Goal: Transaction & Acquisition: Purchase product/service

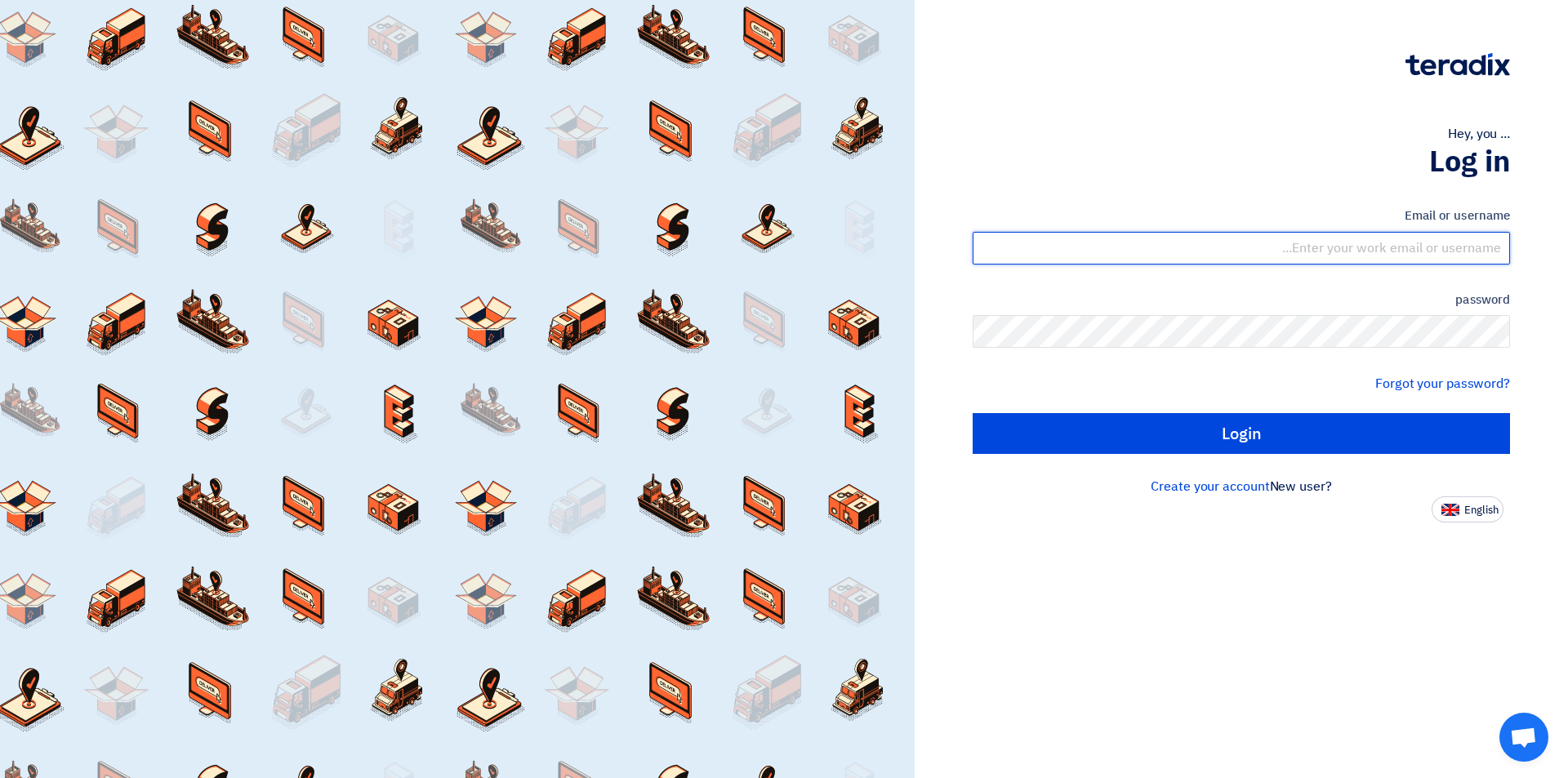
type input "[EMAIL_ADDRESS][DOMAIN_NAME]"
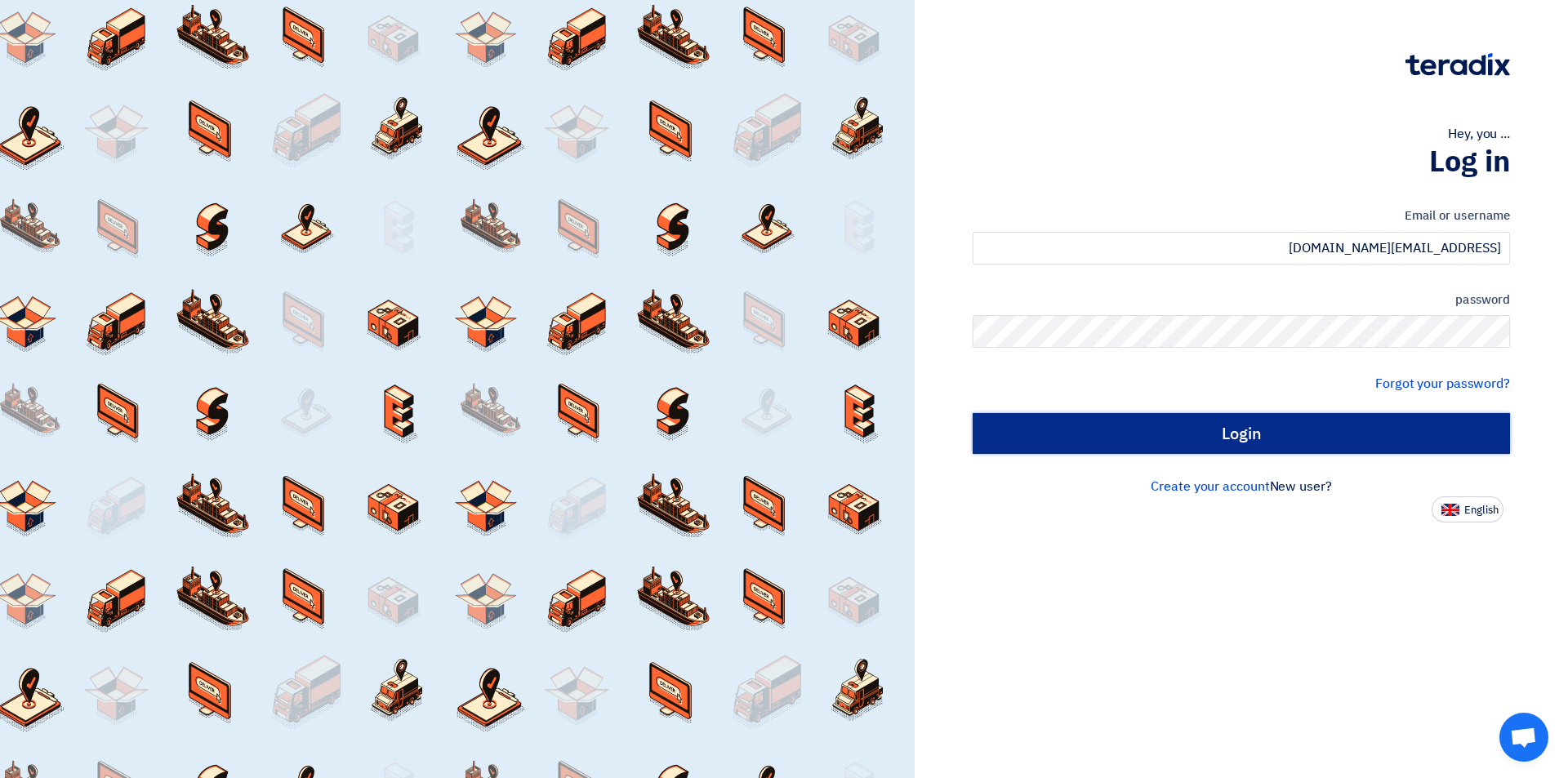
click at [1114, 448] on input "Login" at bounding box center [1241, 433] width 537 height 41
type input "Sign in"
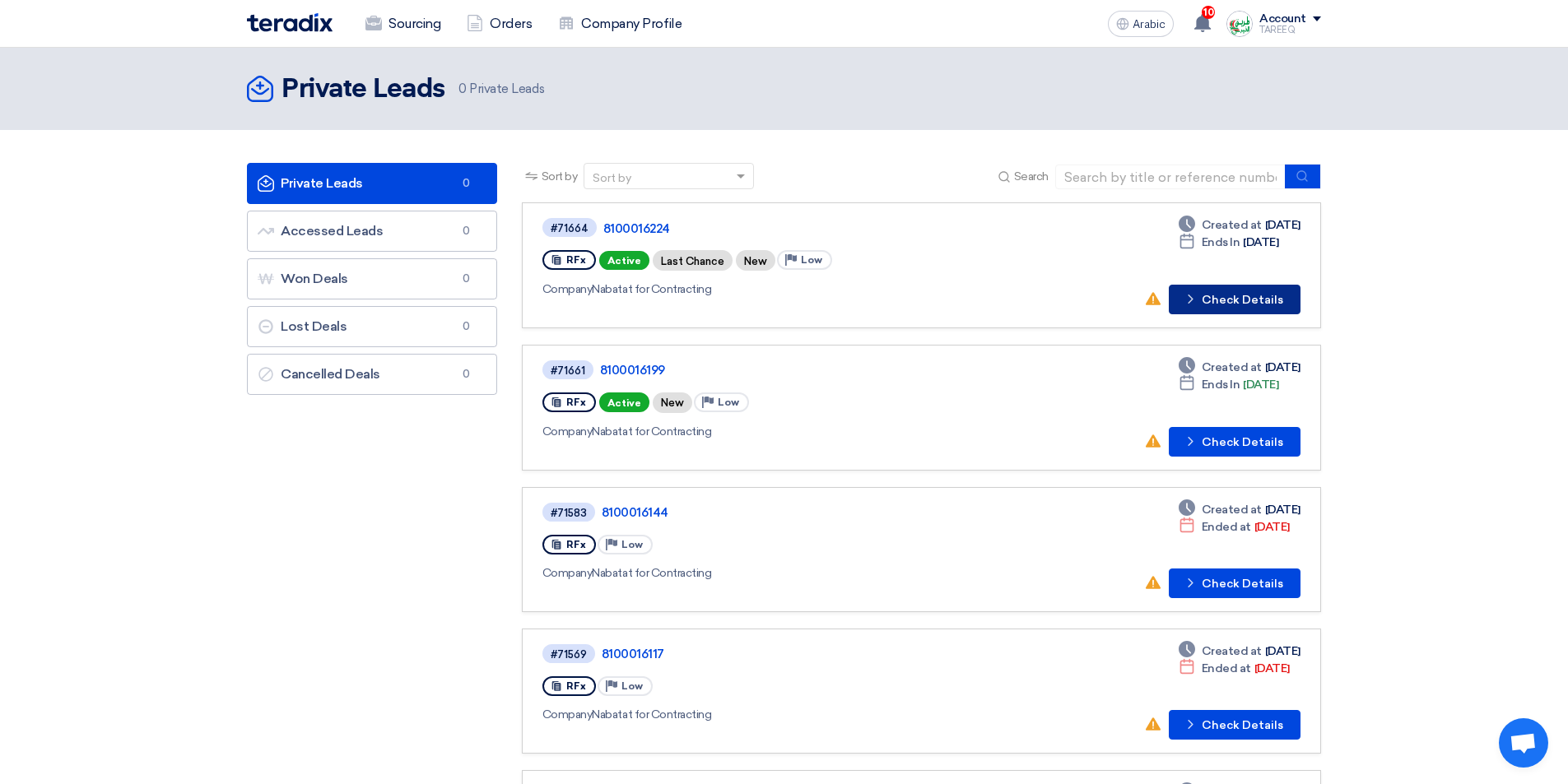
click at [1231, 297] on font "Check Details" at bounding box center [1242, 300] width 82 height 14
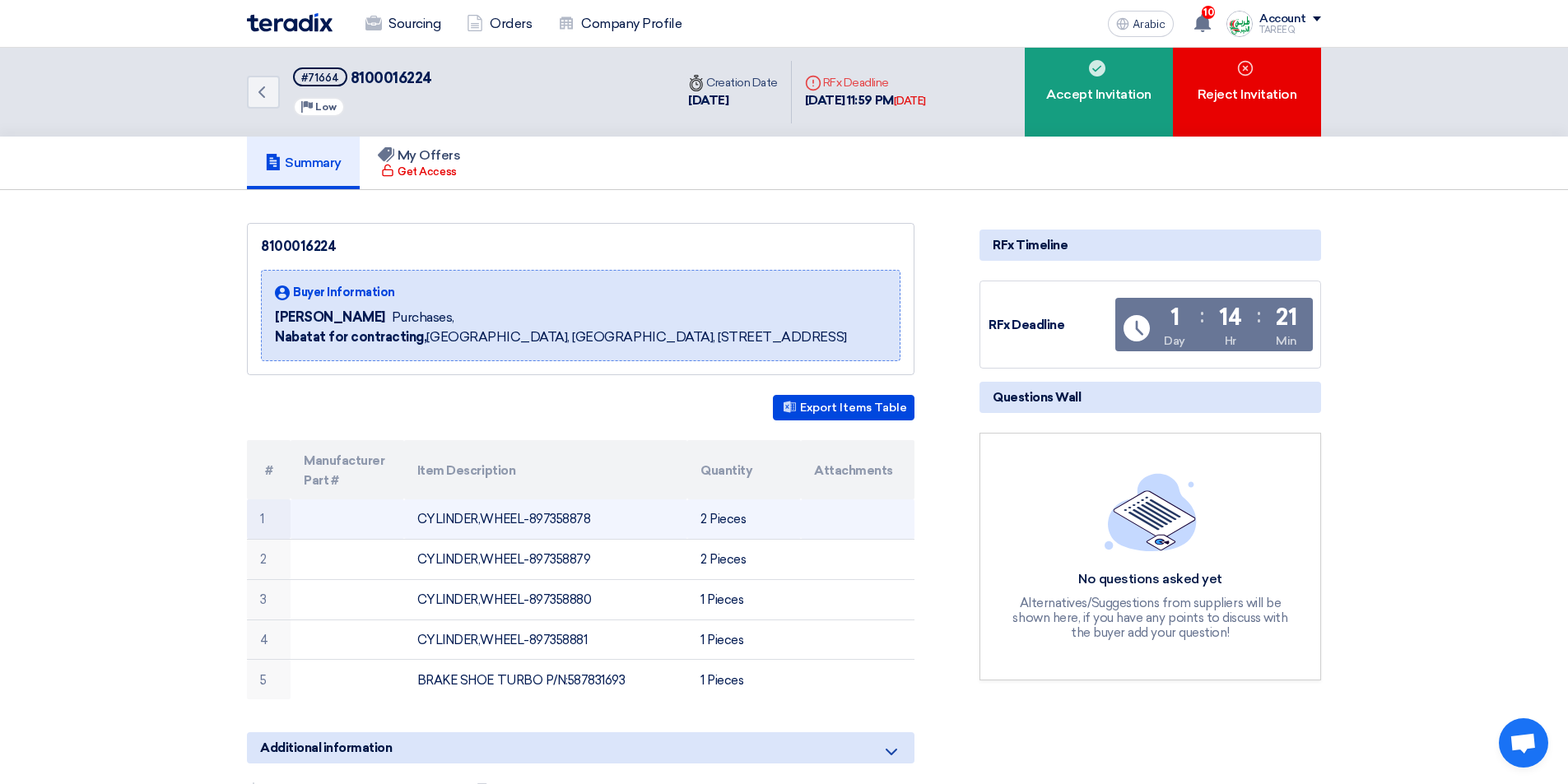
click at [563, 520] on font "CYLINDER,WHEEL-897358878" at bounding box center [503, 519] width 173 height 15
click at [566, 519] on font "CYLINDER,WHEEL-897358878" at bounding box center [503, 519] width 173 height 15
copy font "897358878"
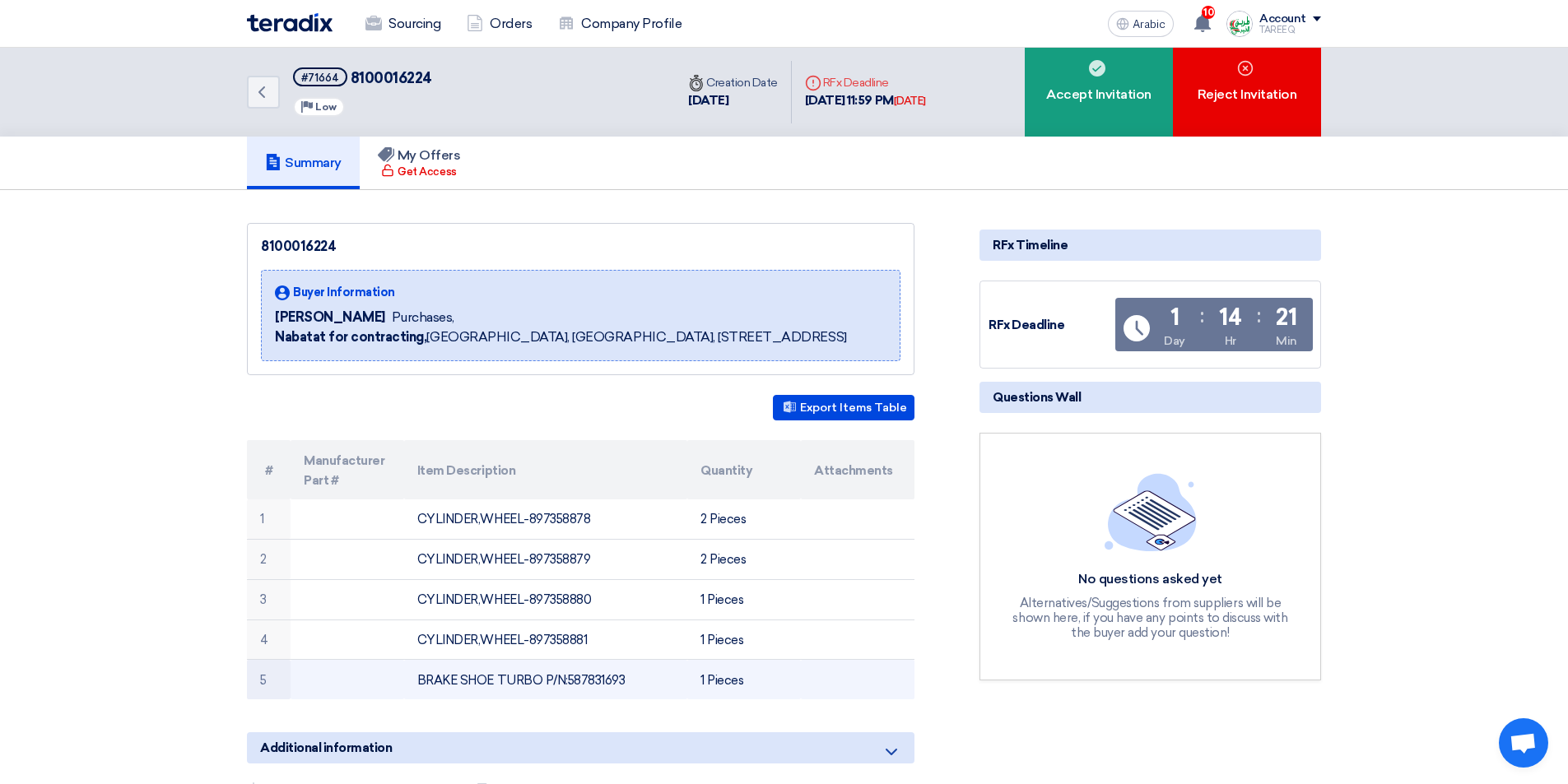
click at [602, 684] on font "BRAKE SHOE TURBO P/N:587831693" at bounding box center [521, 680] width 208 height 15
copy font "587831693"
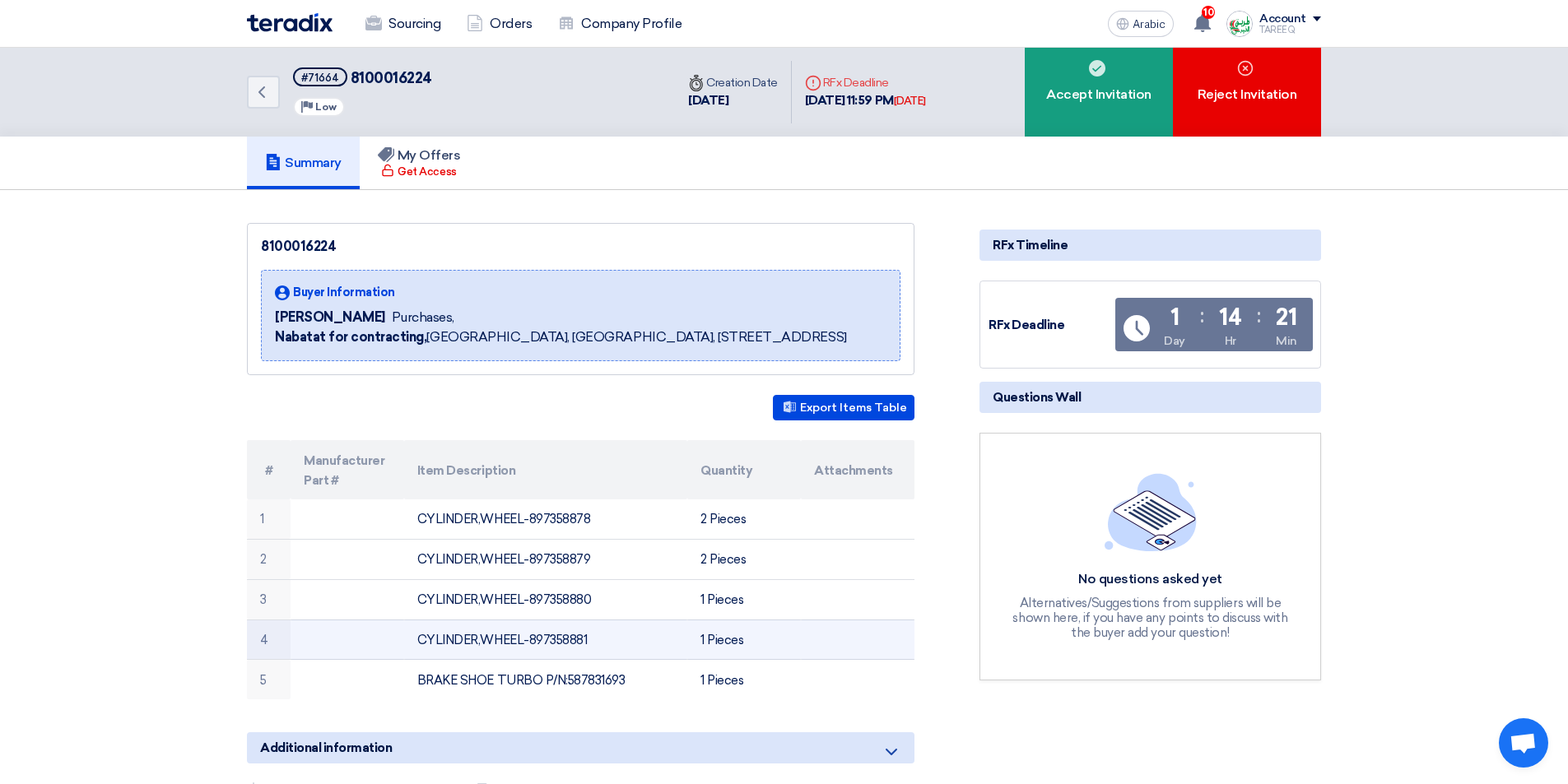
click at [568, 637] on font "CYLINDER,WHEEL-897358881" at bounding box center [502, 640] width 170 height 15
click at [574, 638] on font "CYLINDER,WHEEL-897358881" at bounding box center [502, 640] width 170 height 15
click at [568, 641] on font "CYLINDER,WHEEL-897358881" at bounding box center [502, 640] width 170 height 15
click at [566, 637] on font "CYLINDER,WHEEL-897358881" at bounding box center [502, 640] width 170 height 15
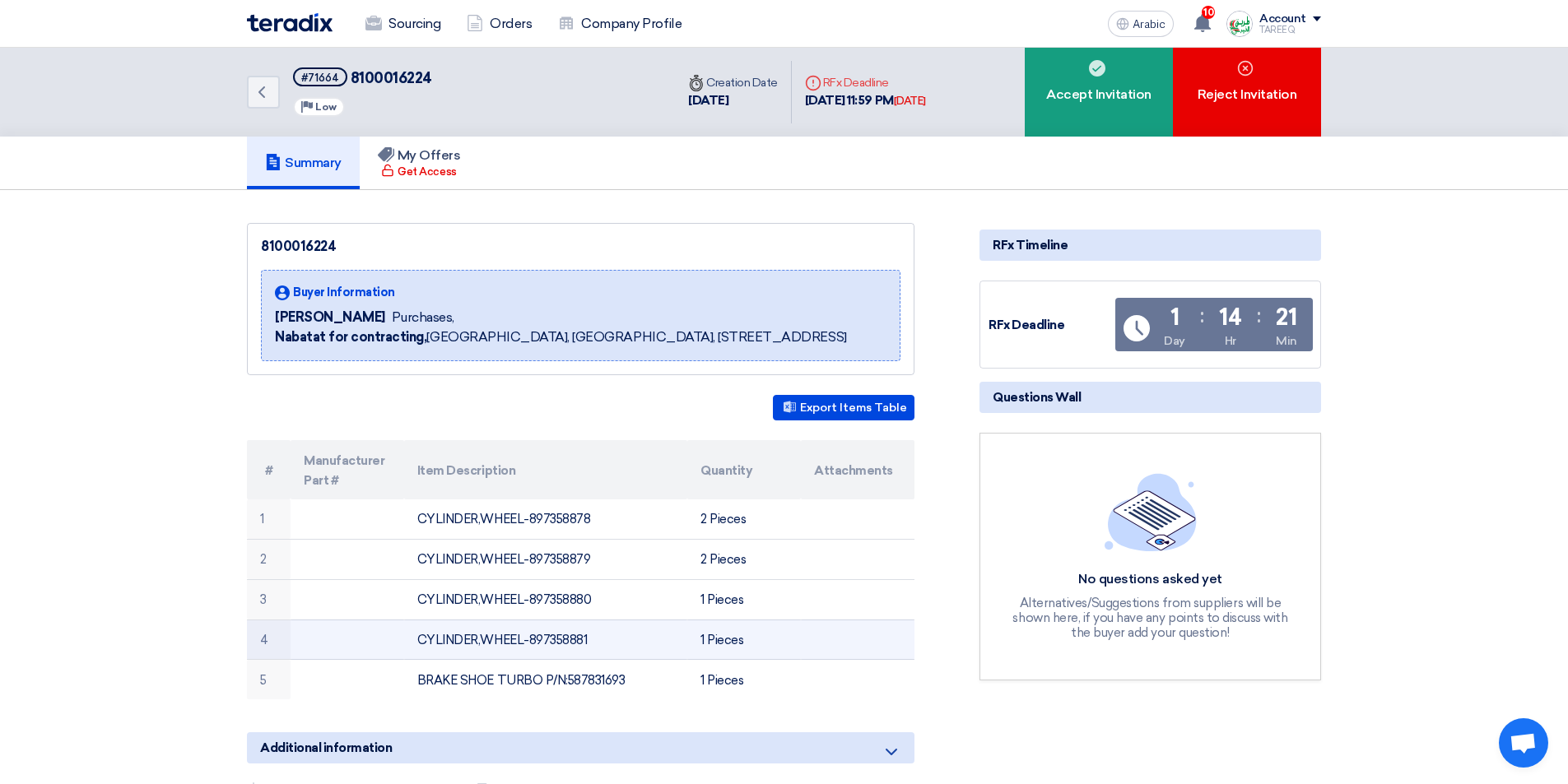
copy font "897358881"
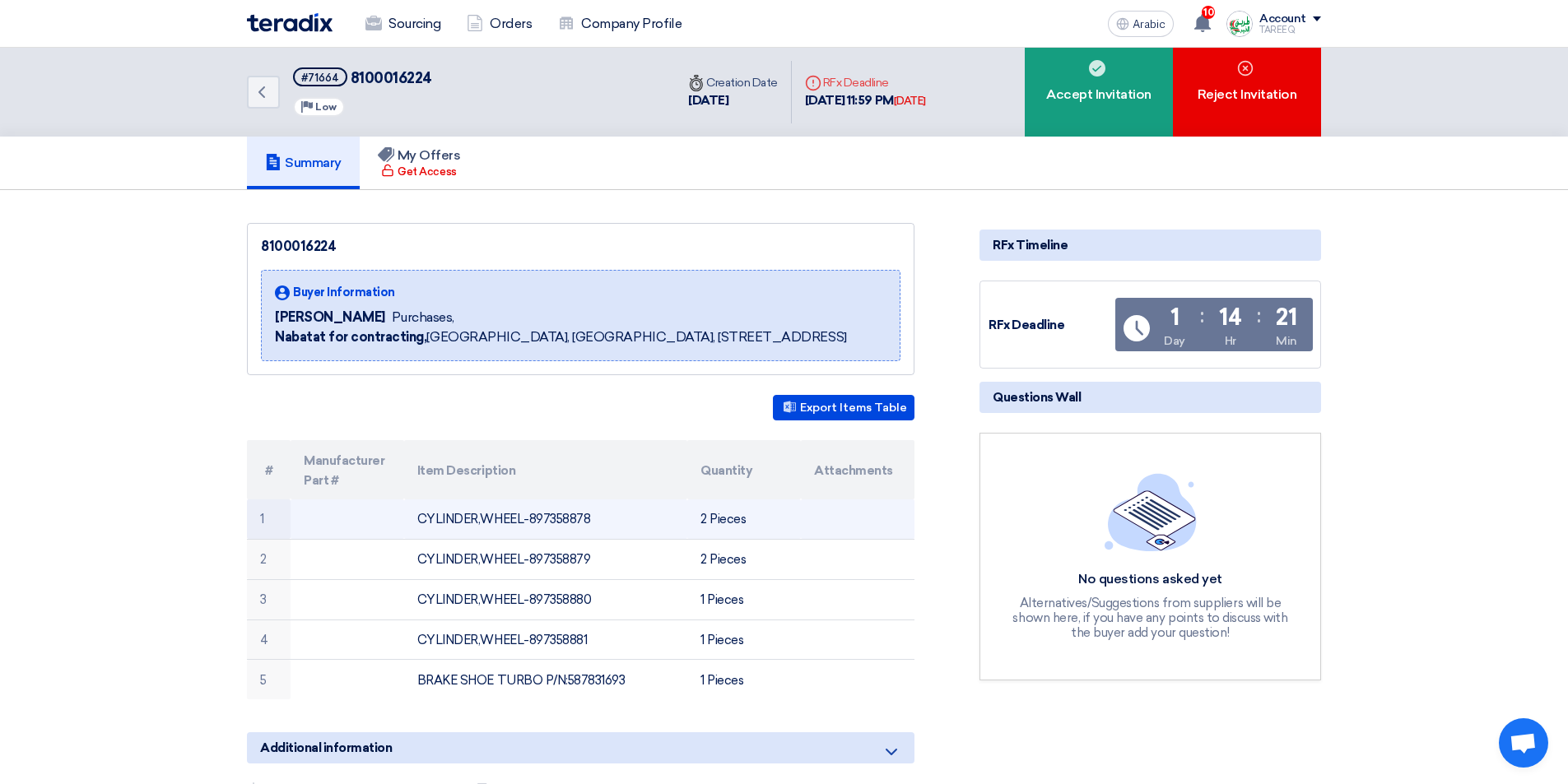
click at [565, 518] on font "CYLINDER,WHEEL-897358878" at bounding box center [503, 519] width 173 height 15
copy font "897358878"
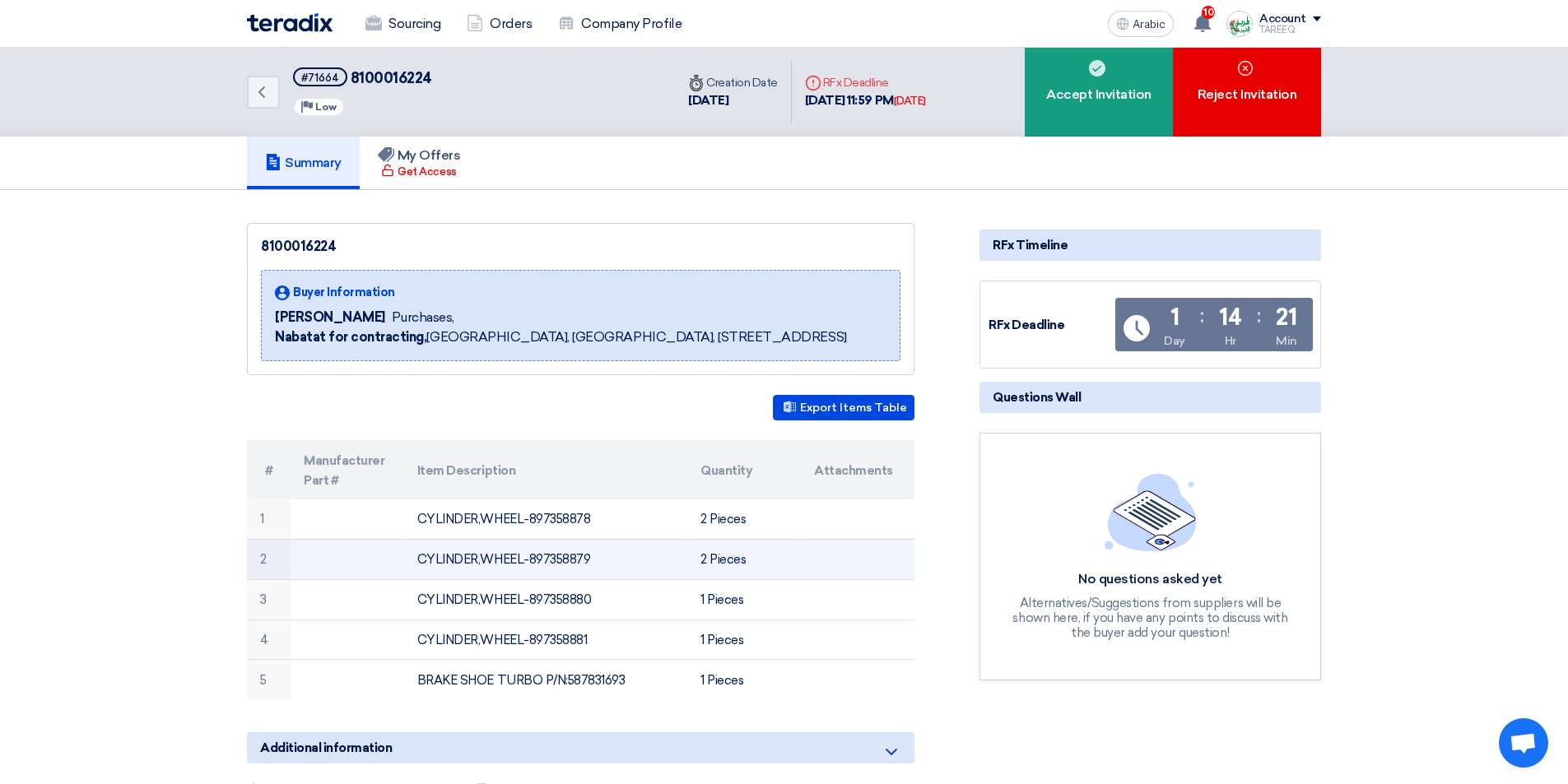
click at [553, 562] on font "CYLINDER,WHEEL-897358879" at bounding box center [503, 559] width 173 height 15
copy font "897358879"
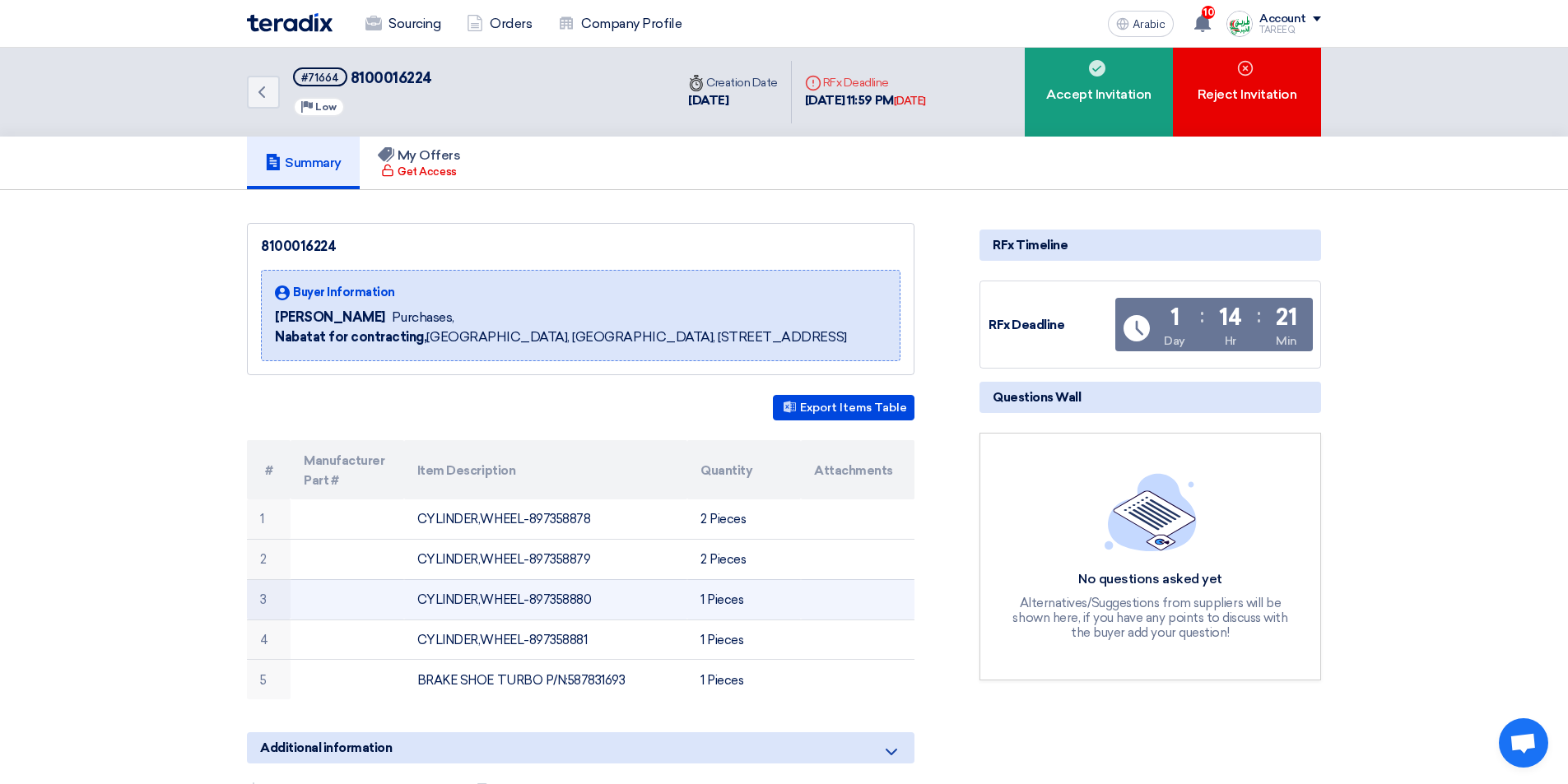
click at [557, 595] on font "CYLINDER,WHEEL-897358880" at bounding box center [504, 599] width 174 height 15
copy font "897358880"
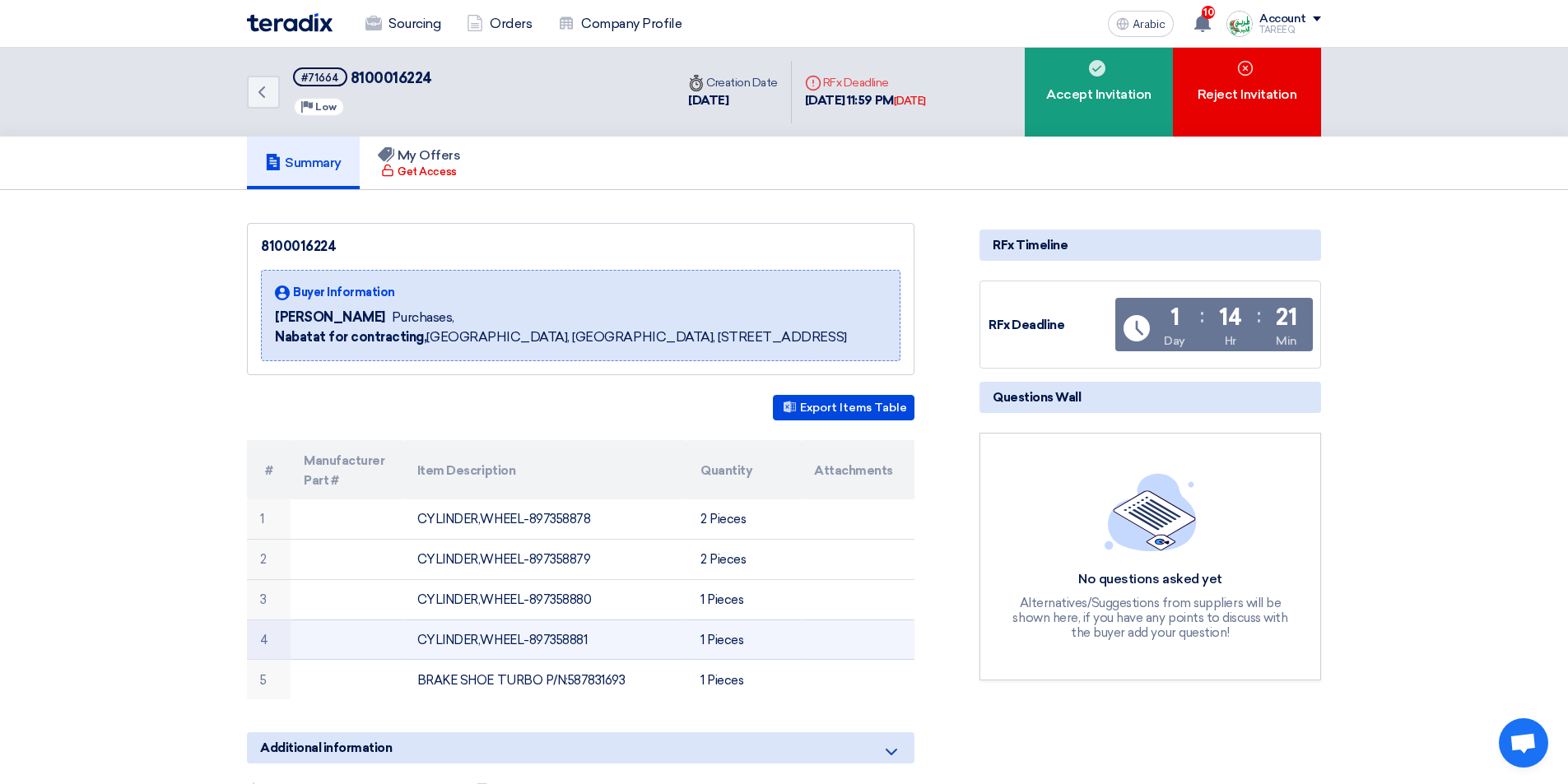
click at [566, 642] on font "CYLINDER,WHEEL-897358881" at bounding box center [502, 640] width 170 height 15
copy font "897358881"
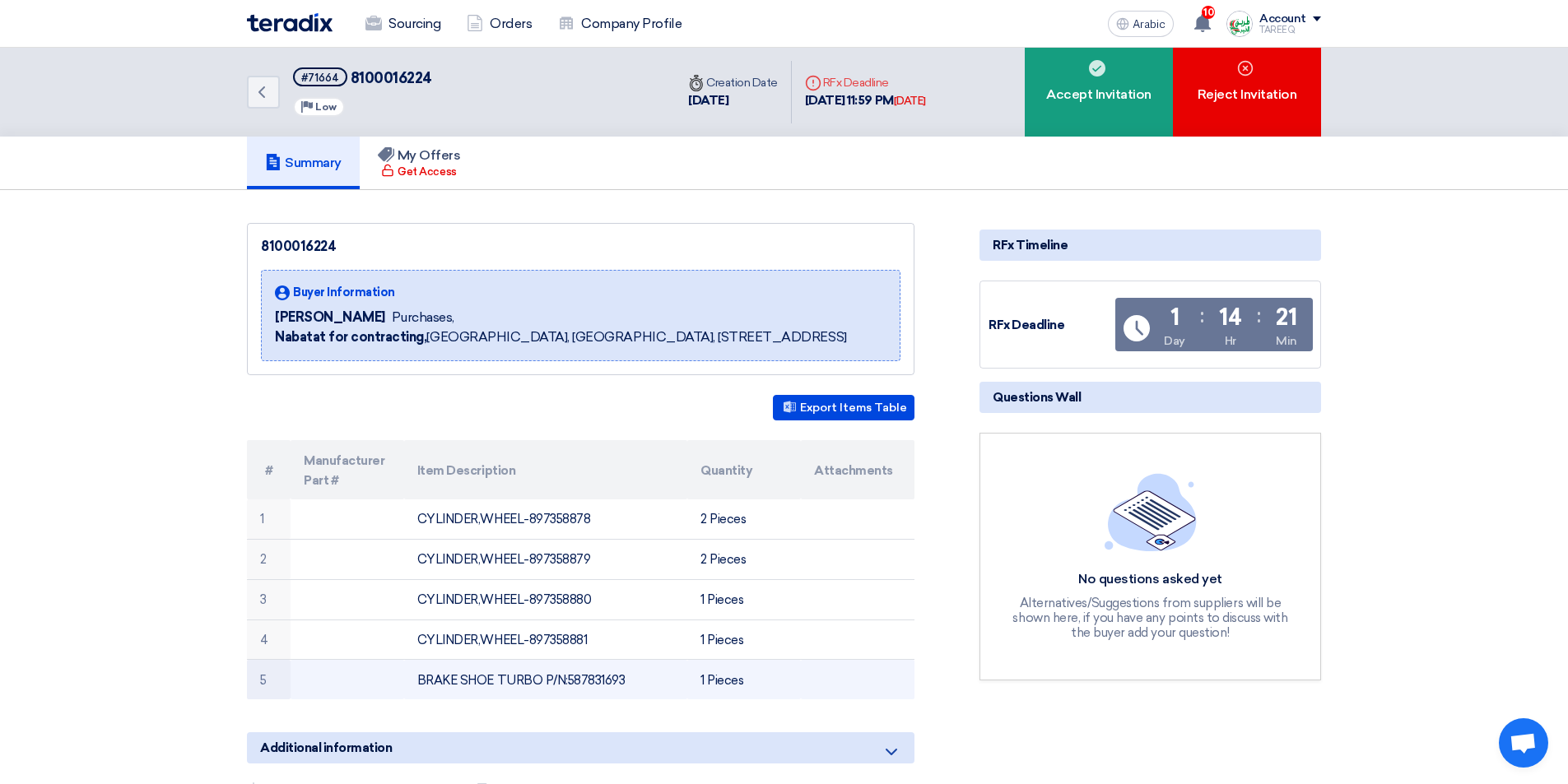
click at [579, 684] on font "BRAKE SHOE TURBO P/N:587831693" at bounding box center [521, 680] width 208 height 15
copy font "587831693"
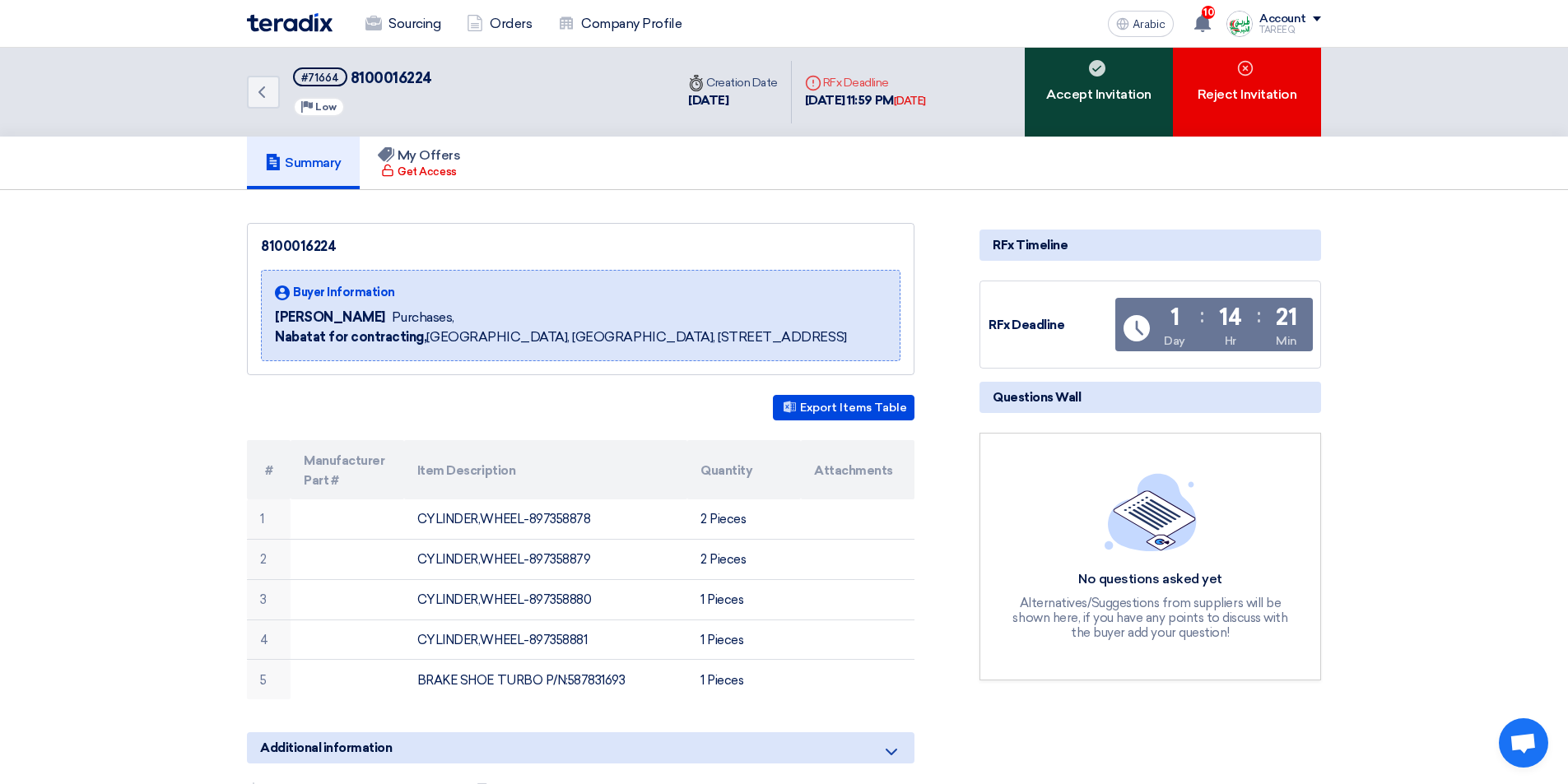
click at [1063, 103] on font "Accept Invitation" at bounding box center [1098, 94] width 106 height 20
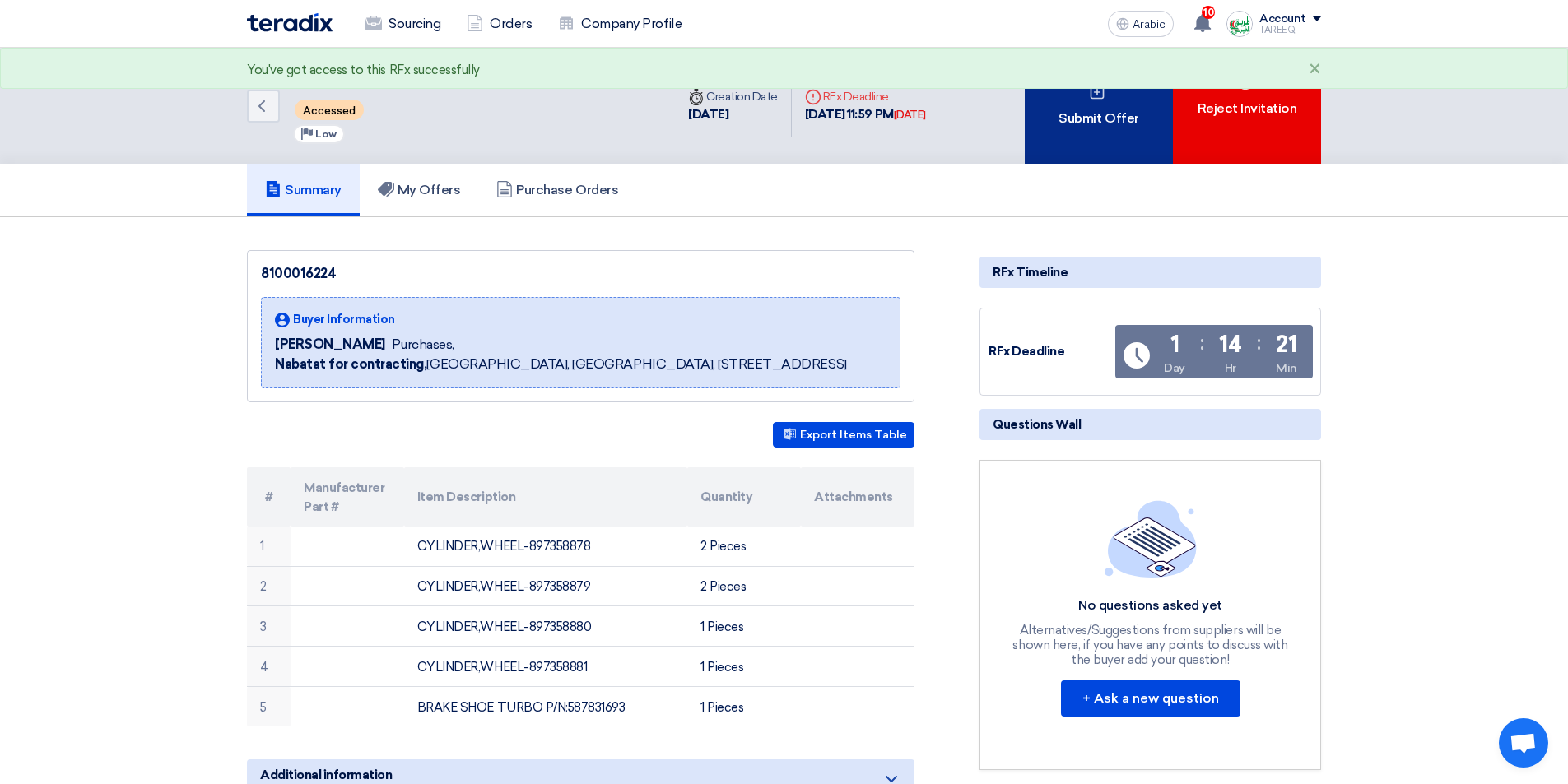
click at [1063, 127] on font "Submit Offer" at bounding box center [1098, 118] width 80 height 20
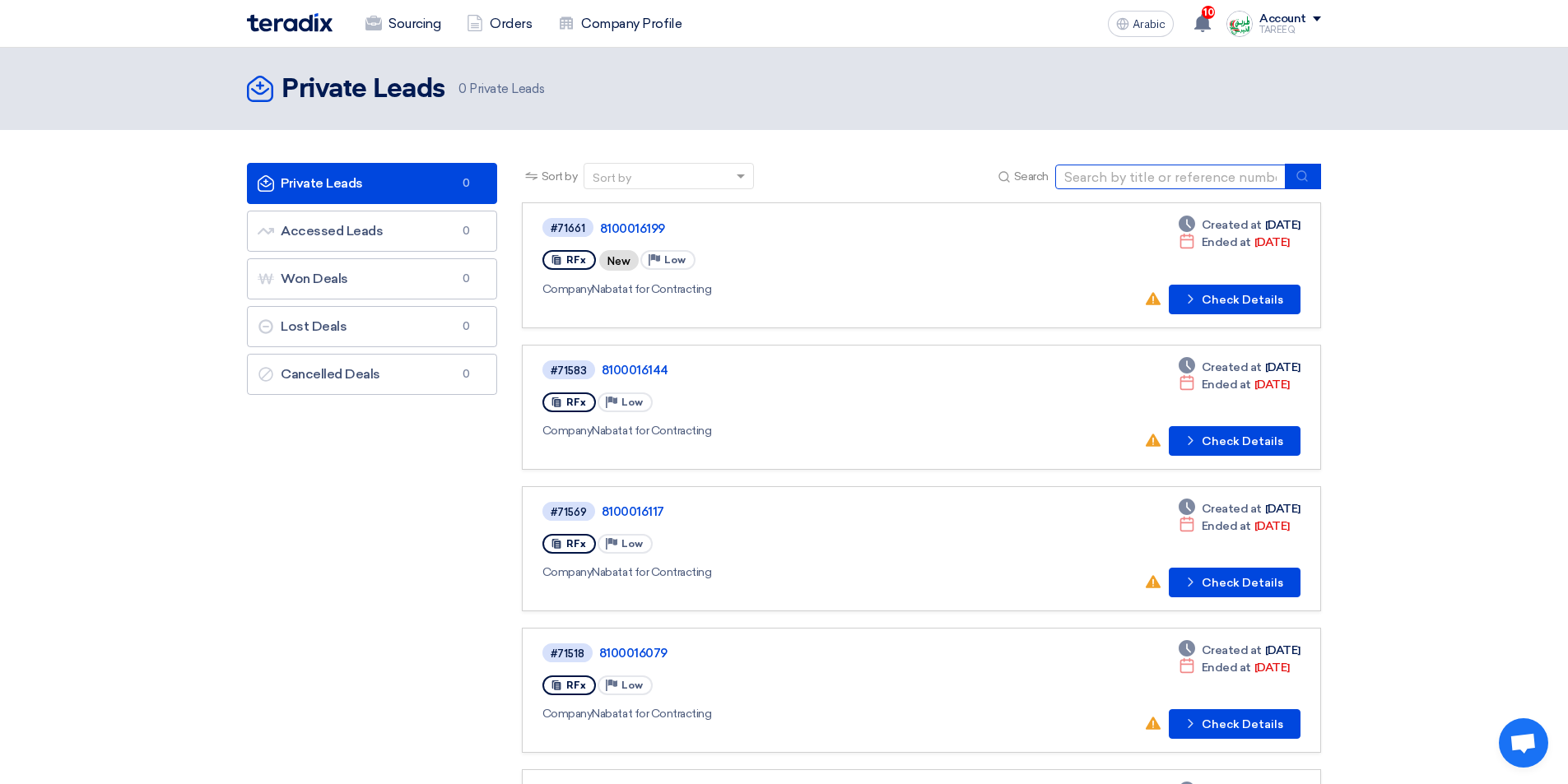
click at [1132, 178] on input at bounding box center [1170, 177] width 231 height 25
type input "71645"
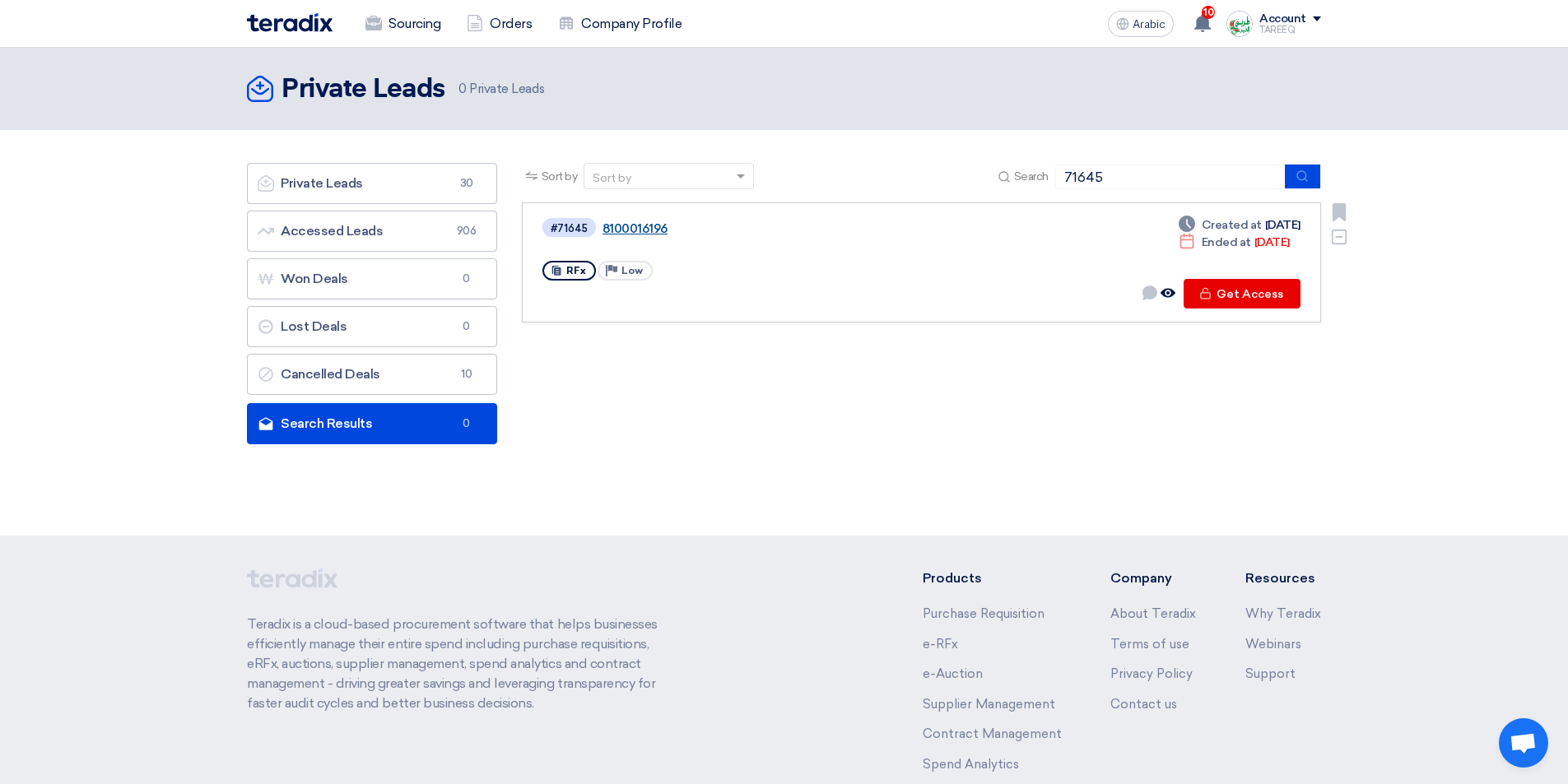
click at [641, 225] on font "8100016196" at bounding box center [634, 228] width 65 height 15
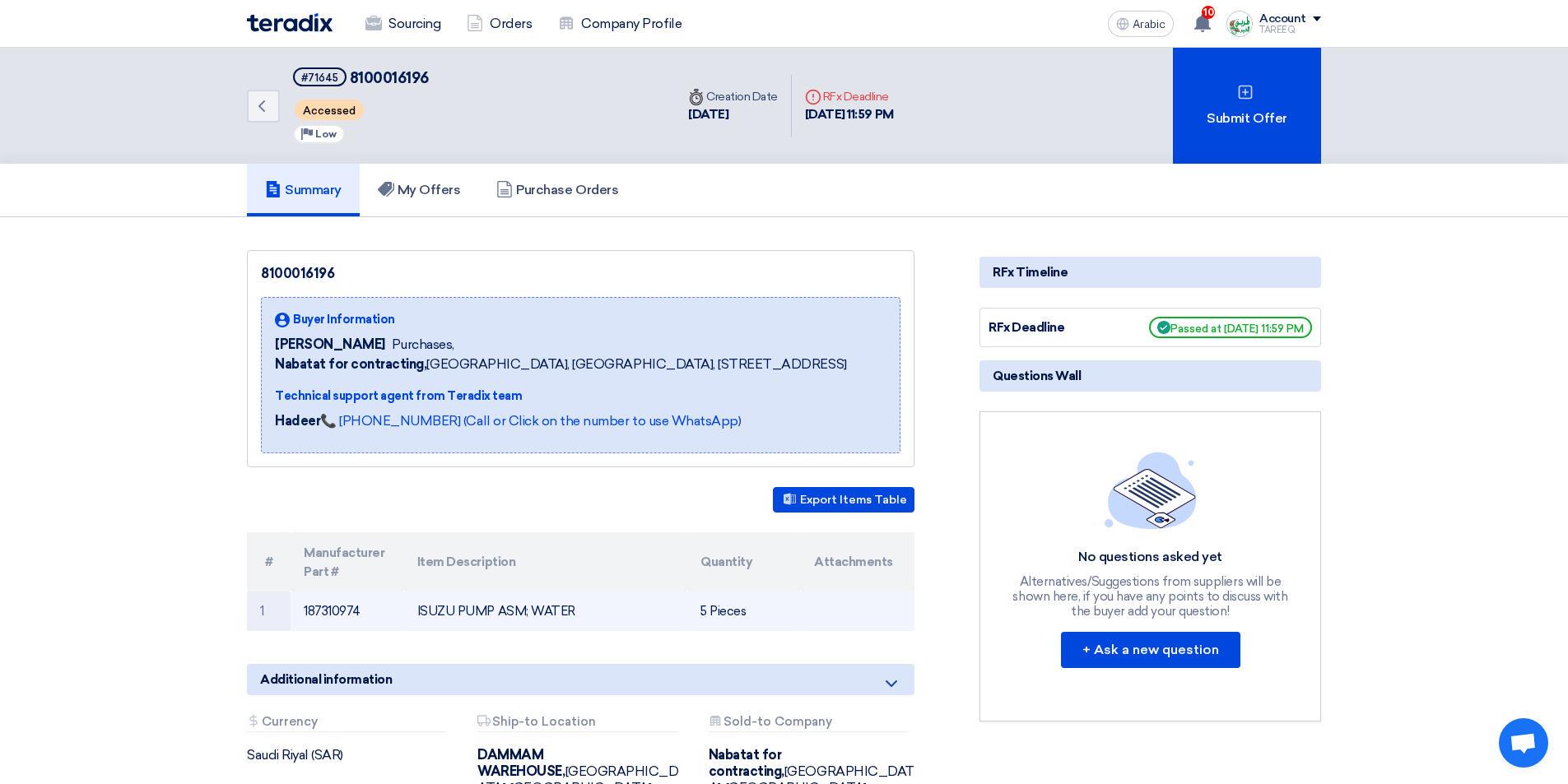
click at [340, 613] on font "187310974" at bounding box center [332, 611] width 57 height 15
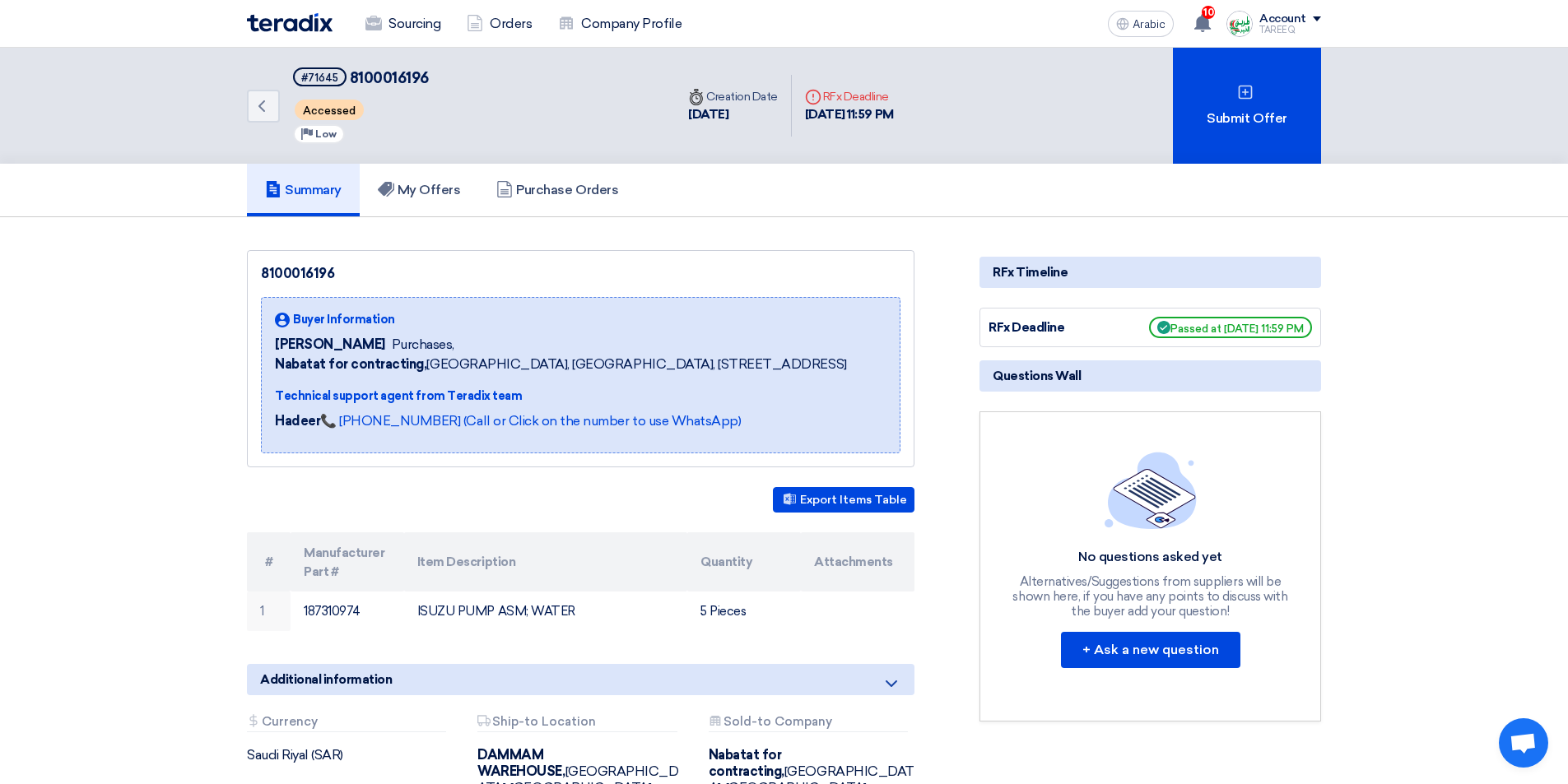
copy font "187310974"
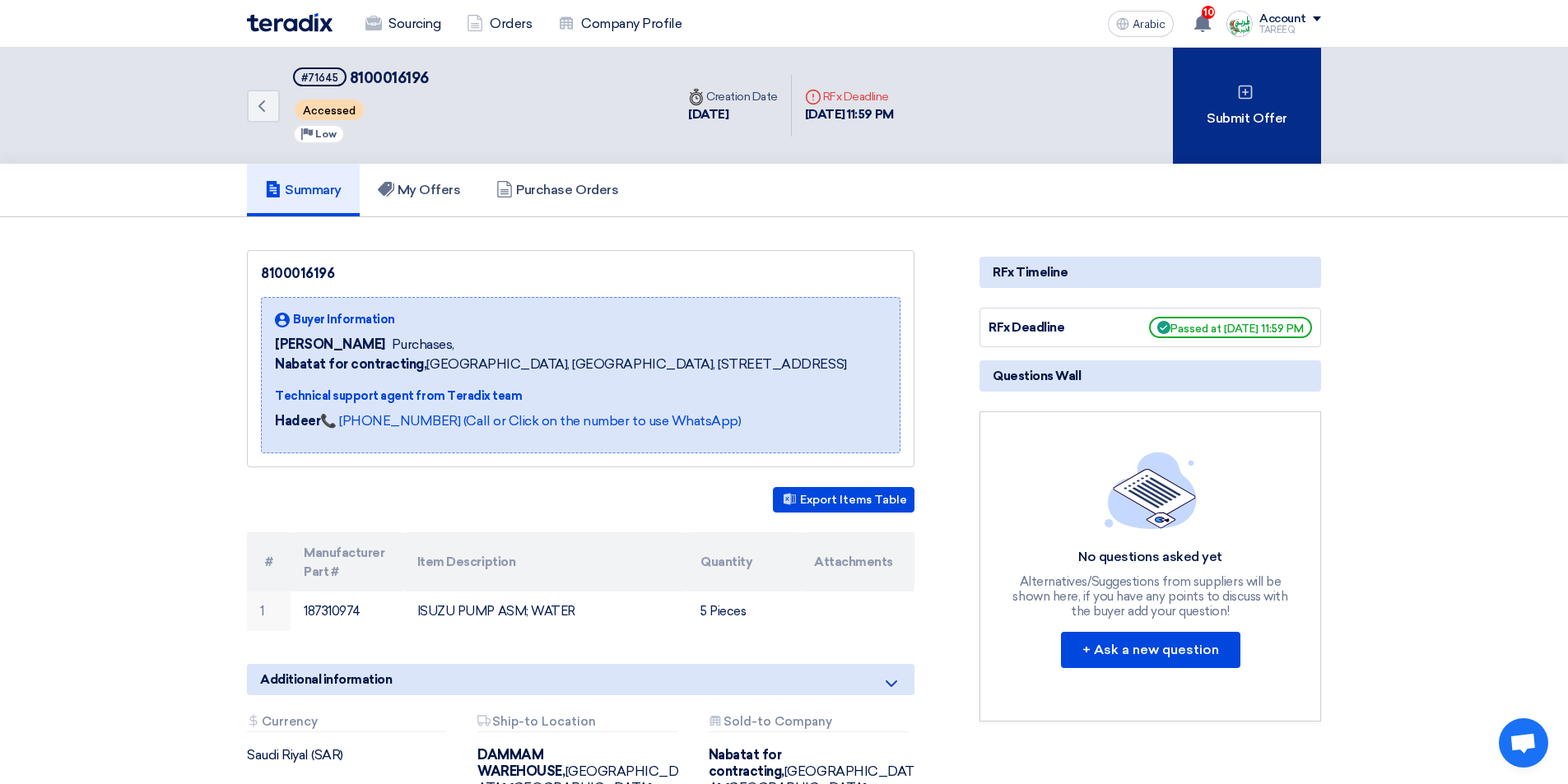
click at [1218, 145] on div "Submit Offer" at bounding box center [1247, 106] width 148 height 116
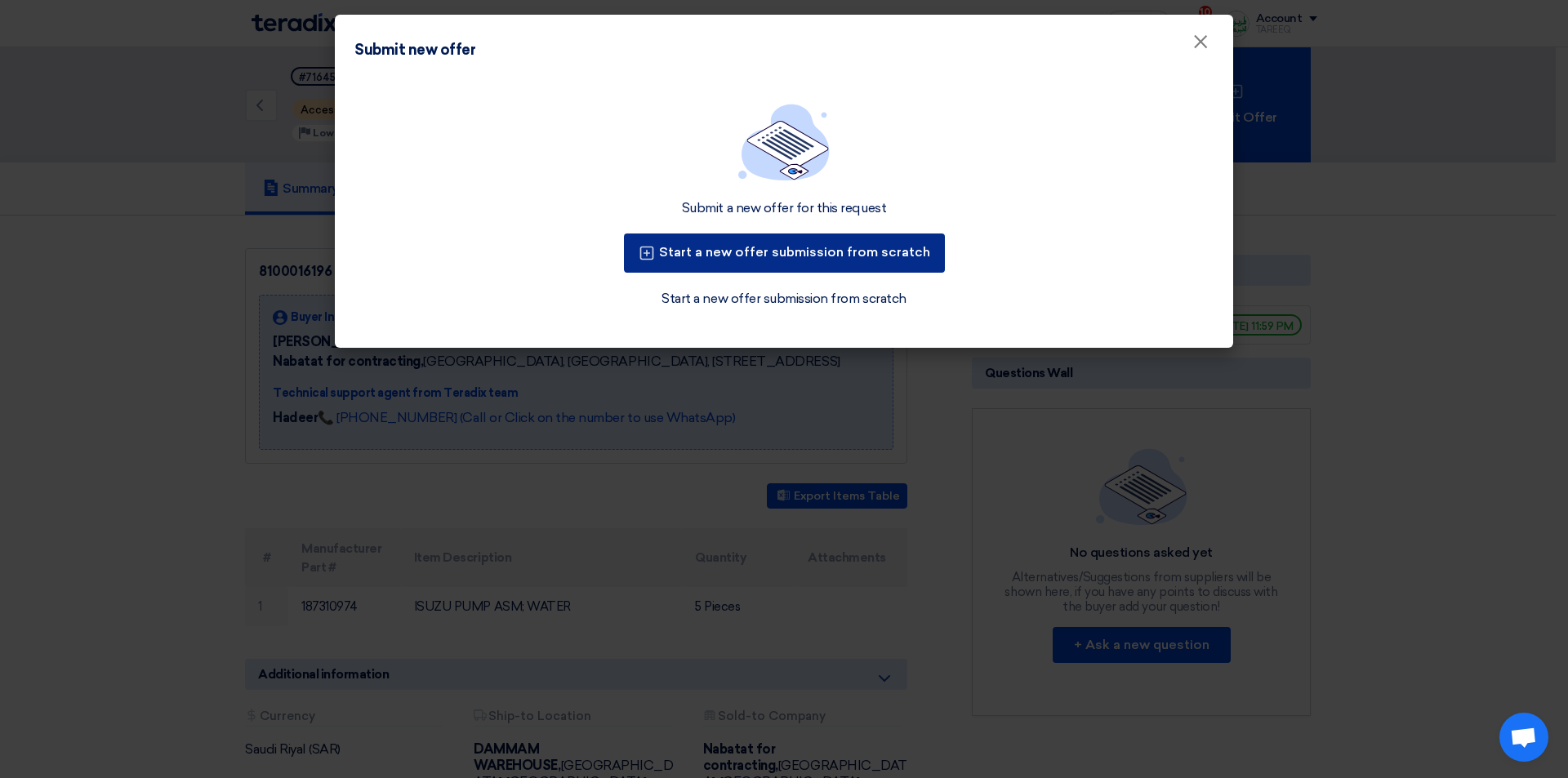
click at [774, 259] on font "Start a new offer submission from scratch" at bounding box center [795, 252] width 271 height 16
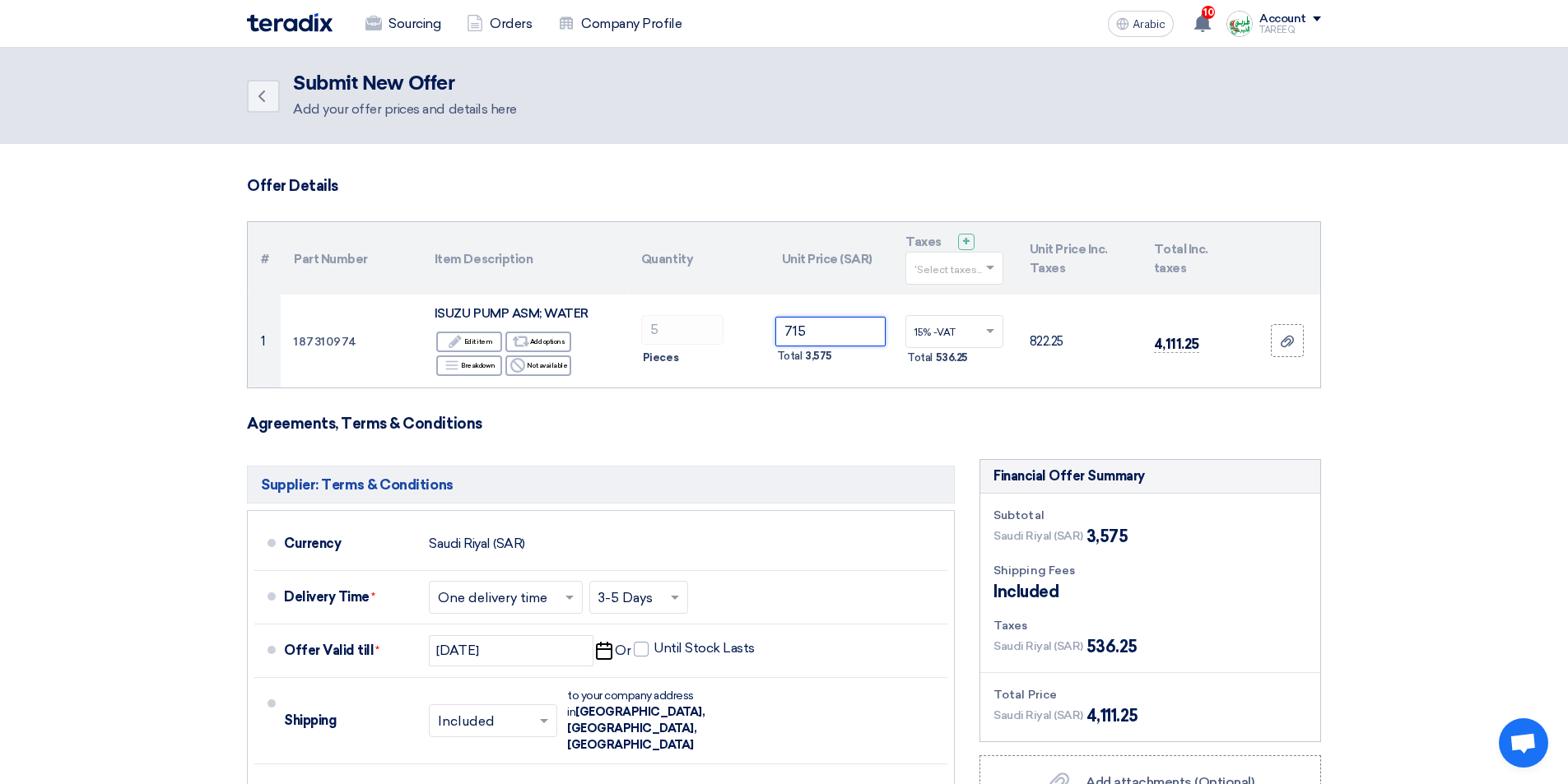
drag, startPoint x: 804, startPoint y: 333, endPoint x: 161, endPoint y: 298, distance: 644.0
click at [171, 321] on section "Offer Details # Part Number Item Description Quantity Unit Price (SAR) Taxes + …" at bounding box center [784, 598] width 1568 height 910
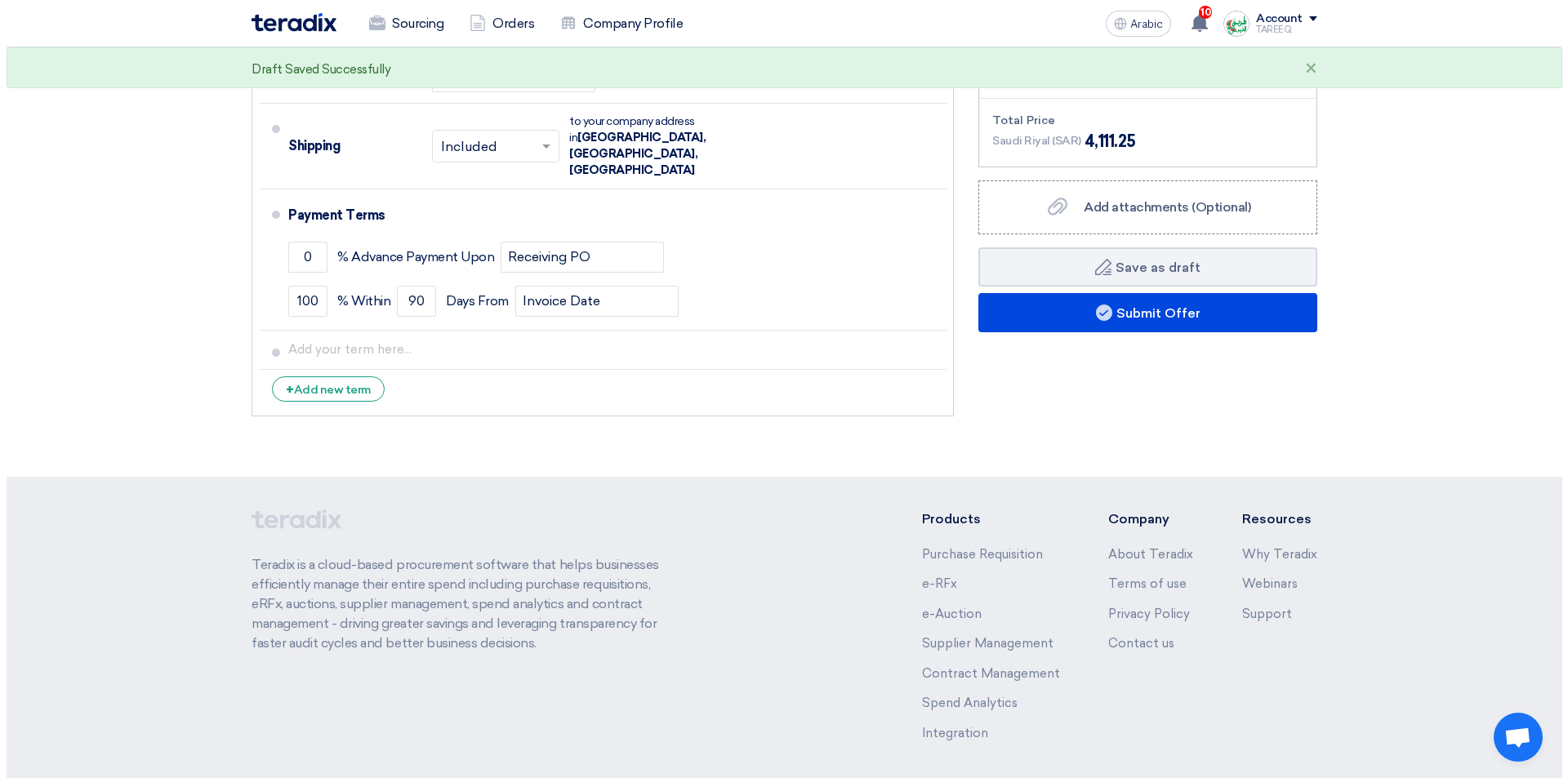
scroll to position [572, 0]
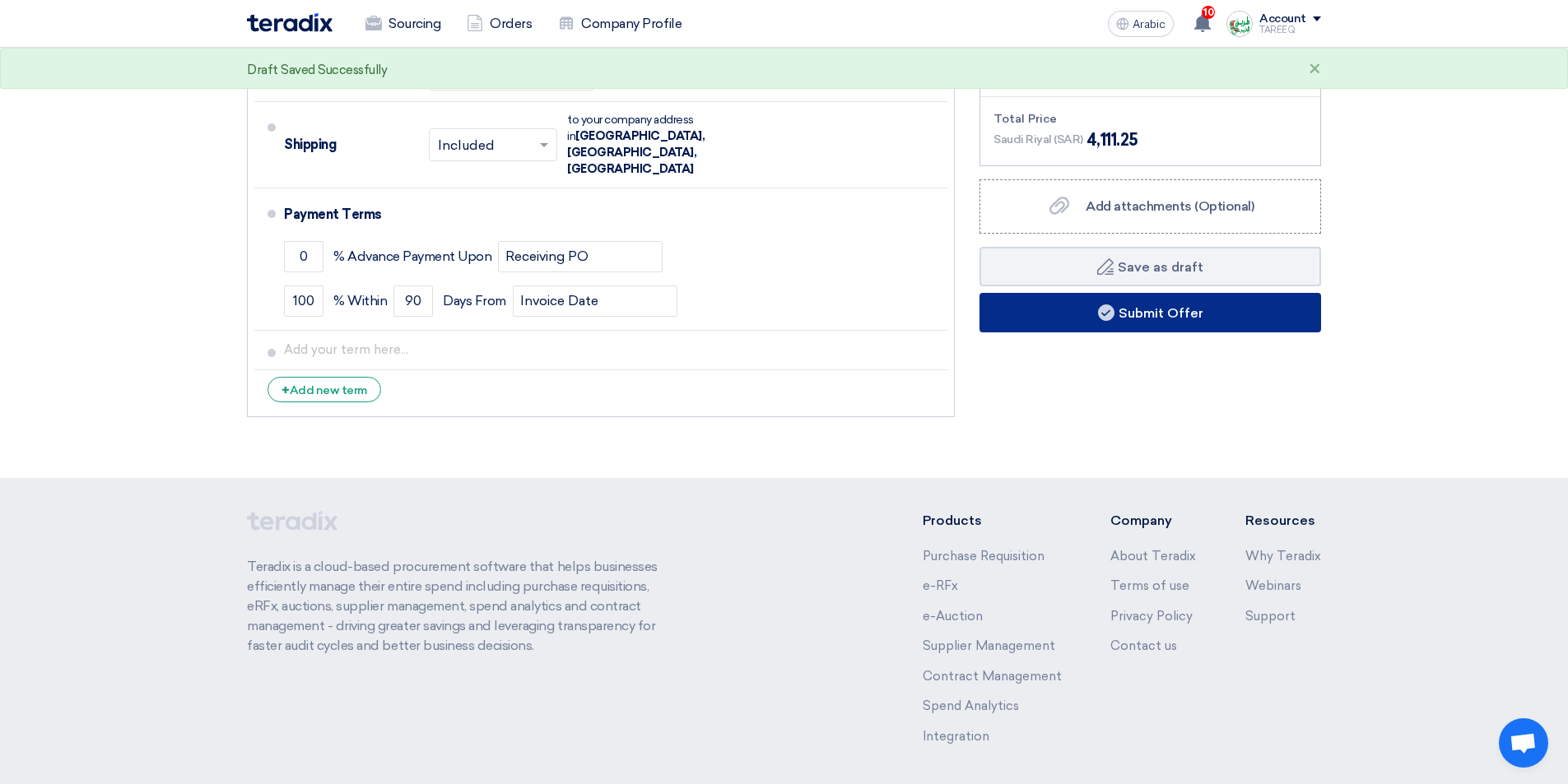
type input "700"
click at [1041, 321] on button "Submit Offer" at bounding box center [1150, 313] width 342 height 39
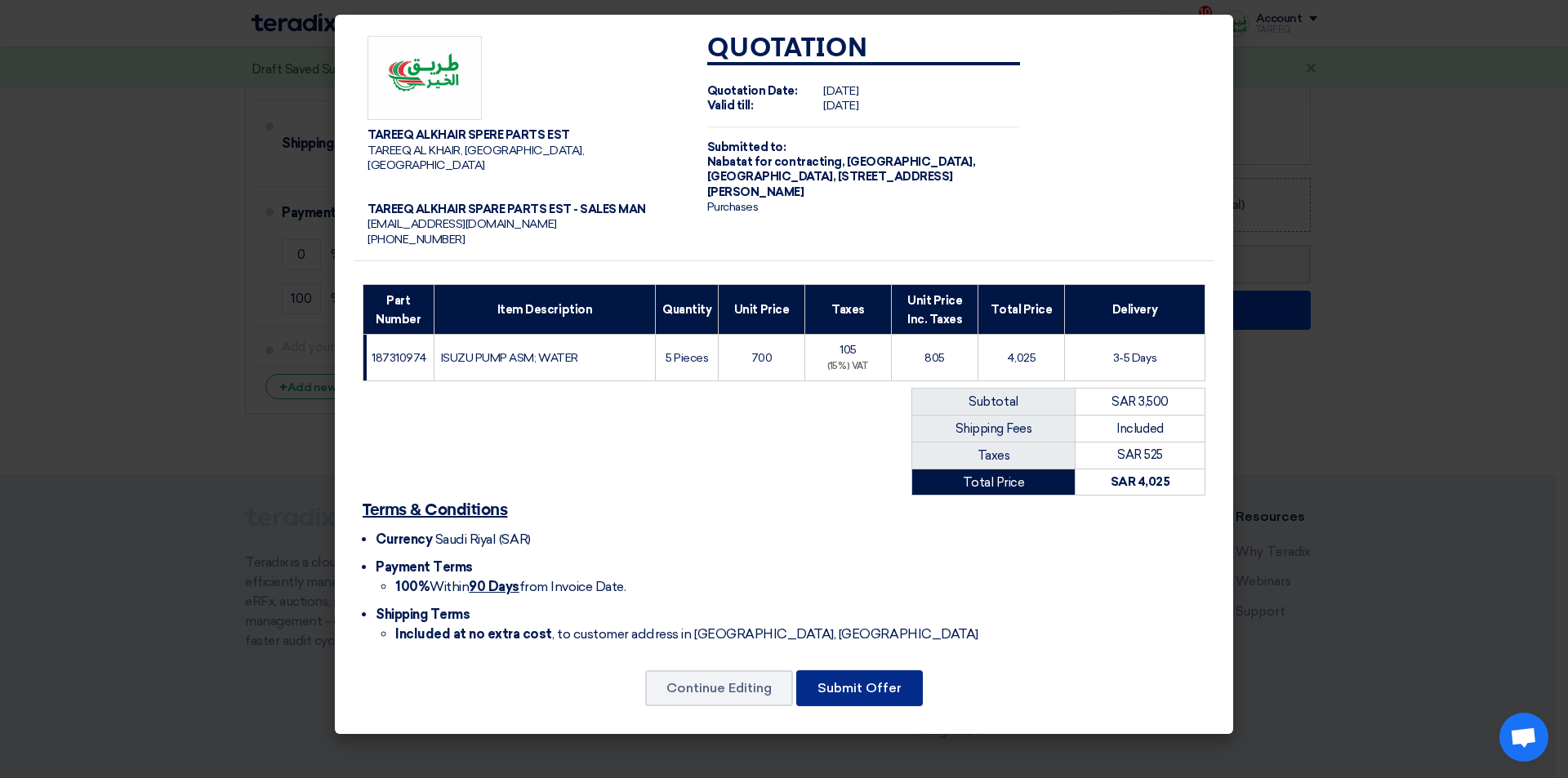
click at [838, 680] on font "Submit Offer" at bounding box center [859, 688] width 84 height 16
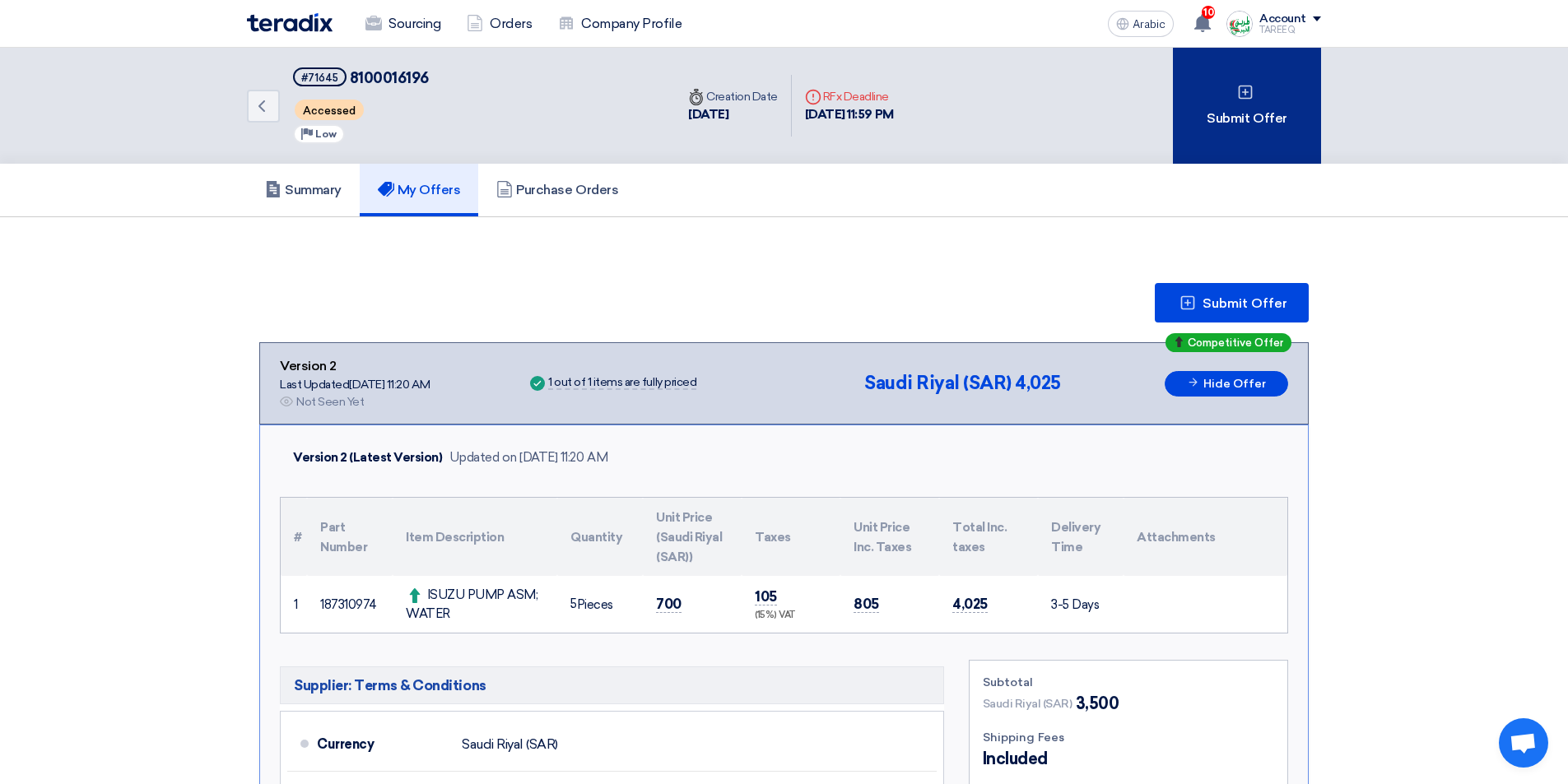
click at [1227, 108] on font "Submit Offer" at bounding box center [1247, 118] width 80 height 20
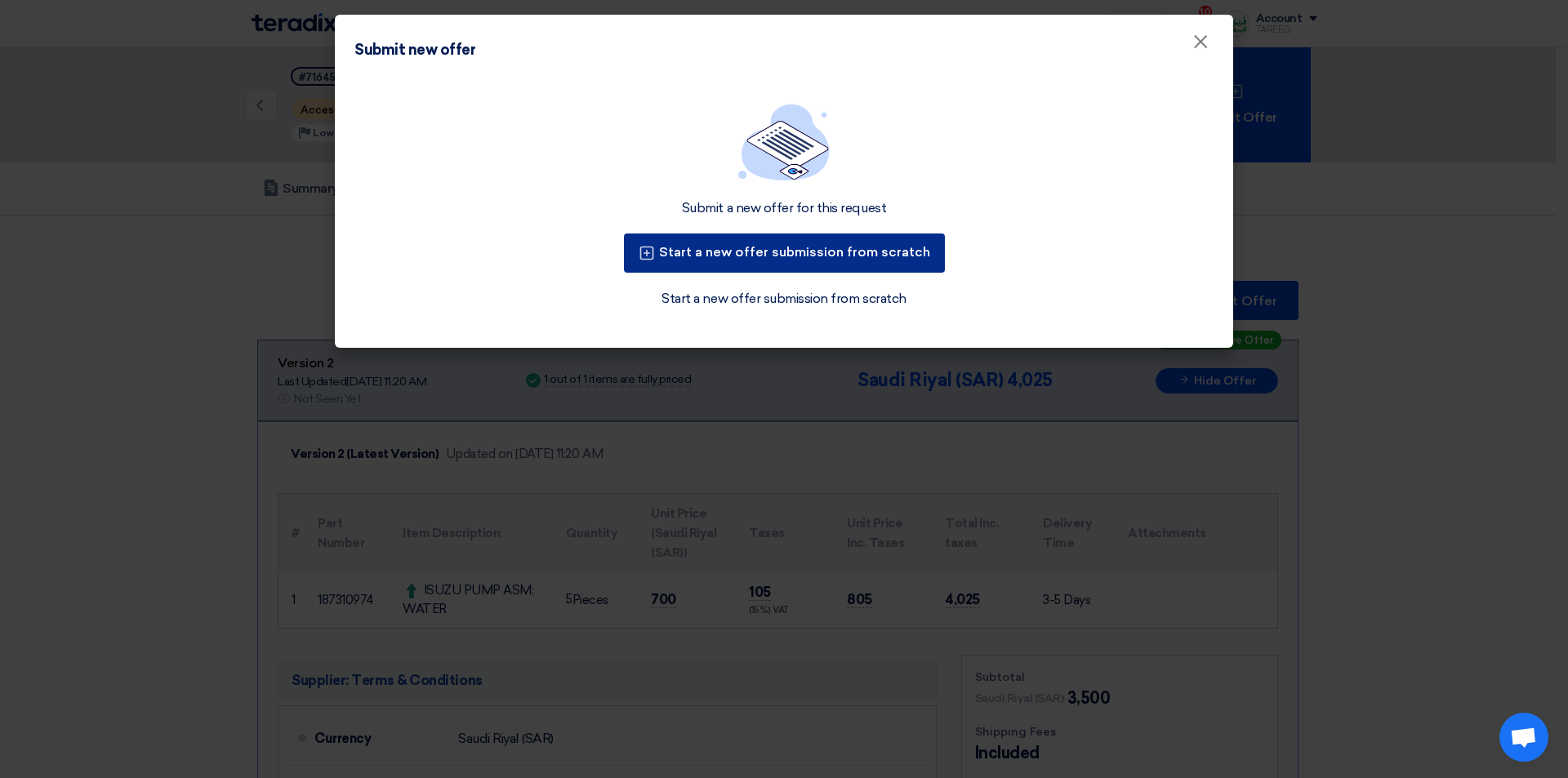
click at [805, 262] on button "Start a new offer submission from scratch" at bounding box center [784, 253] width 321 height 39
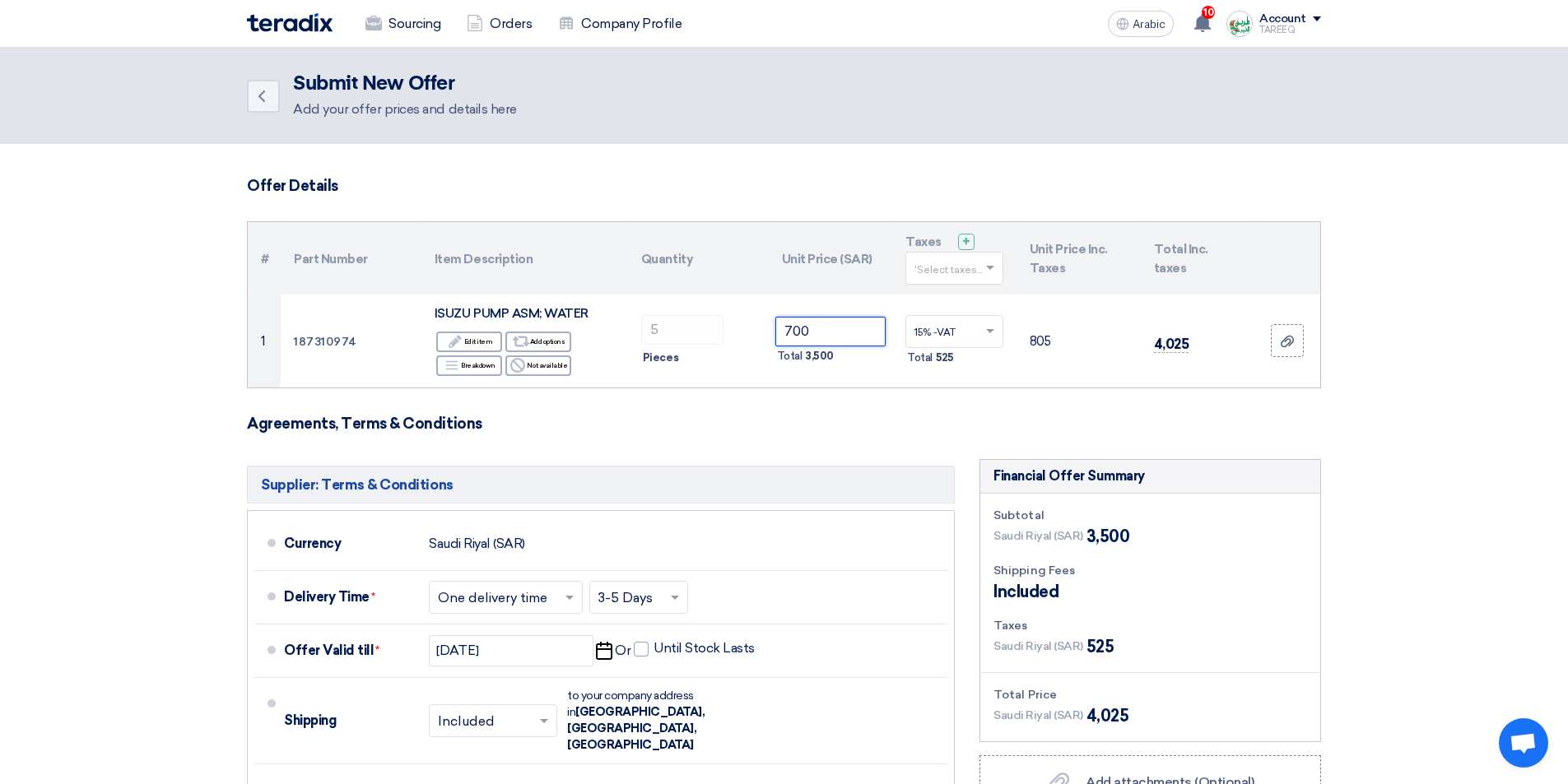
drag, startPoint x: 835, startPoint y: 330, endPoint x: 489, endPoint y: 388, distance: 350.8
click at [489, 390] on form "Offer Details # Part Number Item Description Quantity Unit Price (SAR) Taxes + …" at bounding box center [784, 589] width 1074 height 825
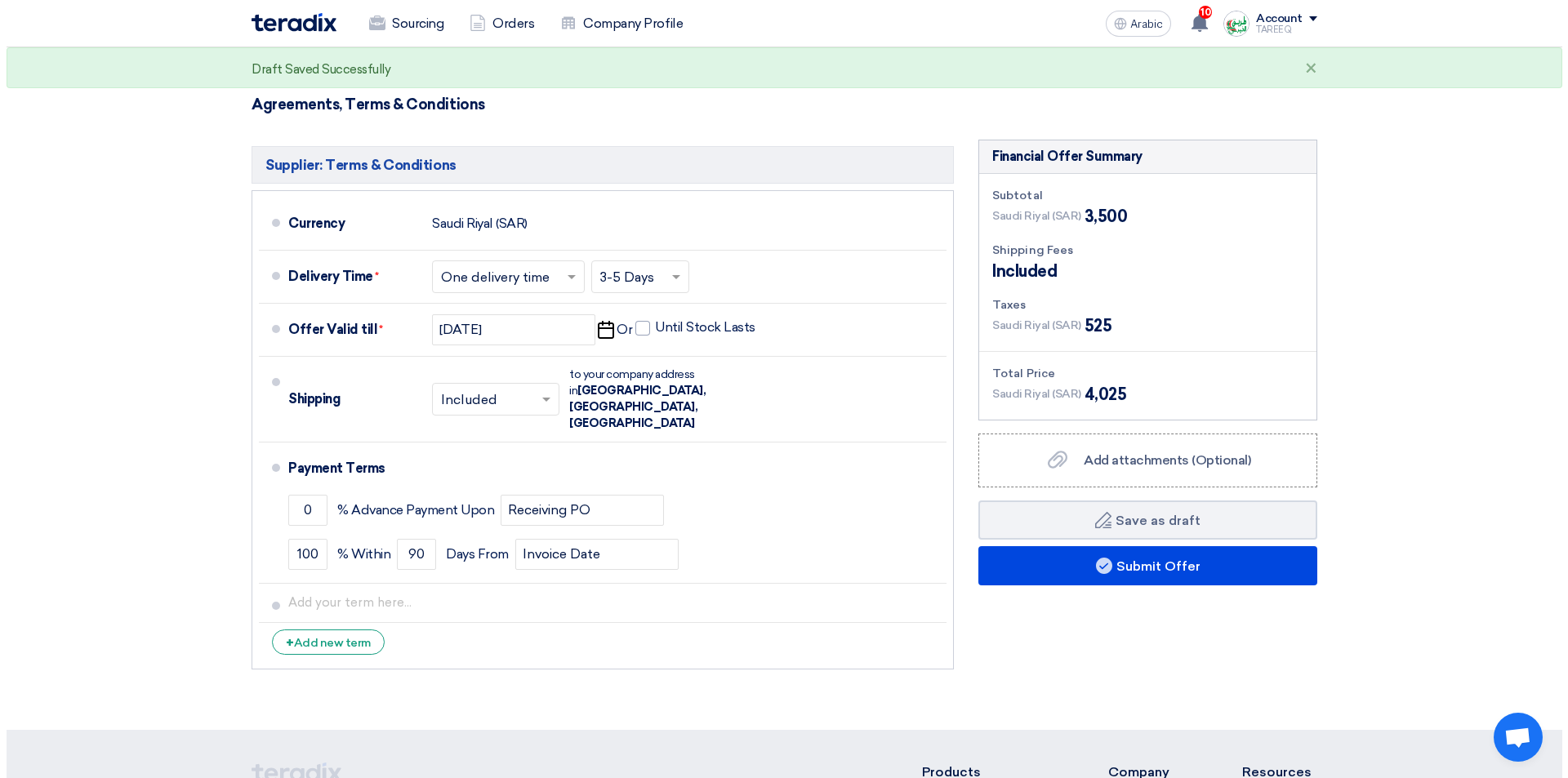
scroll to position [327, 0]
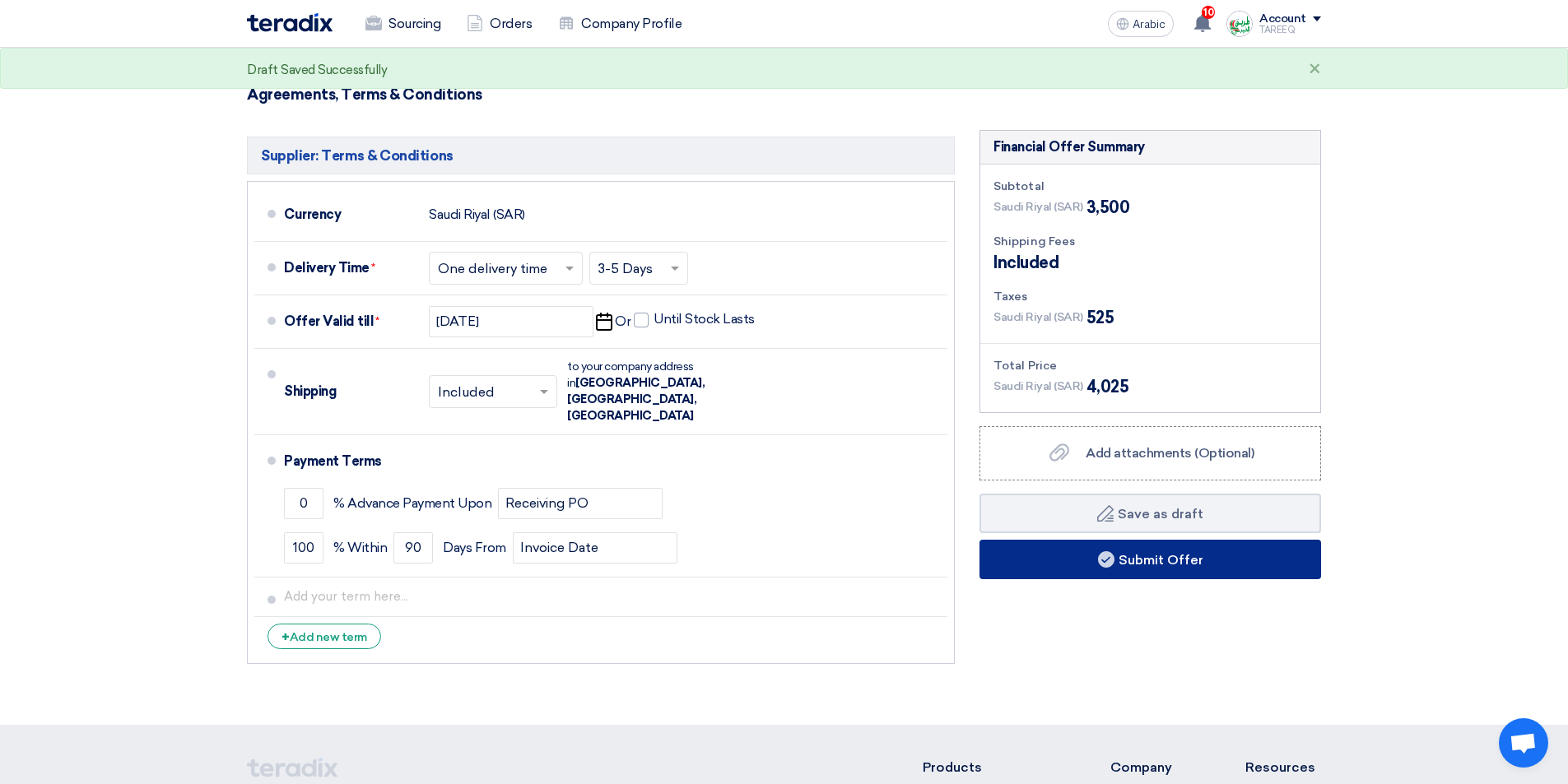
type input "695"
click at [1083, 561] on button "Submit Offer" at bounding box center [1150, 559] width 342 height 39
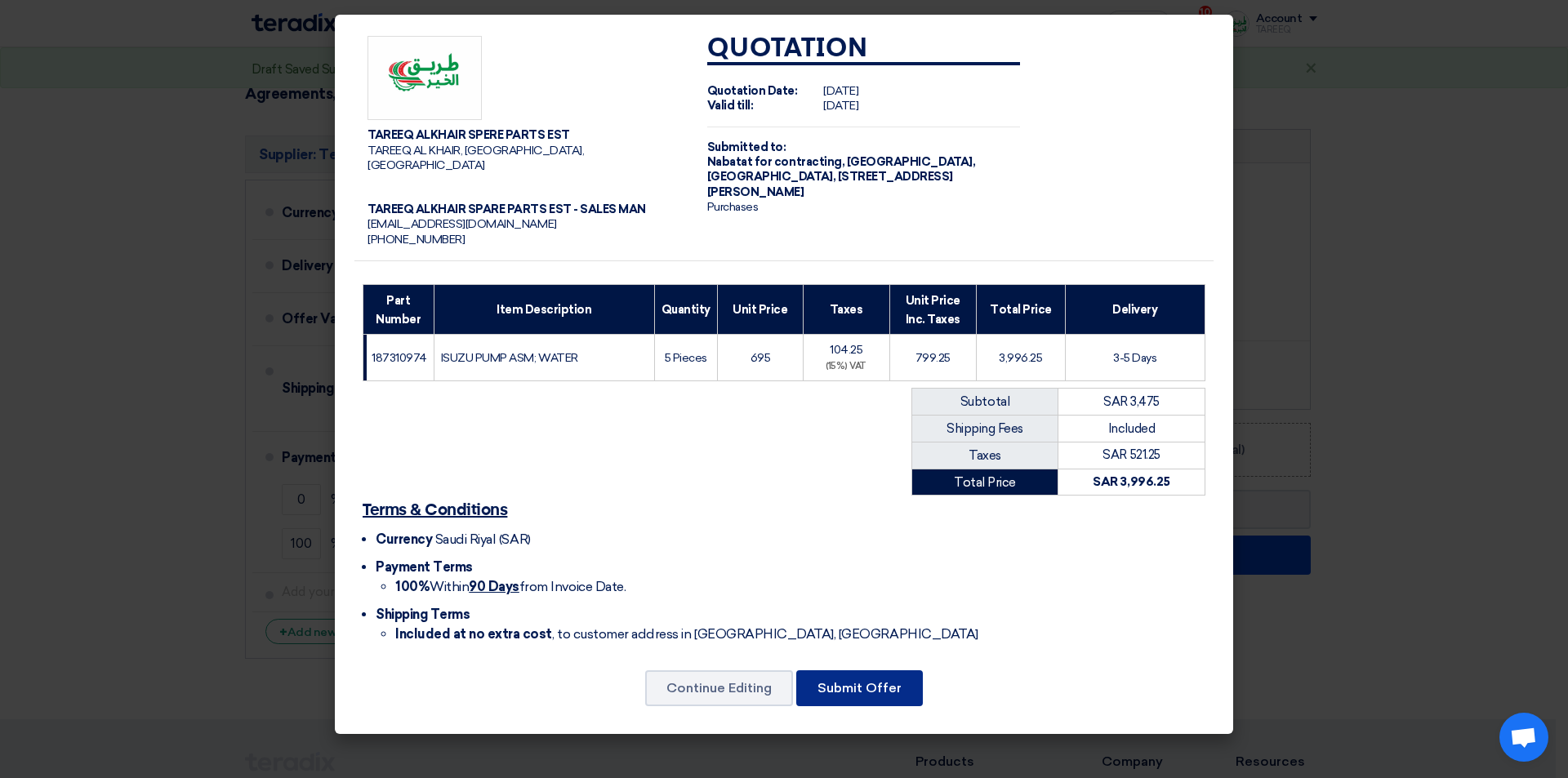
click at [832, 680] on font "Submit Offer" at bounding box center [859, 688] width 84 height 16
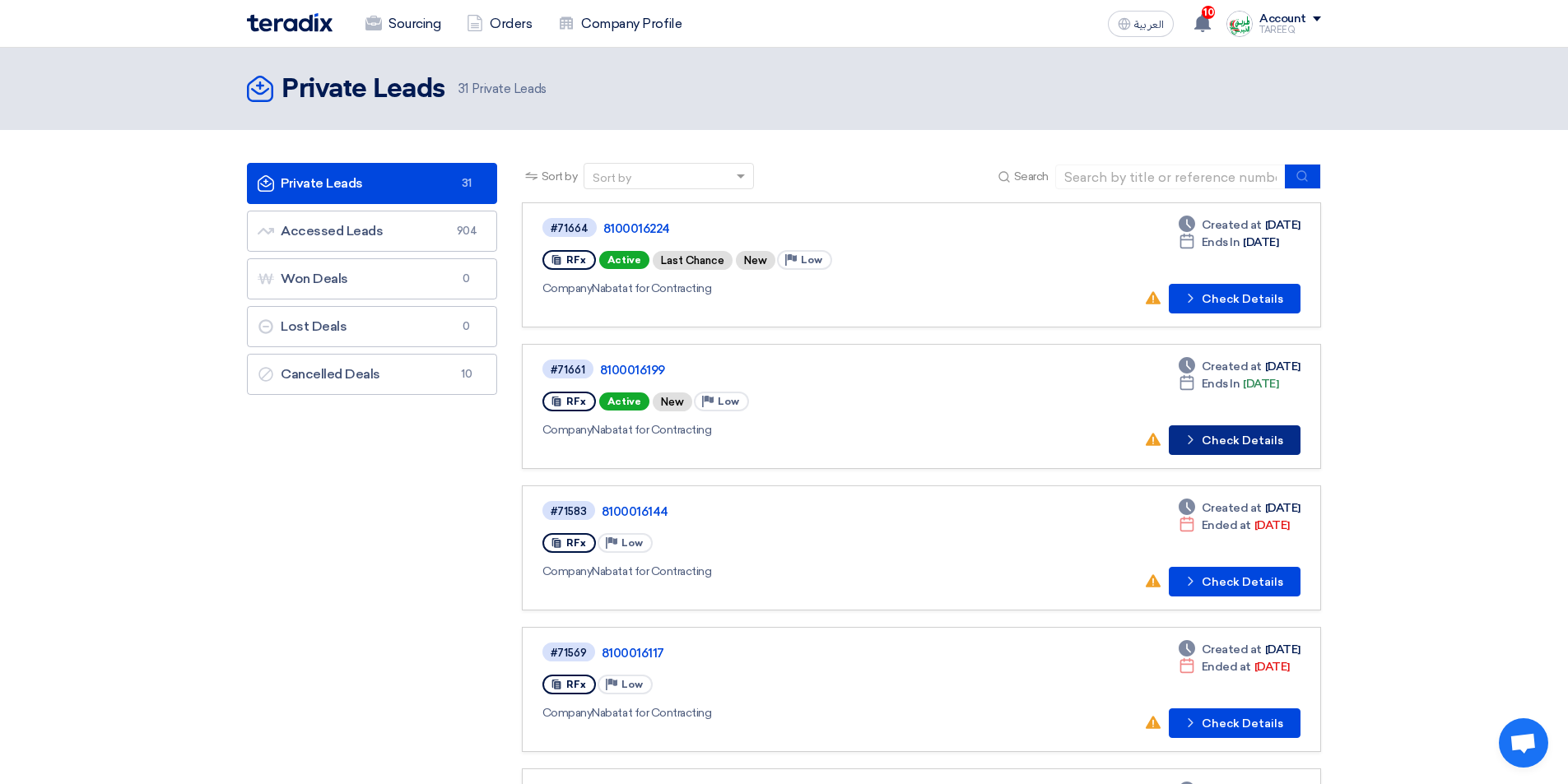
click at [1231, 438] on button "Check details Check Details" at bounding box center [1234, 440] width 131 height 29
click at [1105, 183] on input at bounding box center [1170, 177] width 231 height 25
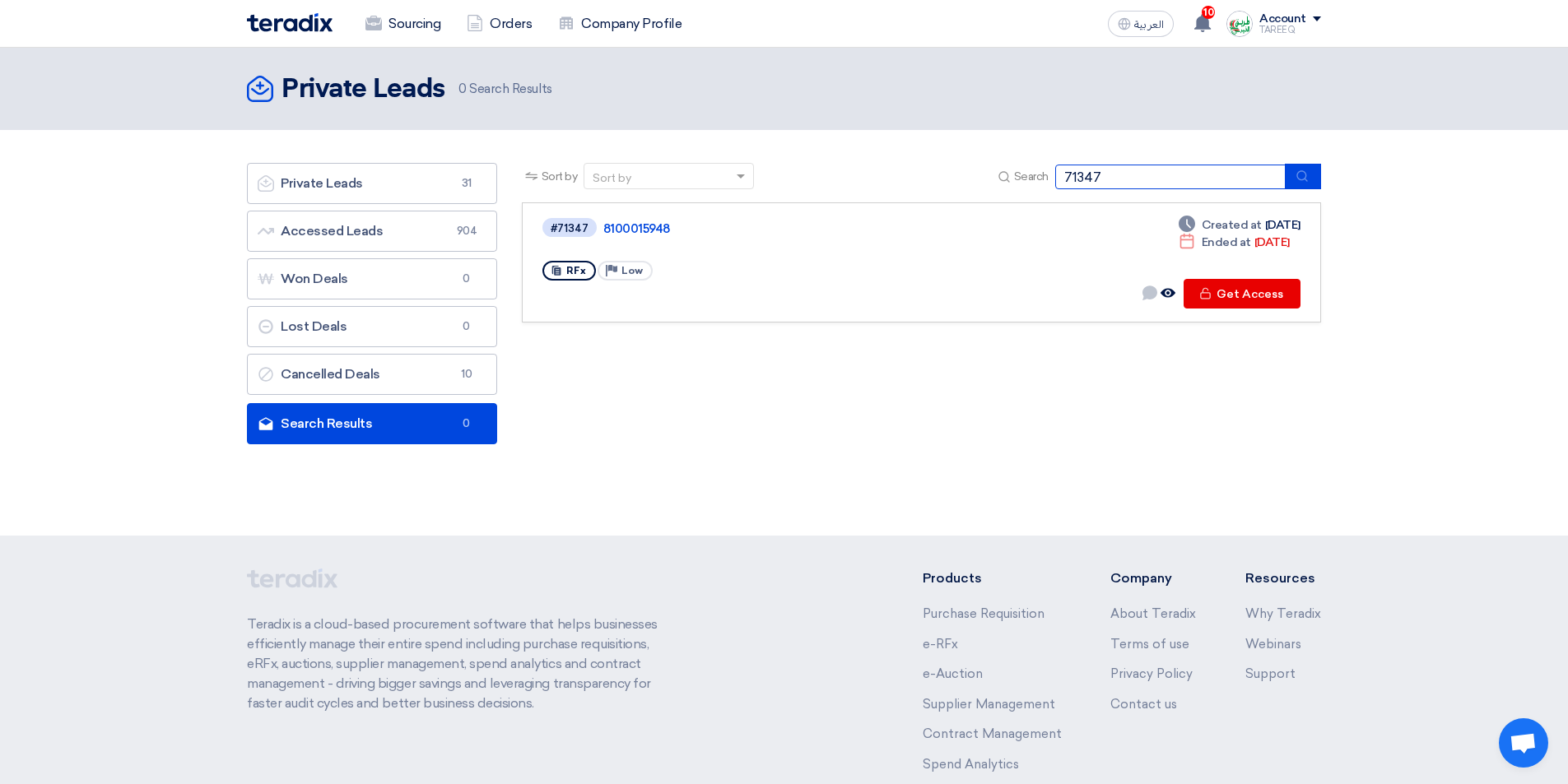
drag, startPoint x: 1081, startPoint y: 176, endPoint x: 1155, endPoint y: 174, distance: 74.0
click at [1086, 176] on input "71347" at bounding box center [1170, 177] width 231 height 25
type input "71647"
click at [645, 235] on link "8100016202" at bounding box center [808, 228] width 411 height 15
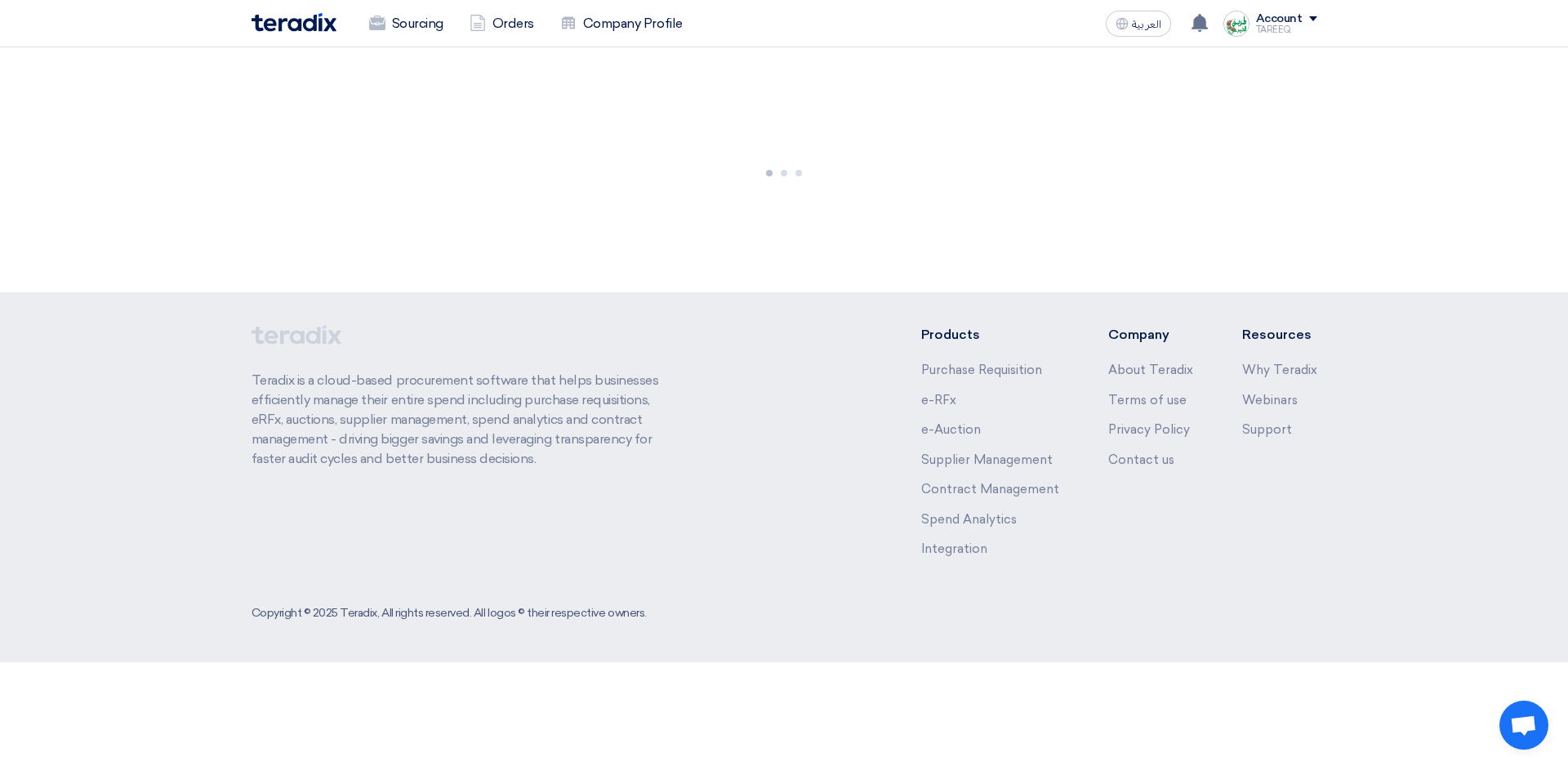
click at [639, 234] on div at bounding box center [784, 170] width 1568 height 245
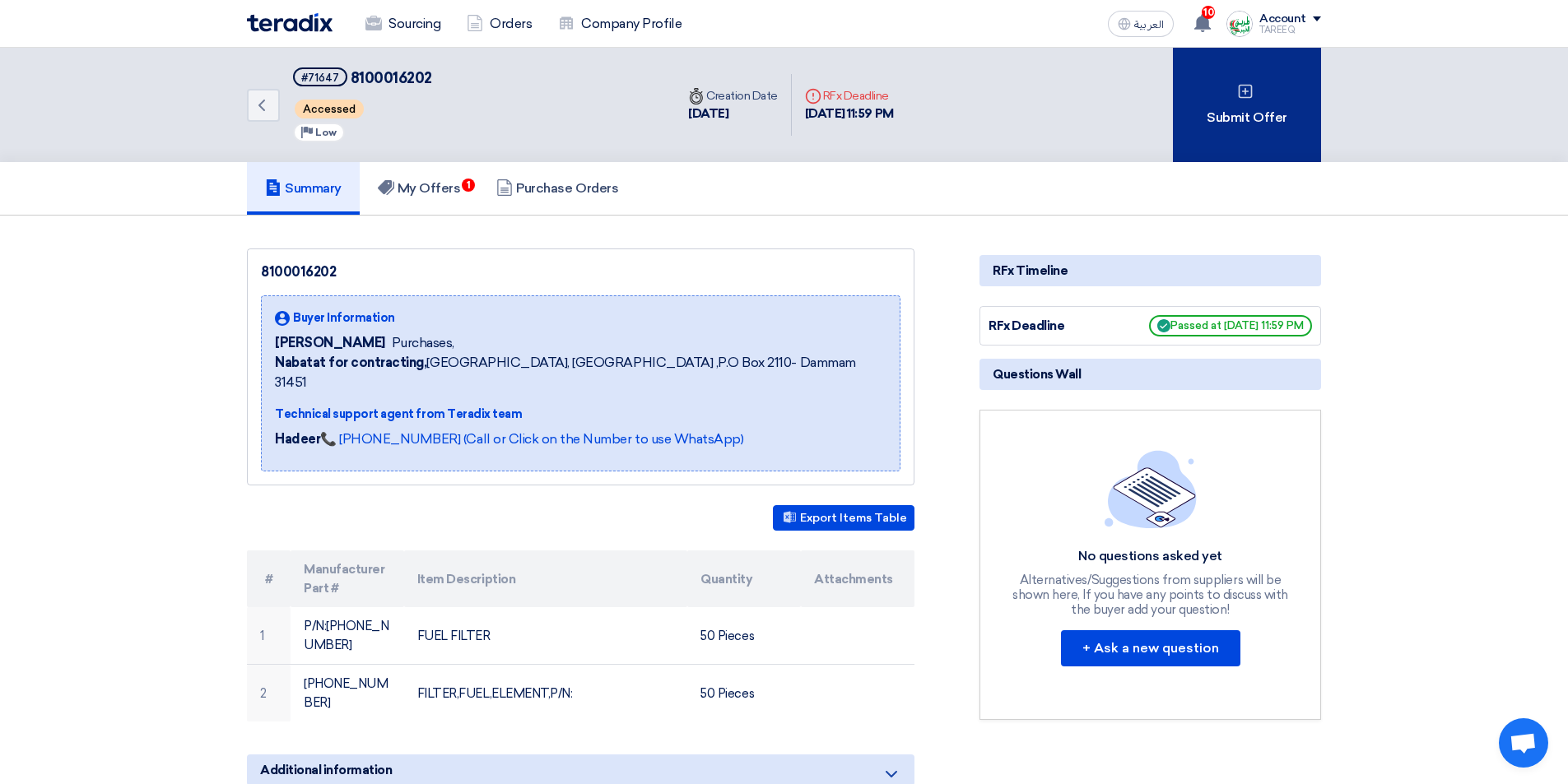
click at [1227, 115] on div "Submit Offer" at bounding box center [1247, 105] width 148 height 115
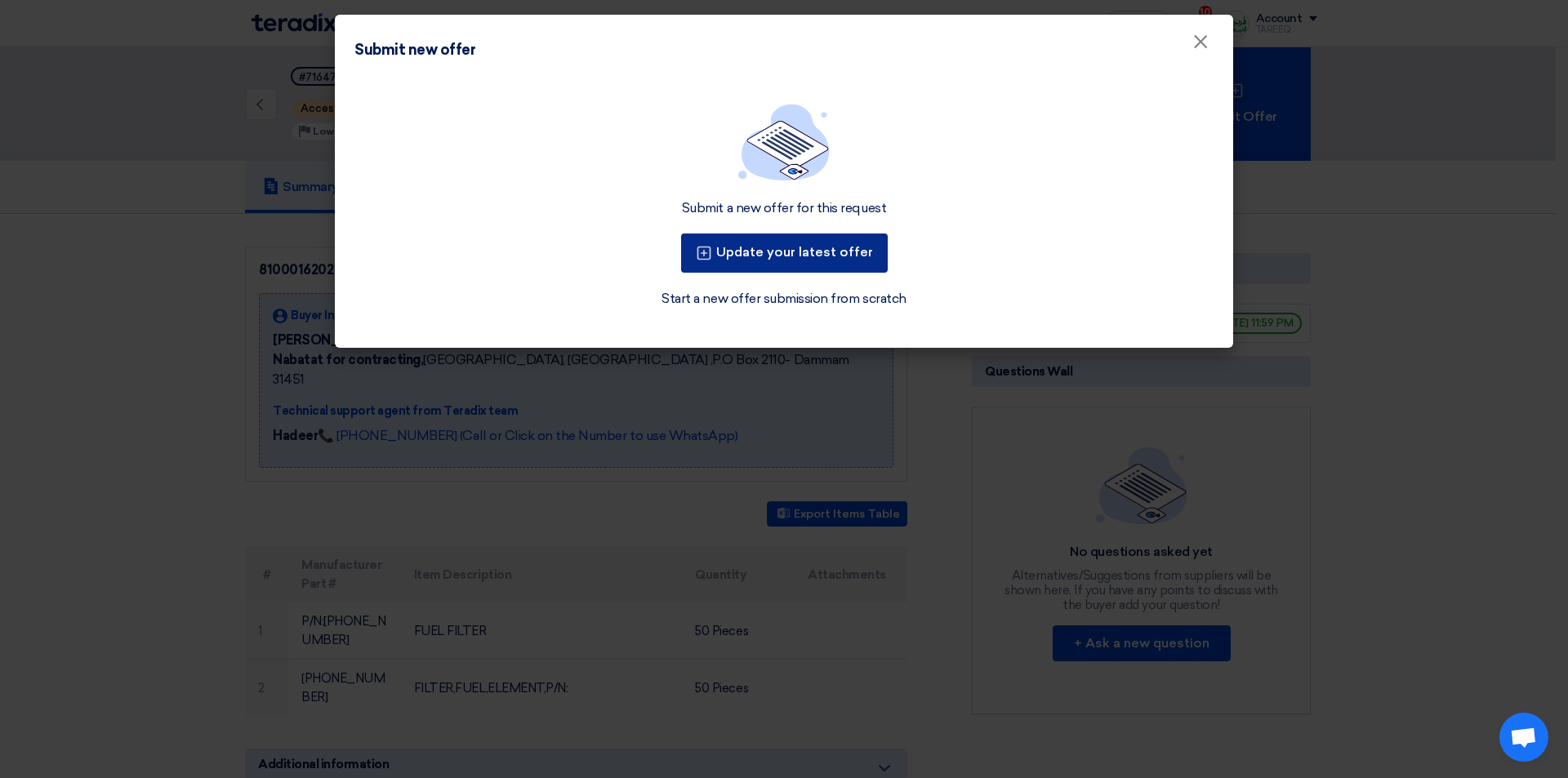
click at [761, 264] on button "Update your latest offer" at bounding box center [784, 253] width 206 height 39
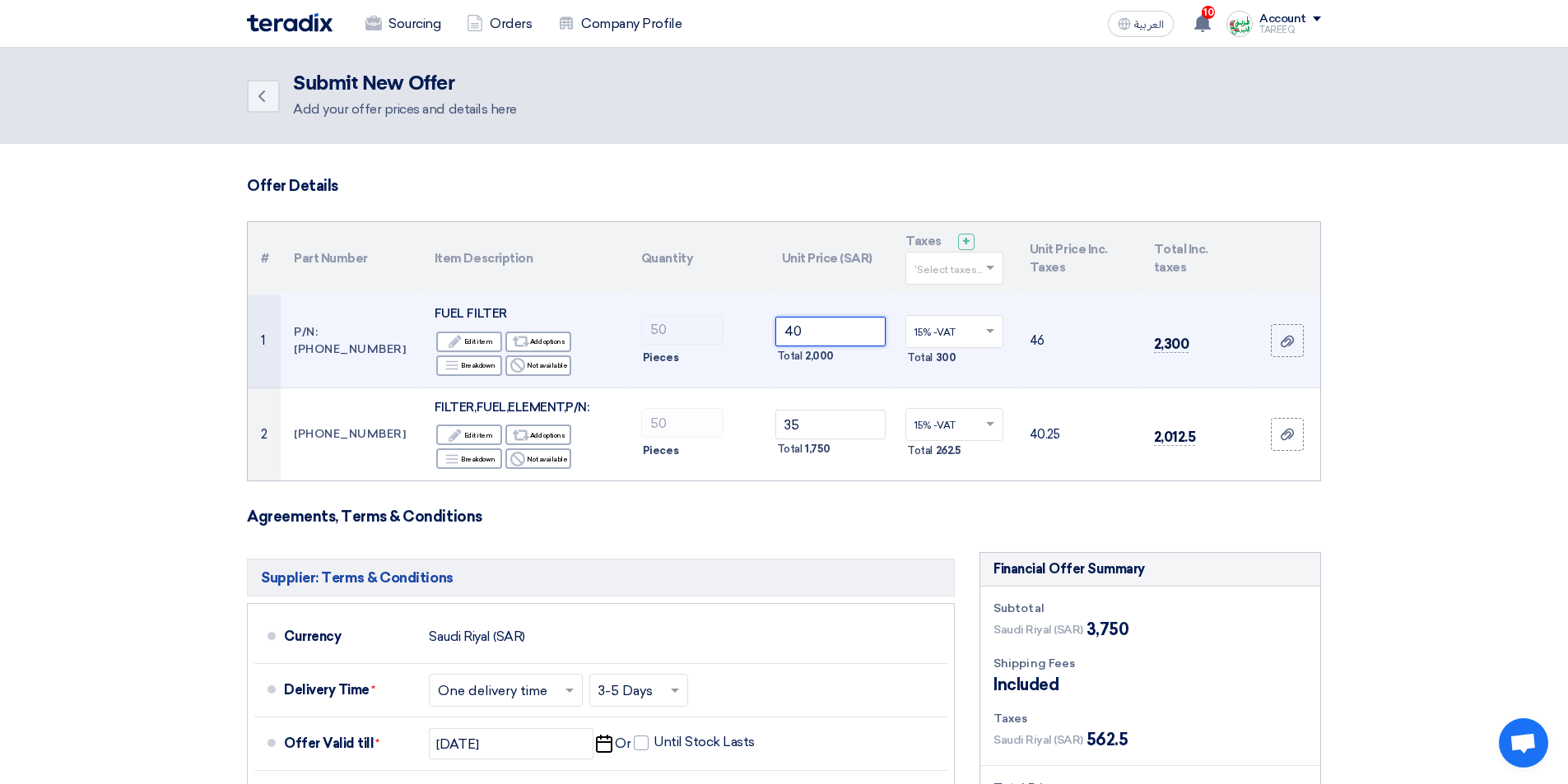
drag, startPoint x: 827, startPoint y: 339, endPoint x: 694, endPoint y: 354, distance: 133.8
click at [699, 354] on tr "1 P/N:8-98092-481 FUEL FILTER Edit Edit item Alternative Add options Breakdown …" at bounding box center [784, 341] width 1073 height 93
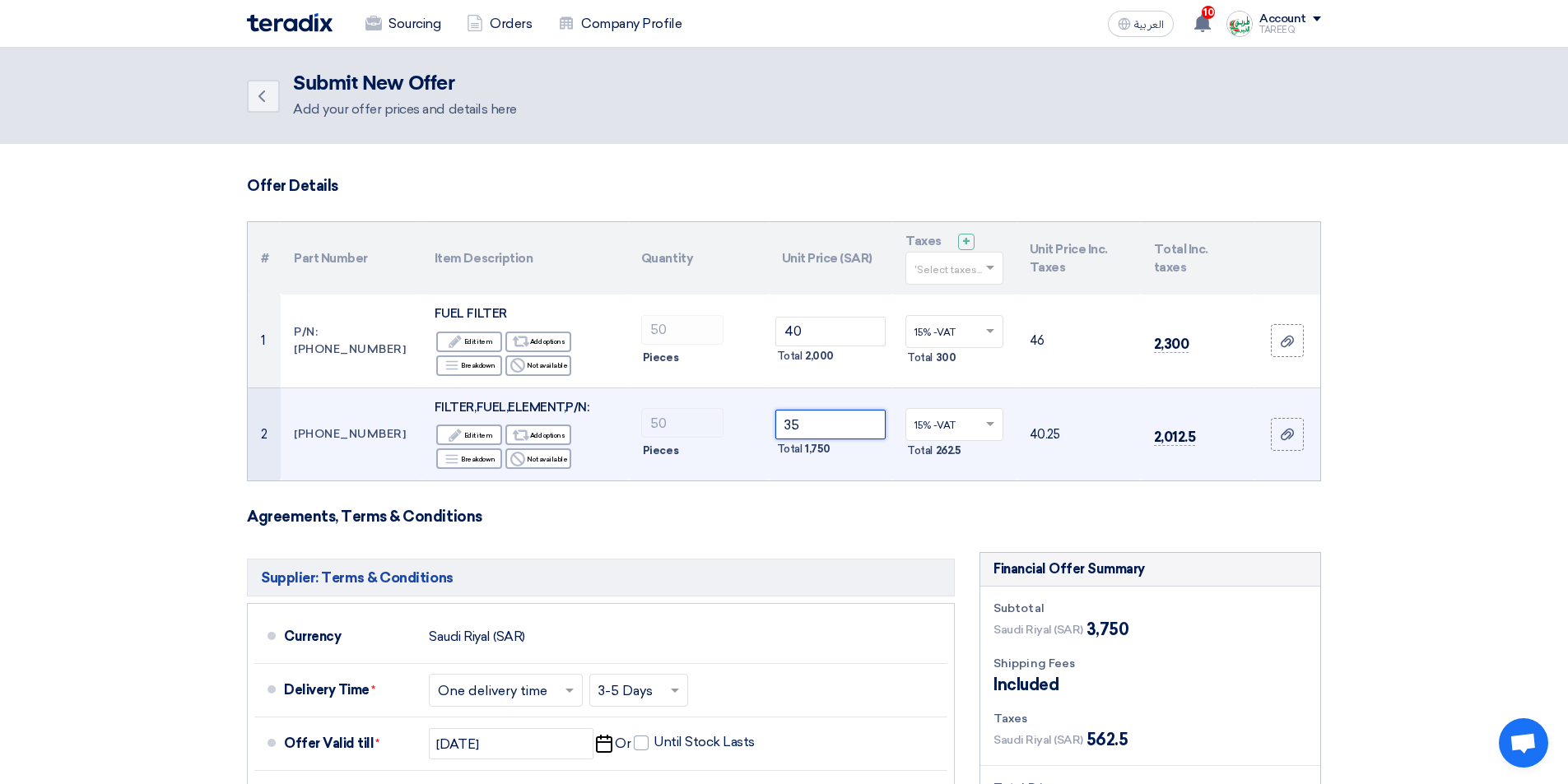
drag, startPoint x: 828, startPoint y: 426, endPoint x: 624, endPoint y: 452, distance: 205.7
click at [625, 452] on tr "2 8-98037-011 FILTER,FUEL,ELEMENT,P/N: Edit Edit item Alternative Add options B…" at bounding box center [784, 434] width 1073 height 93
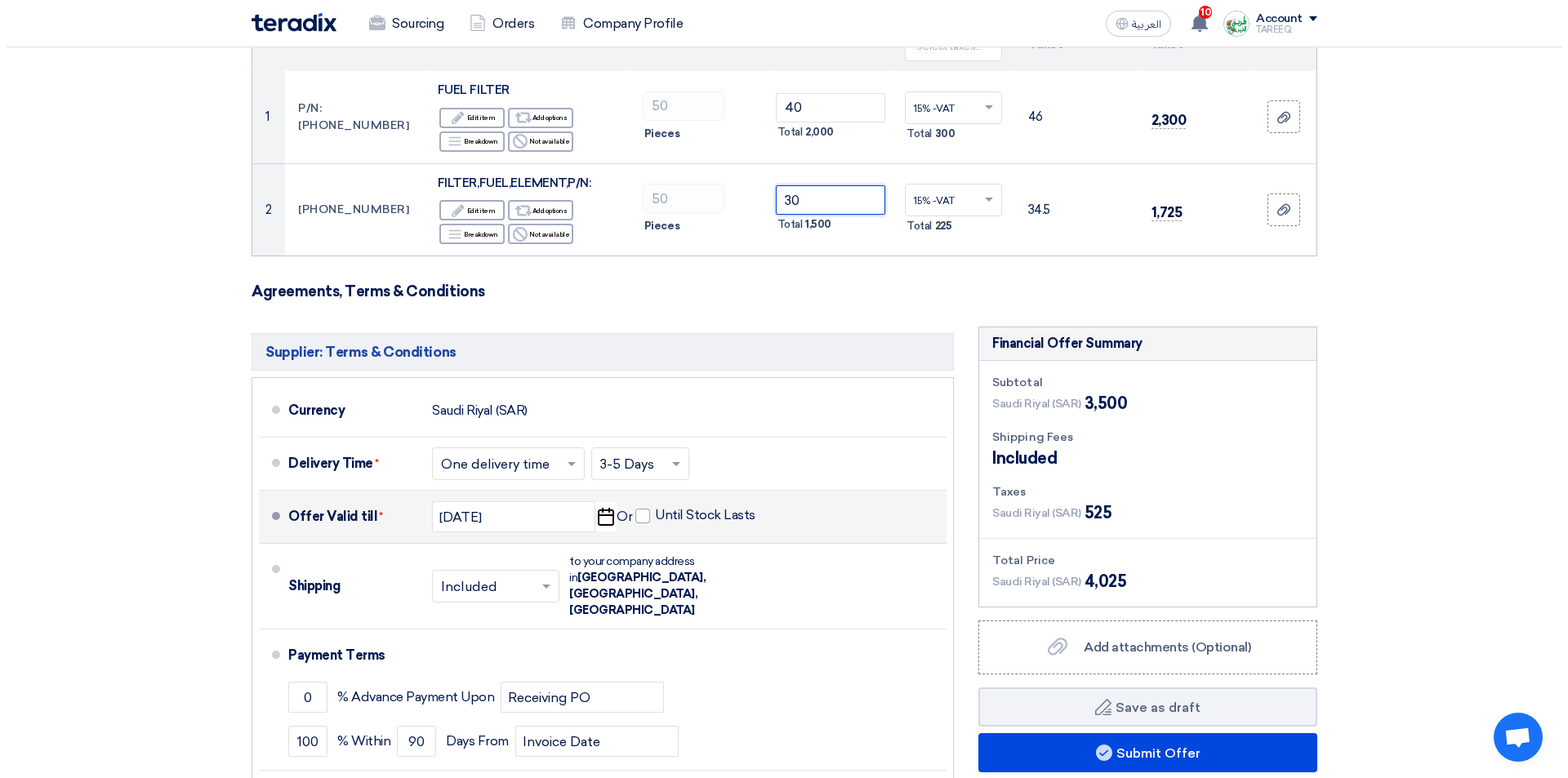
scroll to position [245, 0]
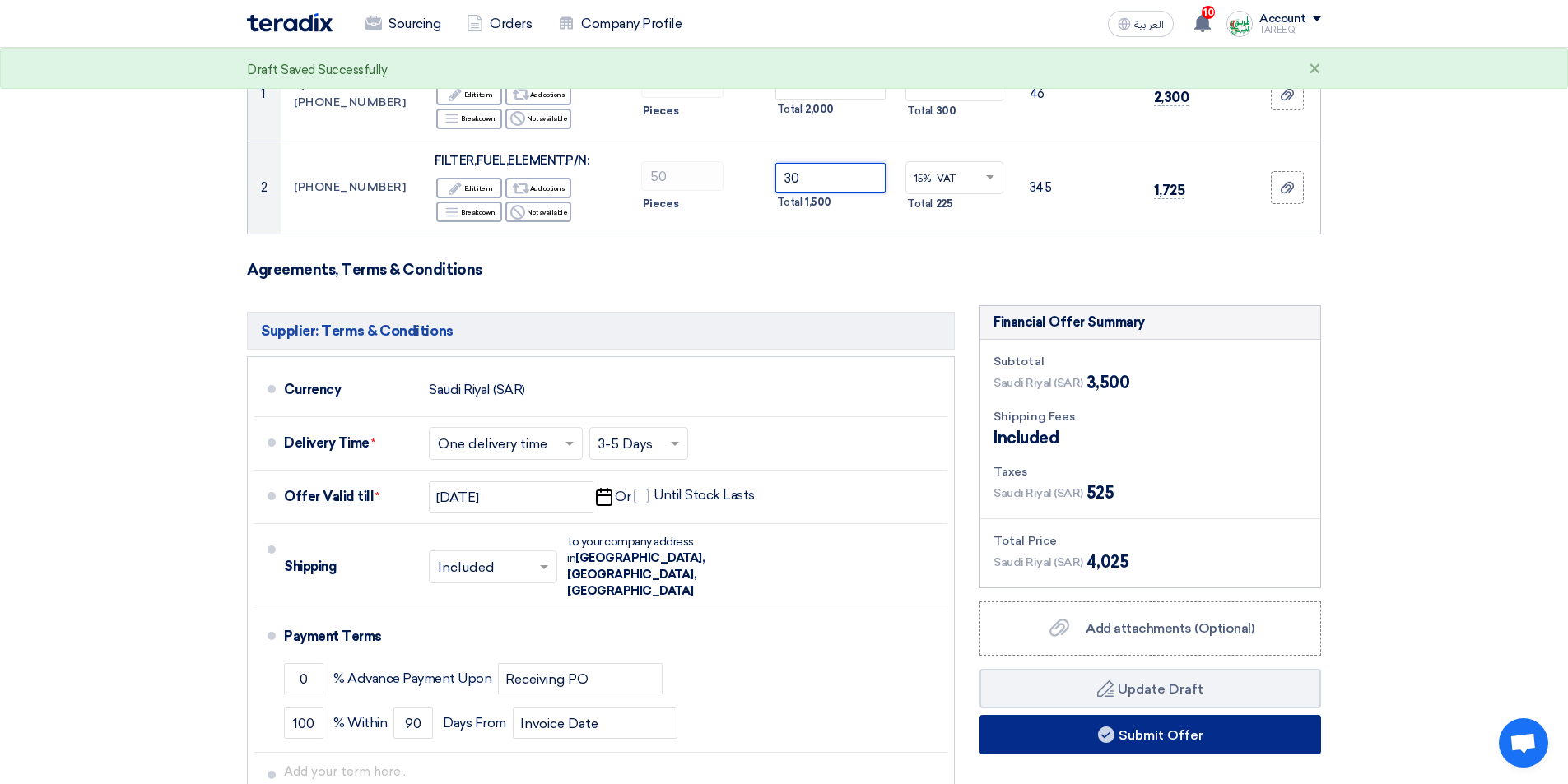
type input "30"
click at [1027, 725] on button "Submit Offer" at bounding box center [1150, 734] width 342 height 39
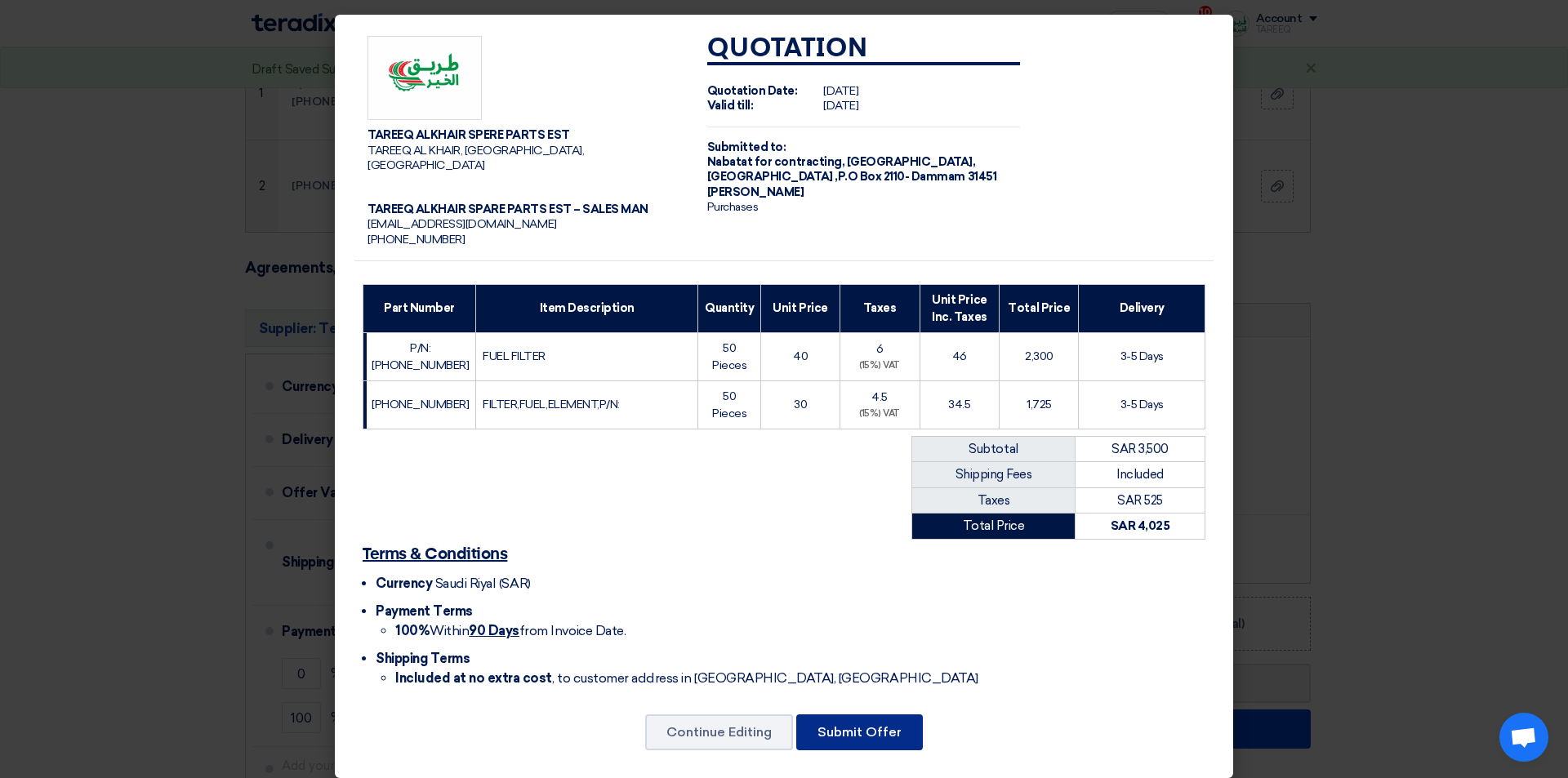
click at [831, 749] on button "Submit Offer" at bounding box center [860, 732] width 127 height 36
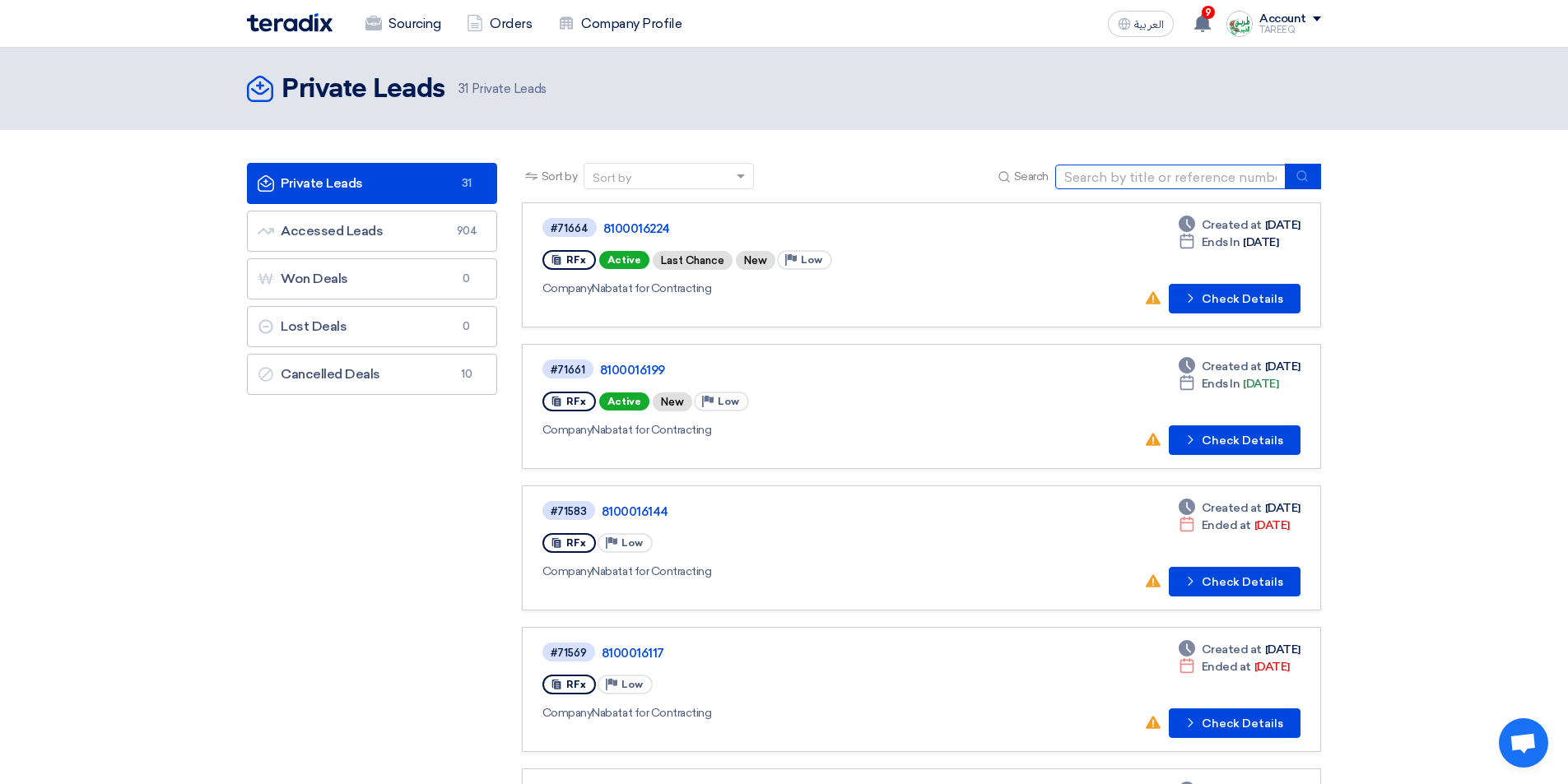
click at [1106, 182] on input at bounding box center [1170, 177] width 231 height 25
type input "71646"
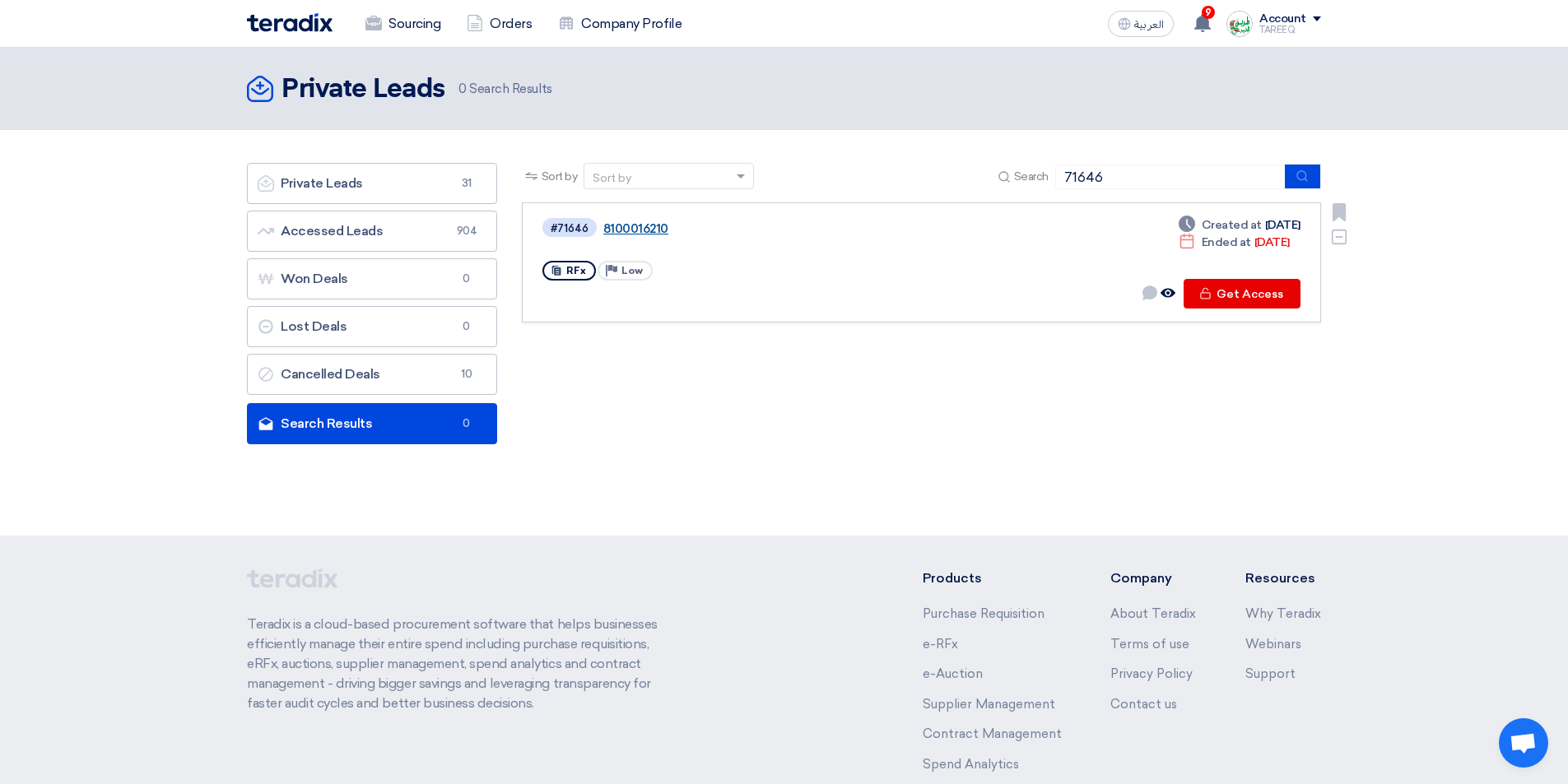
click at [628, 231] on link "8100016210" at bounding box center [808, 228] width 411 height 15
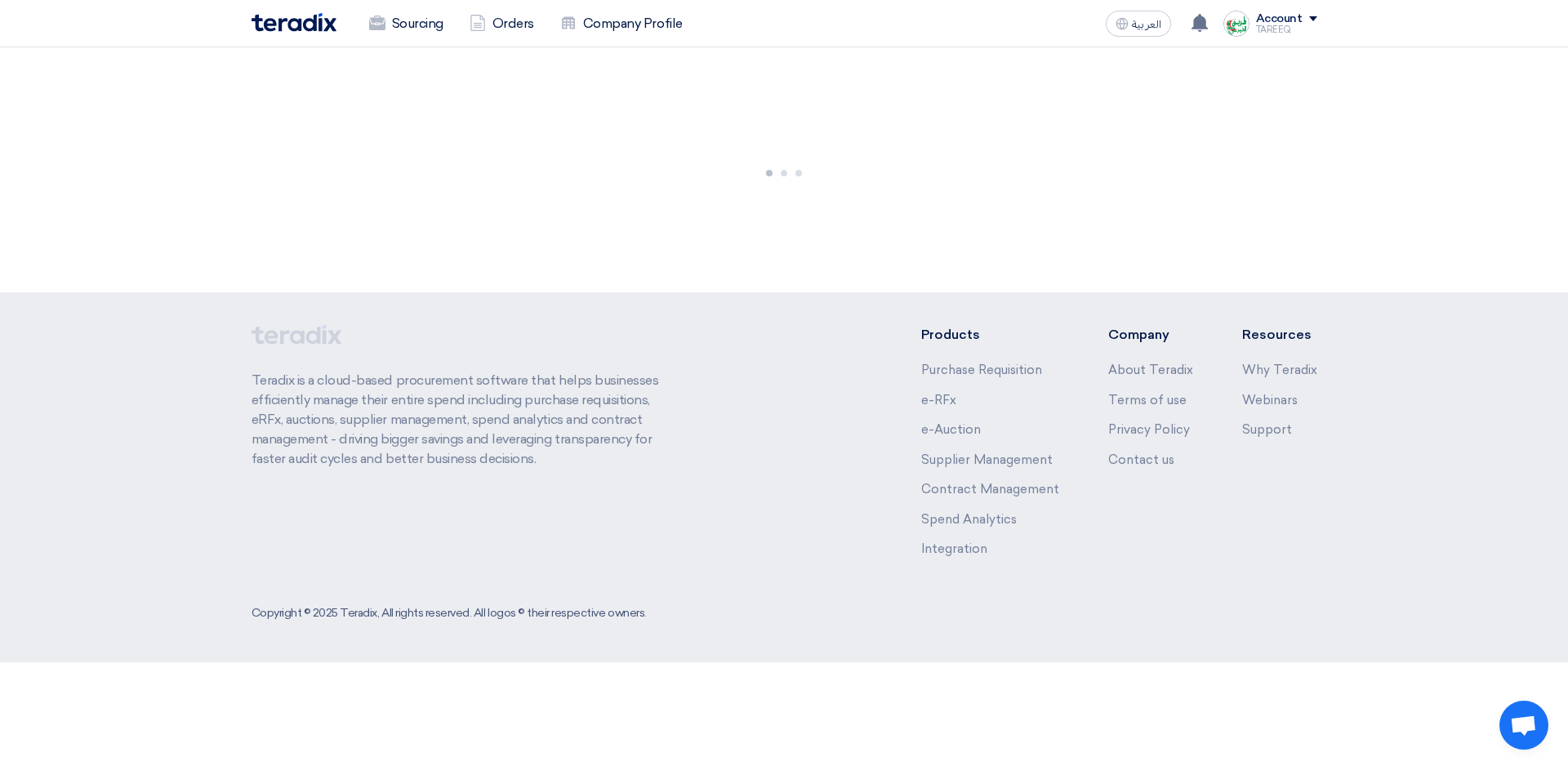
click at [623, 229] on div at bounding box center [784, 170] width 1568 height 245
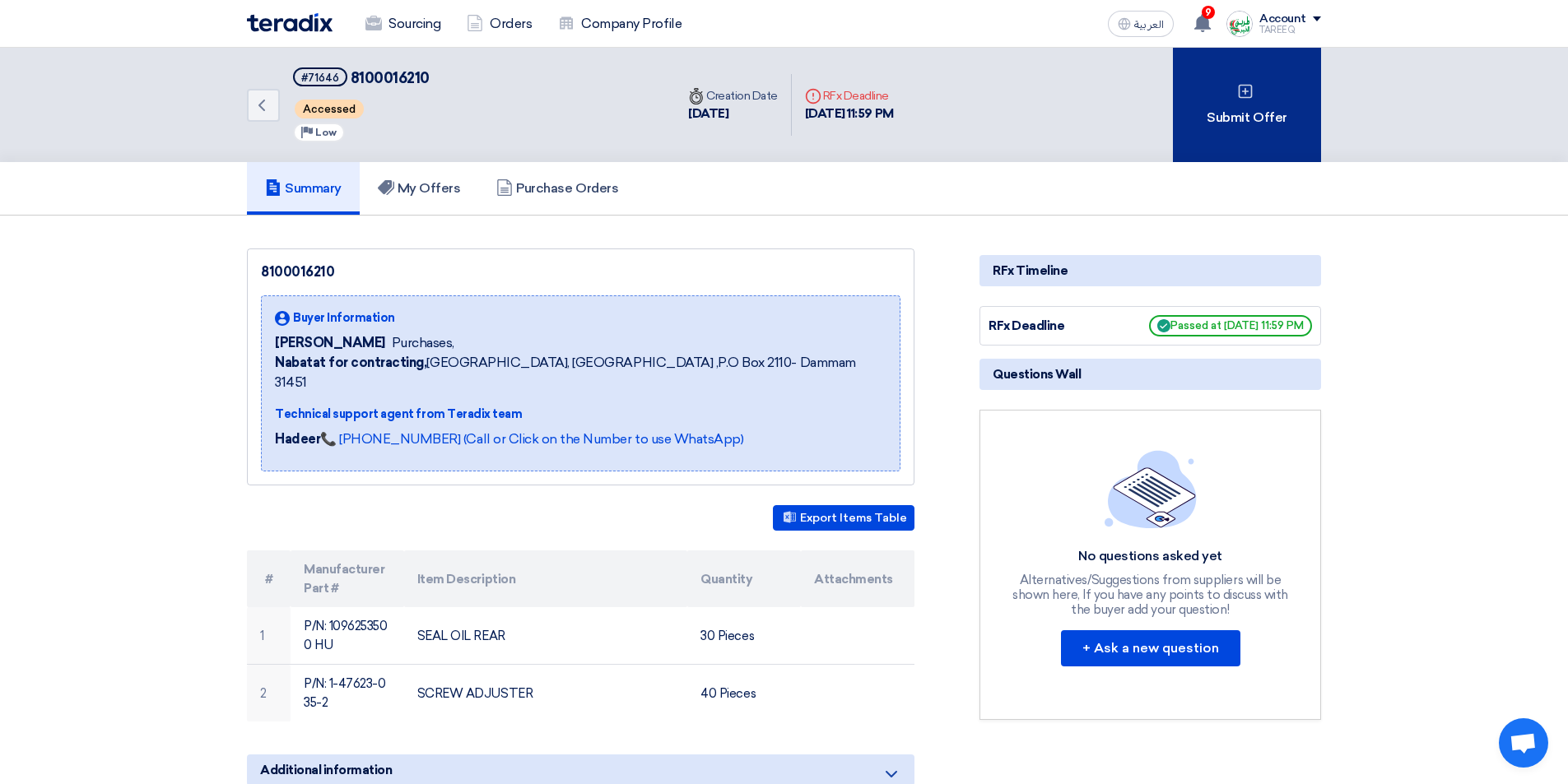
click at [1286, 114] on div "Submit Offer" at bounding box center [1247, 105] width 148 height 115
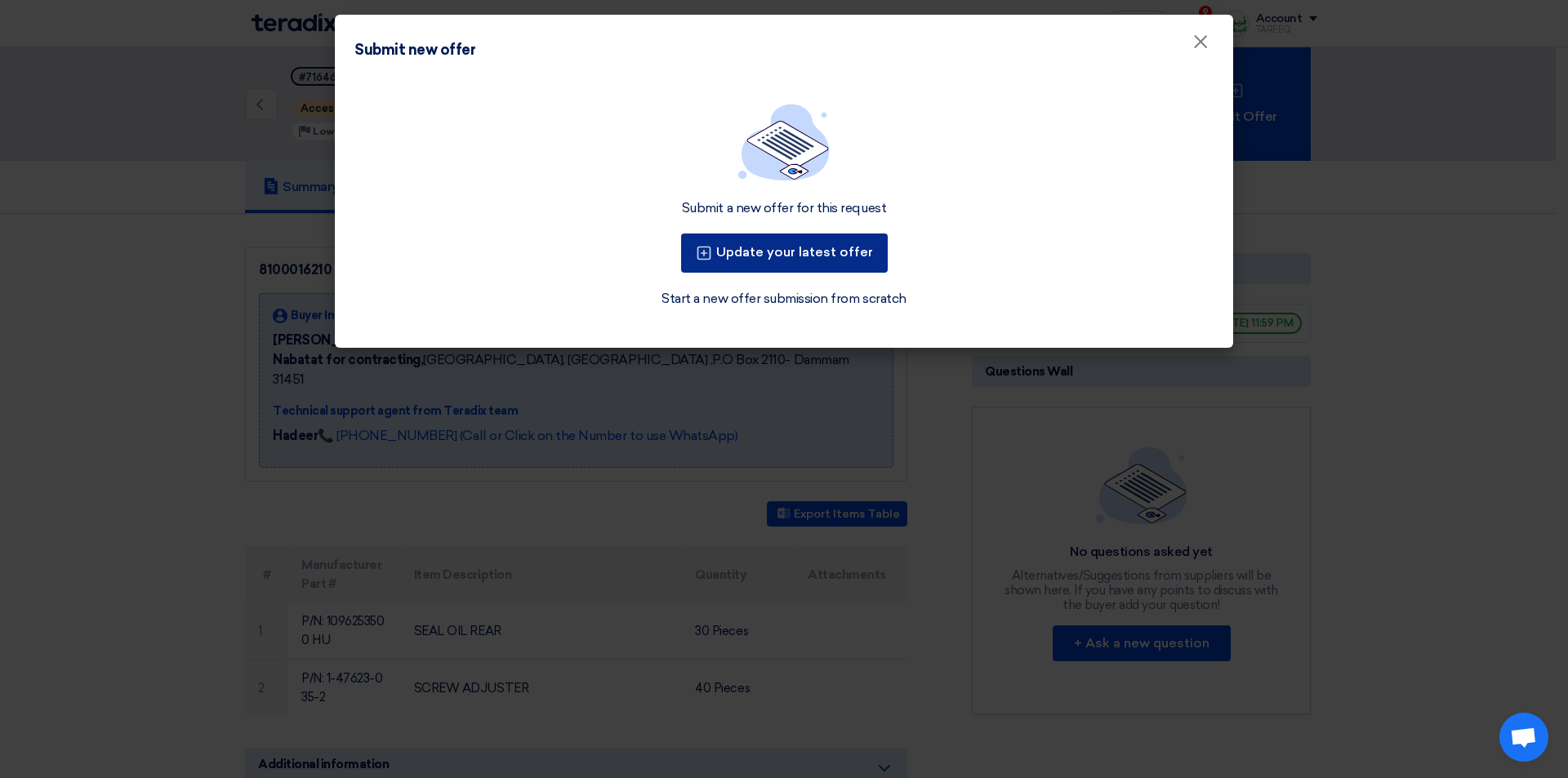
click at [800, 263] on button "Update your latest offer" at bounding box center [784, 253] width 206 height 39
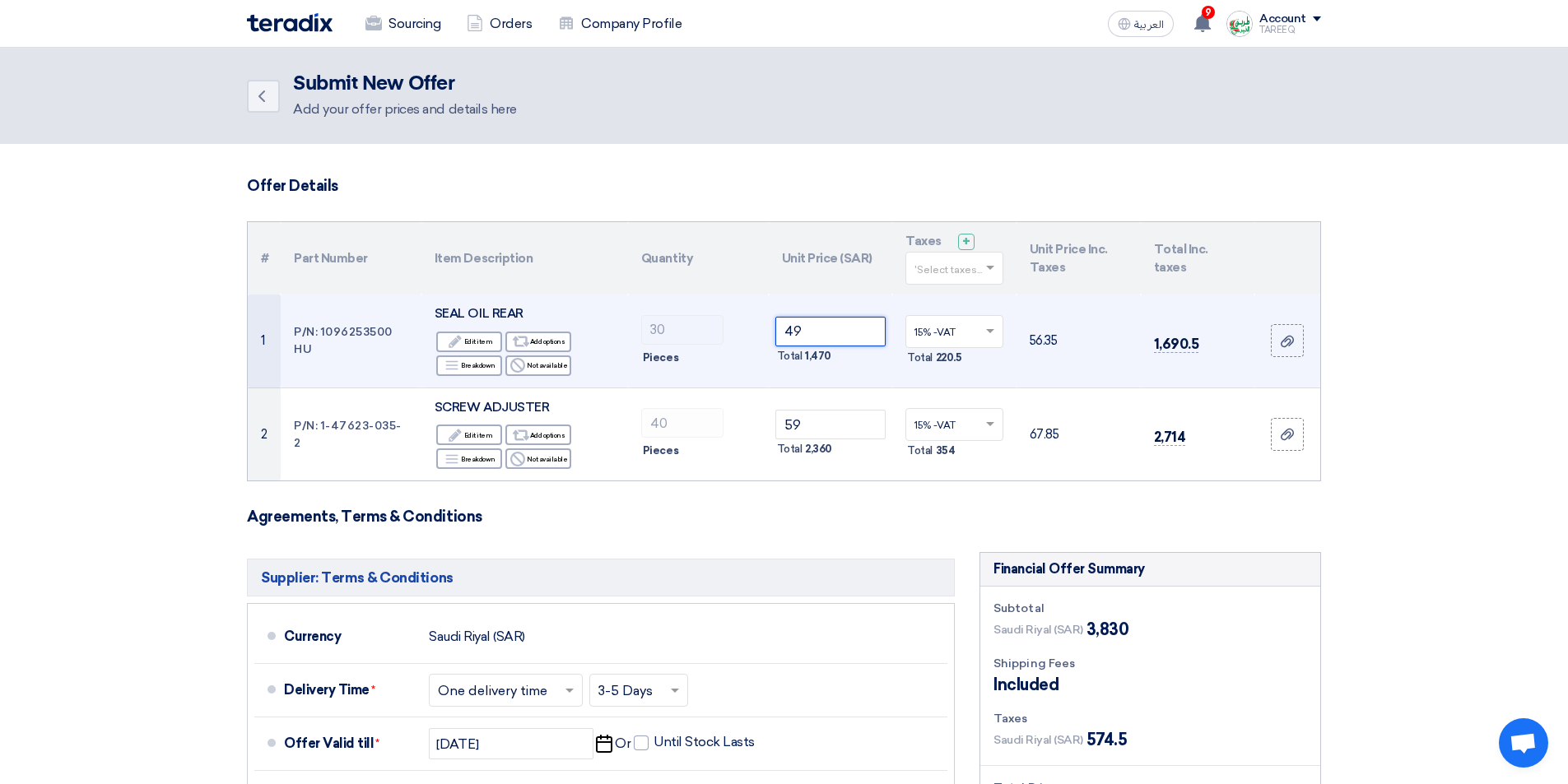
click at [843, 329] on input "49" at bounding box center [830, 331] width 111 height 29
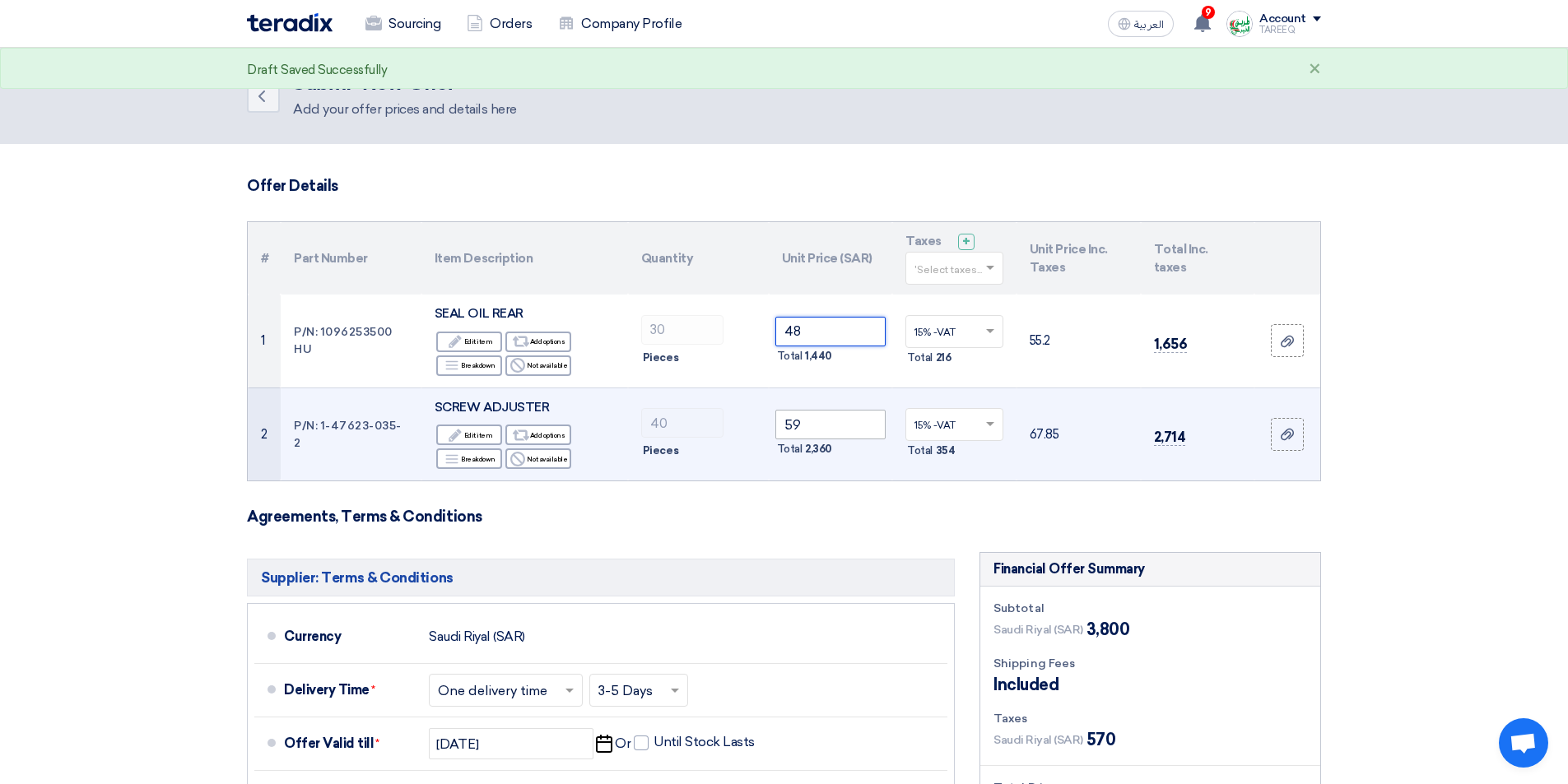
type input "48"
drag, startPoint x: 815, startPoint y: 424, endPoint x: 734, endPoint y: 449, distance: 84.8
click at [734, 449] on tr "2 P/N: 1-47623-035-2 SCREW ADJUSTER Edit Edit item Alternative Add options Brea…" at bounding box center [784, 434] width 1073 height 93
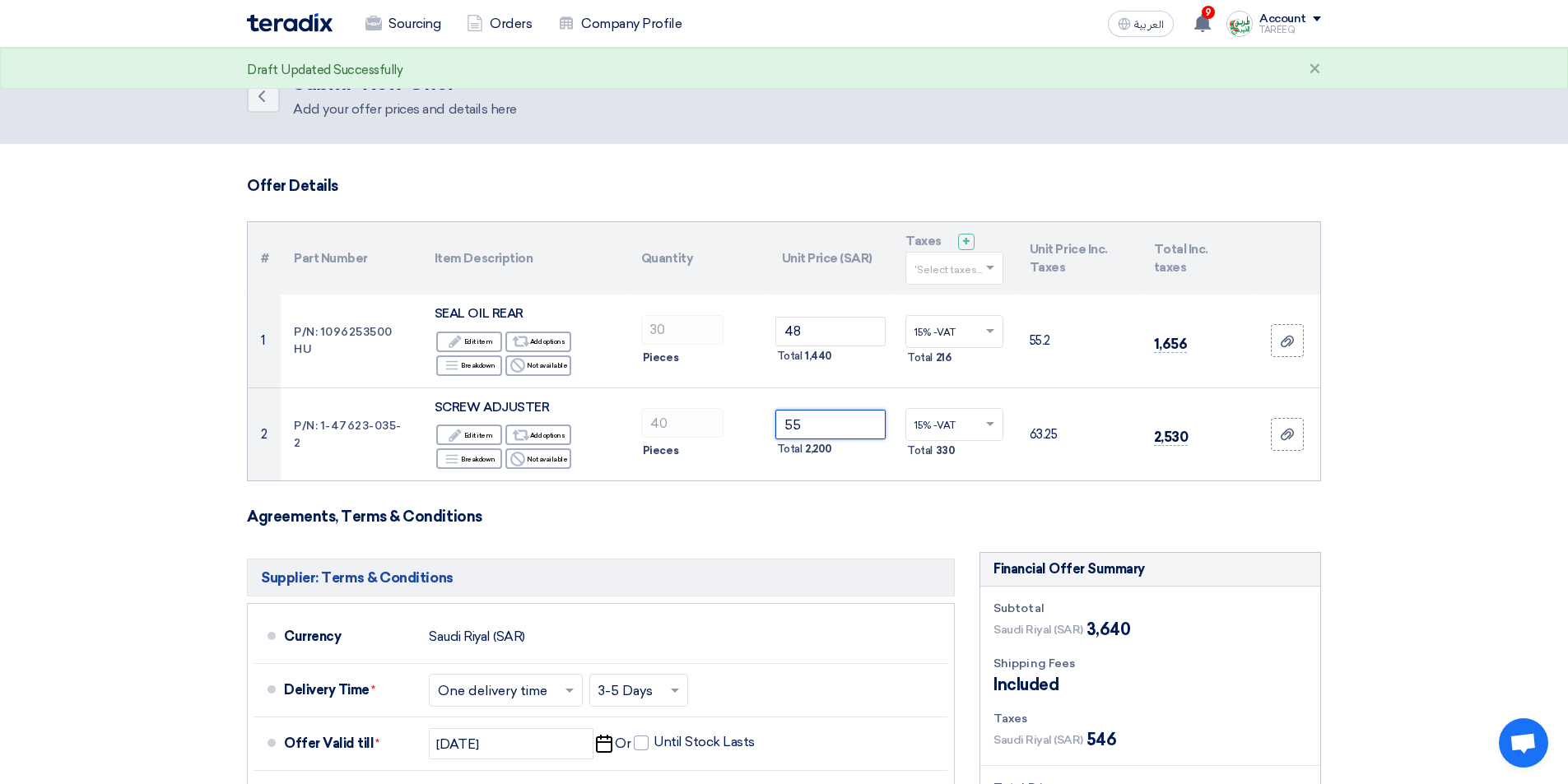
type input "55"
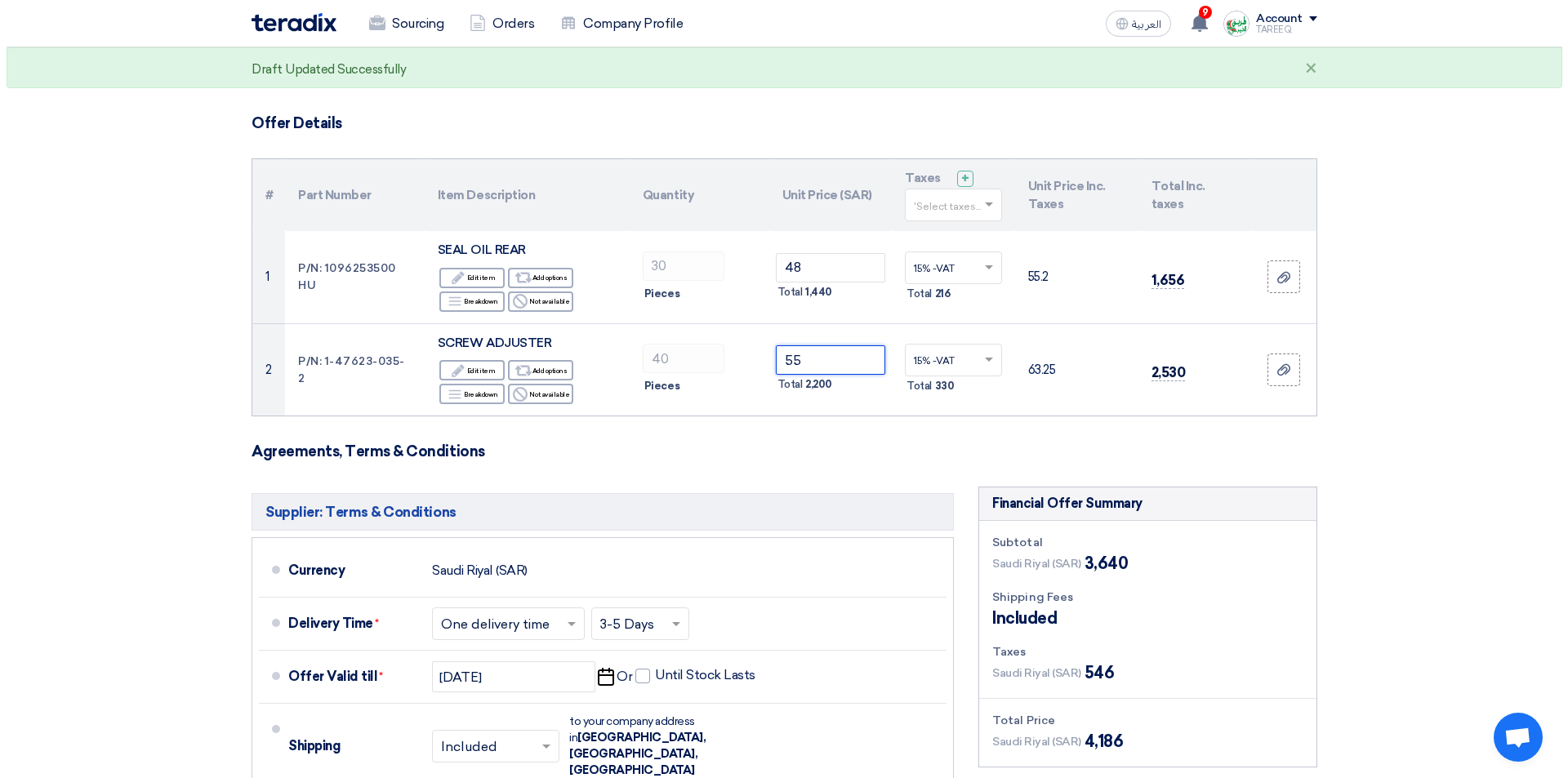
scroll to position [408, 0]
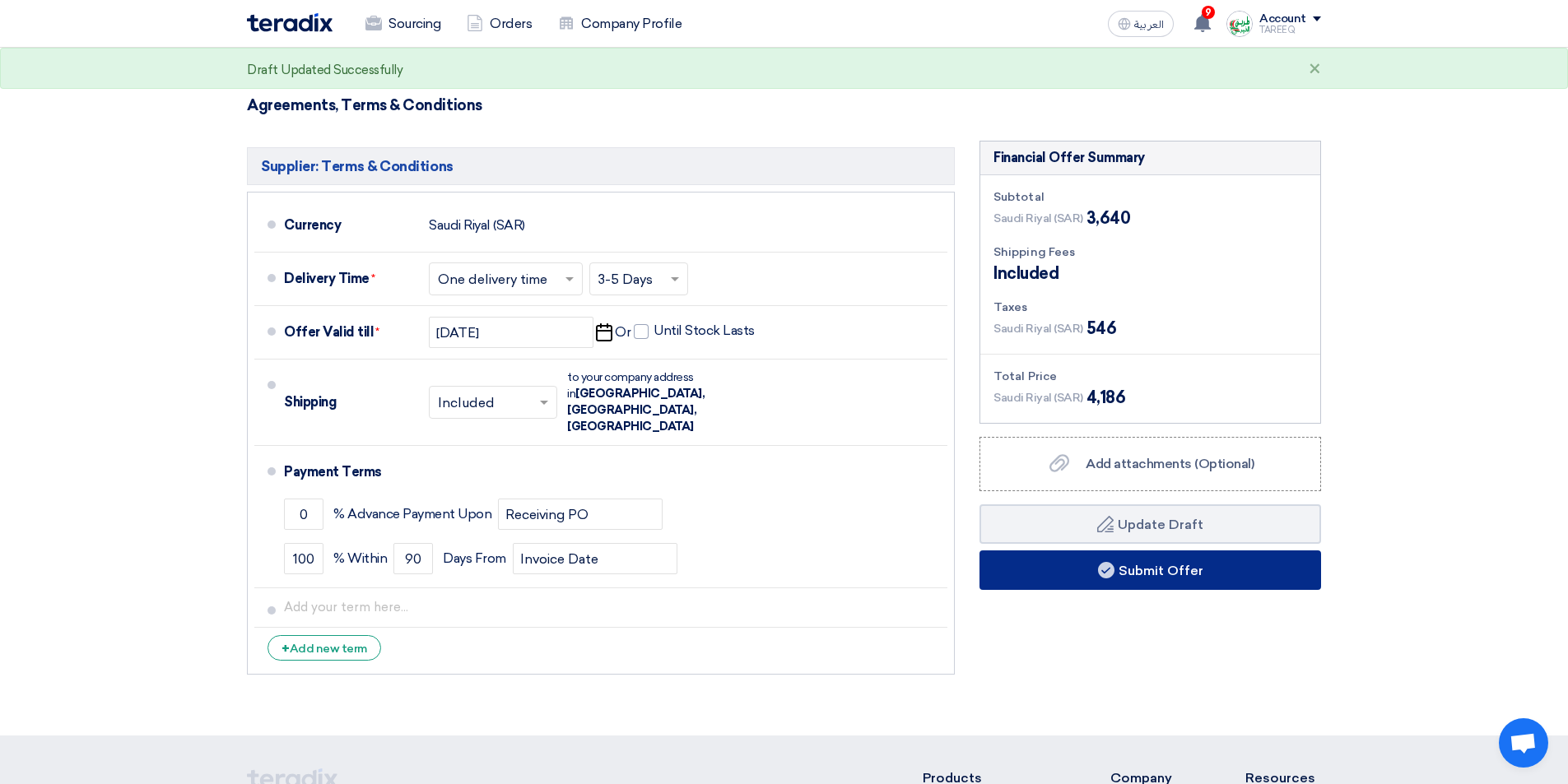
click at [1097, 565] on icon at bounding box center [1105, 570] width 17 height 17
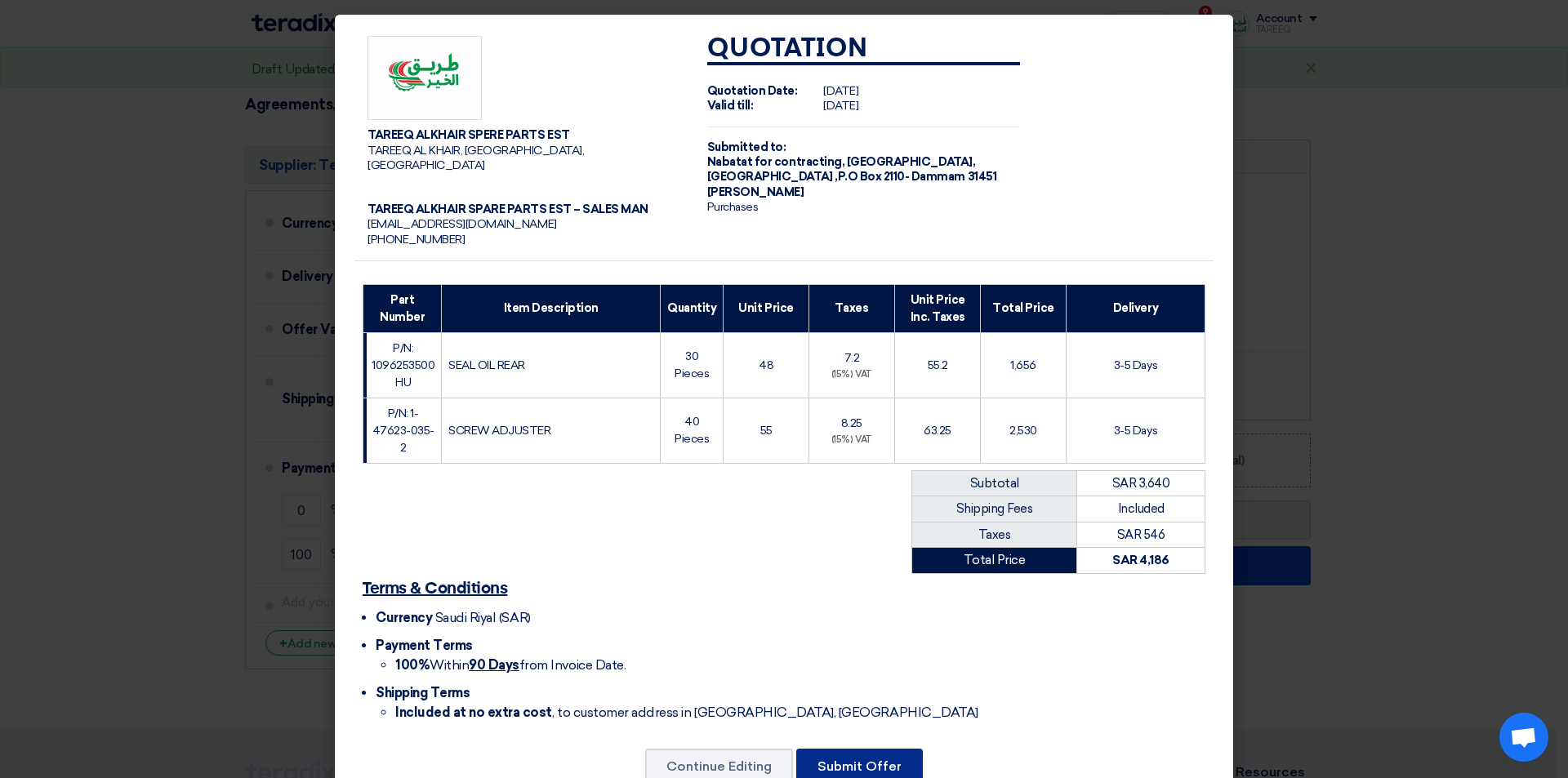
click at [877, 751] on button "Submit Offer" at bounding box center [860, 767] width 127 height 36
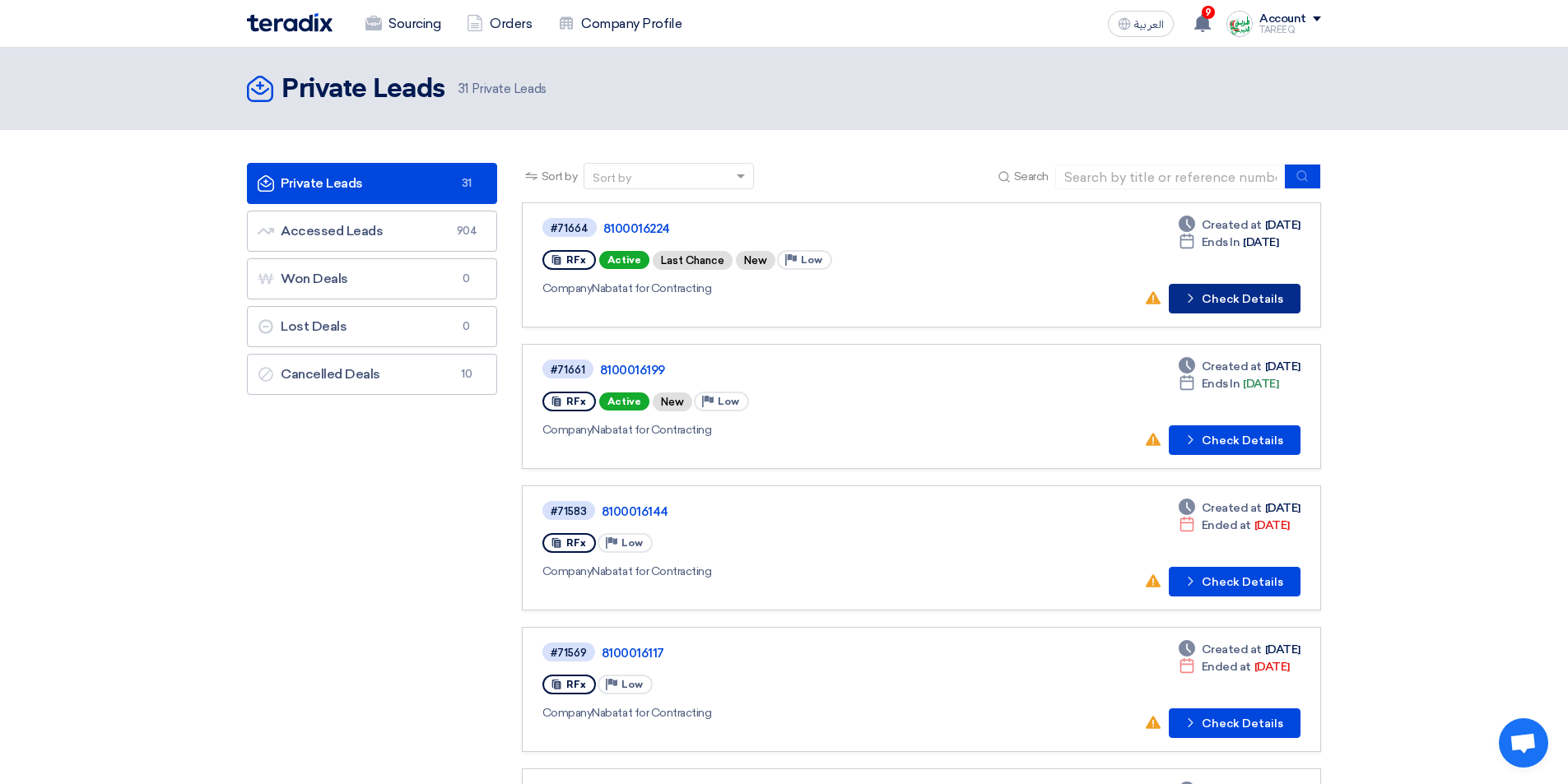
click at [1230, 301] on button "Check details Check Details" at bounding box center [1234, 298] width 131 height 29
click at [1236, 305] on button "Check details Check Details" at bounding box center [1234, 298] width 131 height 29
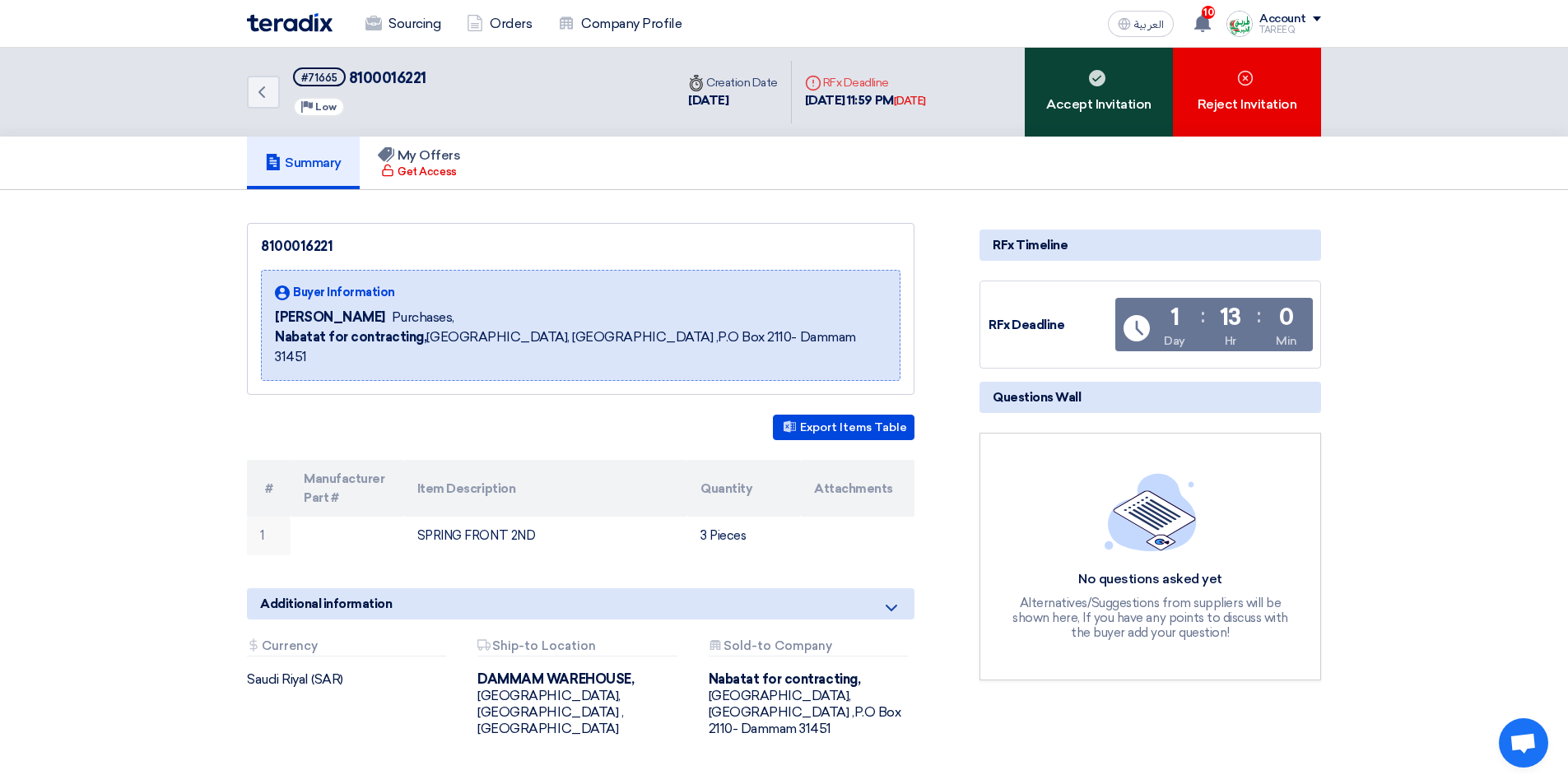
click at [1106, 107] on div "Accept Invitation" at bounding box center [1098, 92] width 148 height 89
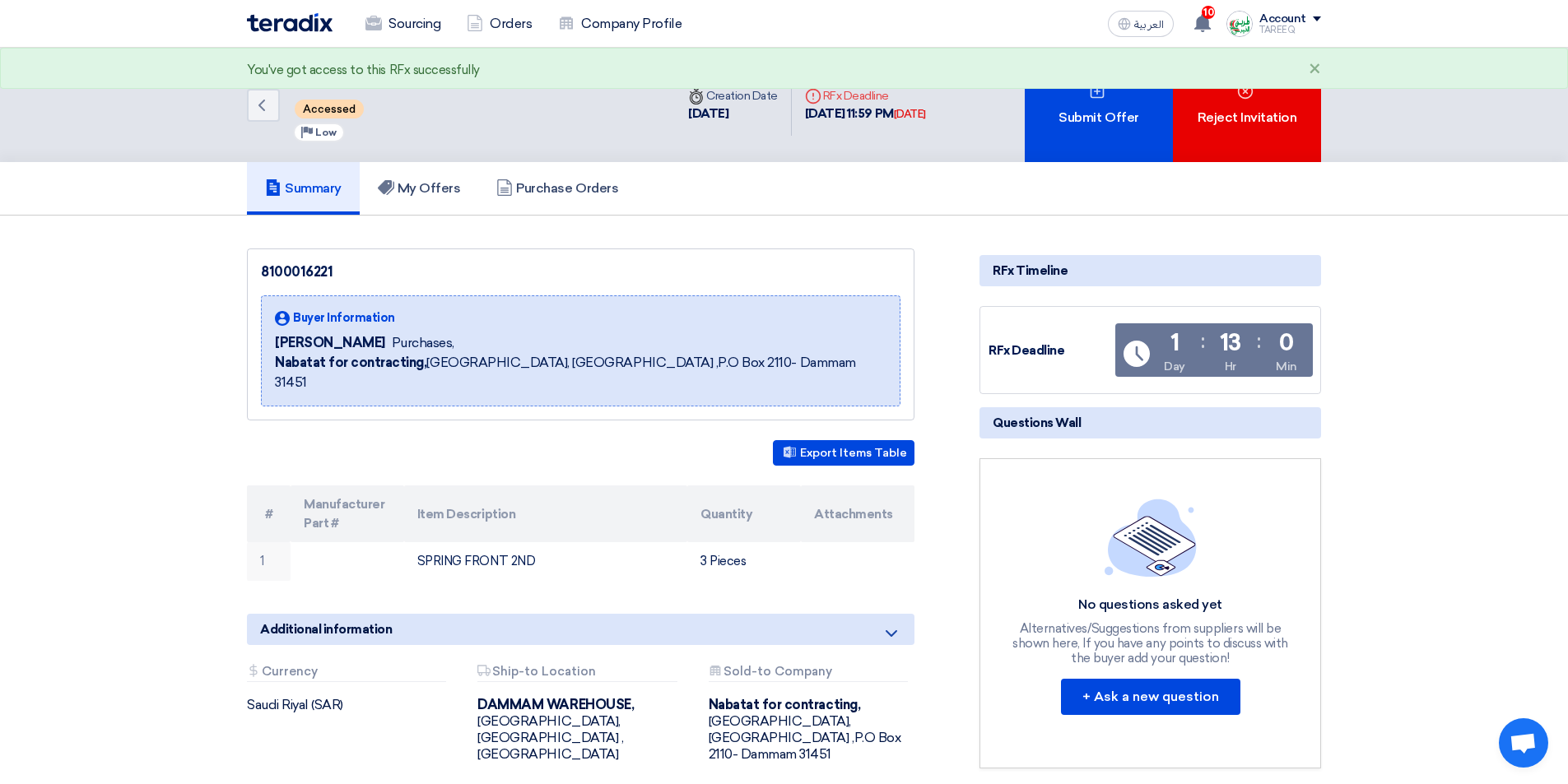
click at [1106, 107] on div "Submit Offer" at bounding box center [1098, 105] width 148 height 115
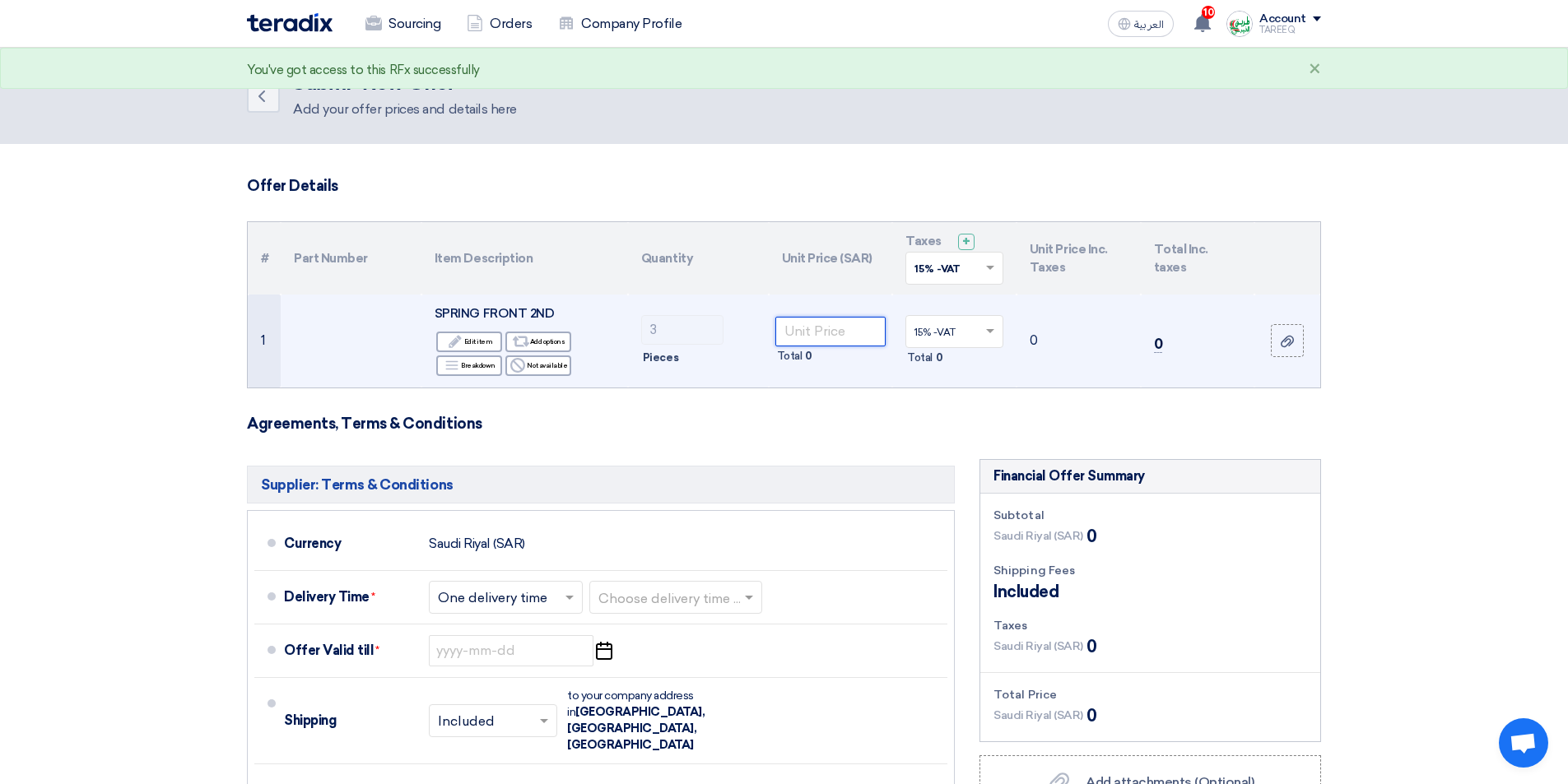
click at [847, 328] on input "number" at bounding box center [830, 331] width 111 height 29
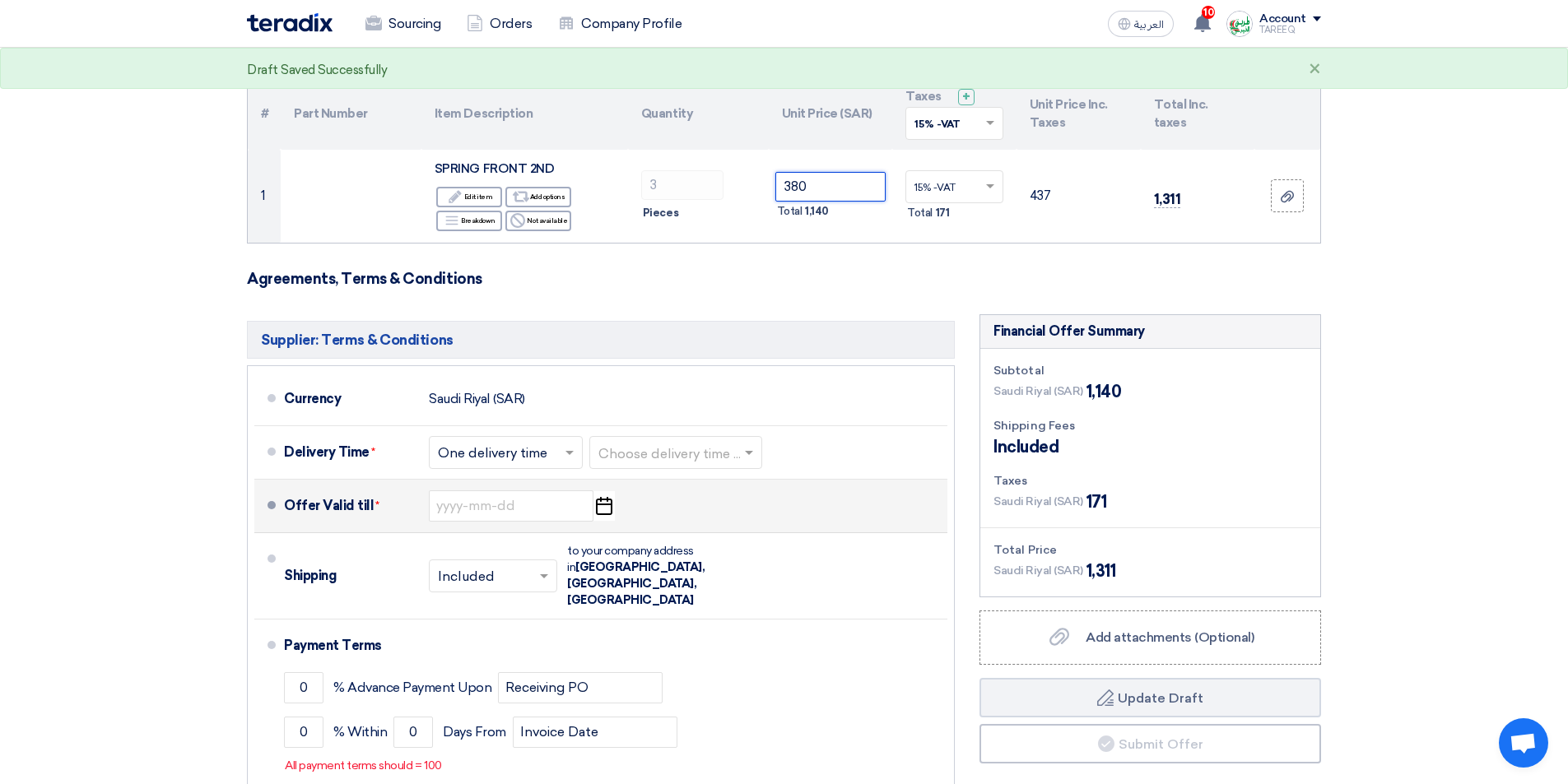
scroll to position [164, 0]
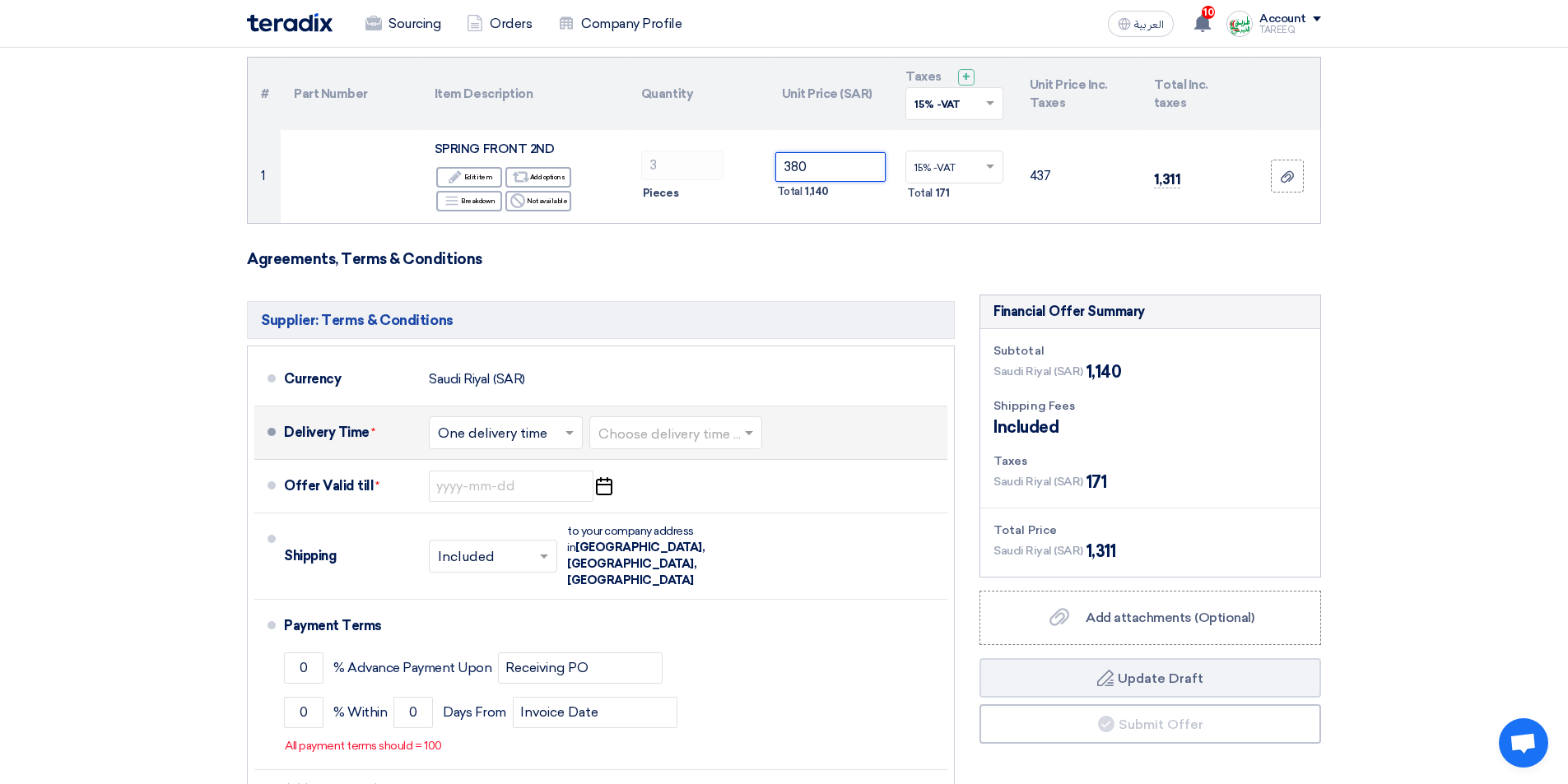
type input "380"
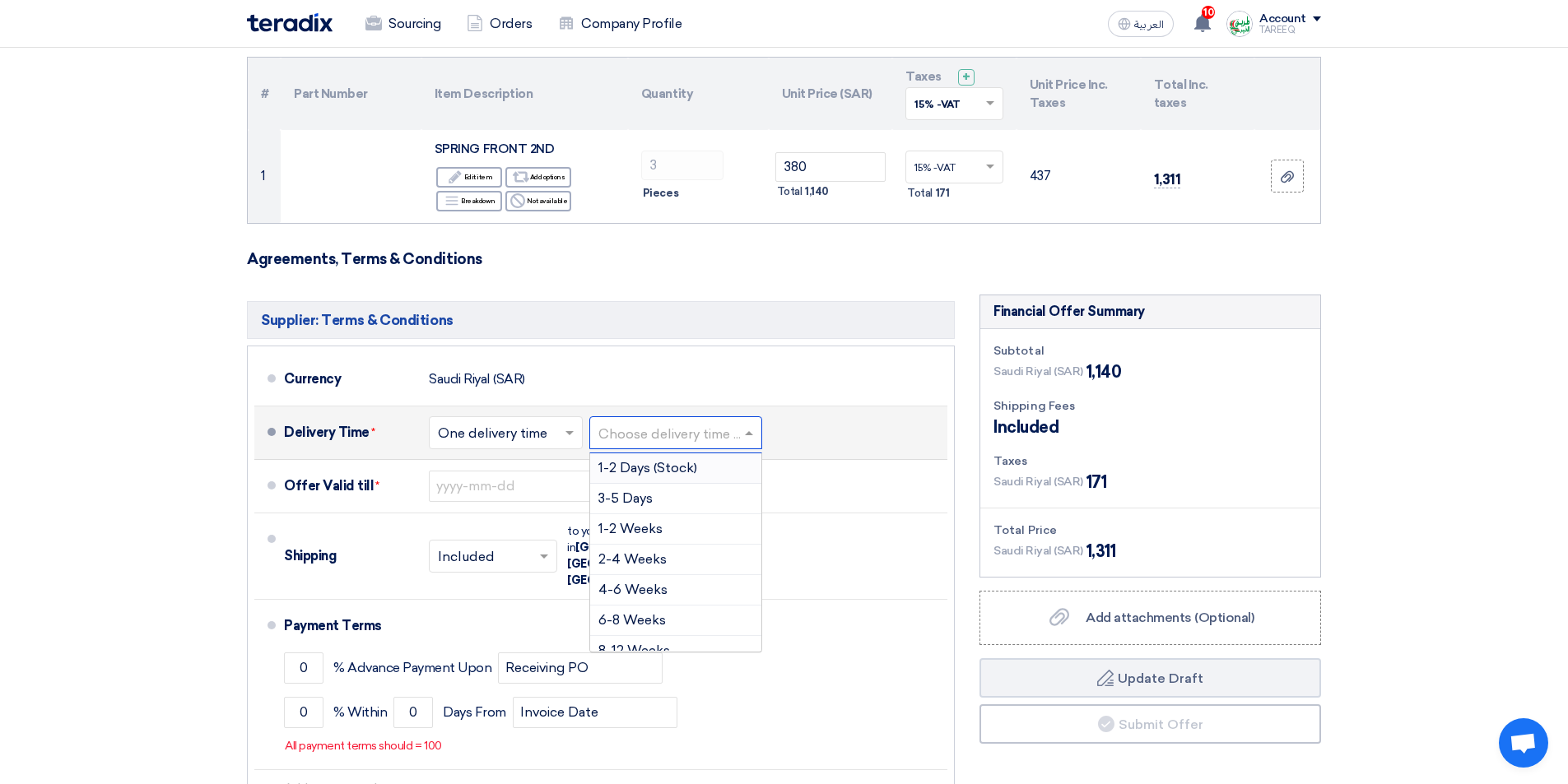
click at [661, 432] on input "text" at bounding box center [677, 433] width 156 height 24
click at [622, 503] on span "3-5 Days" at bounding box center [625, 498] width 54 height 16
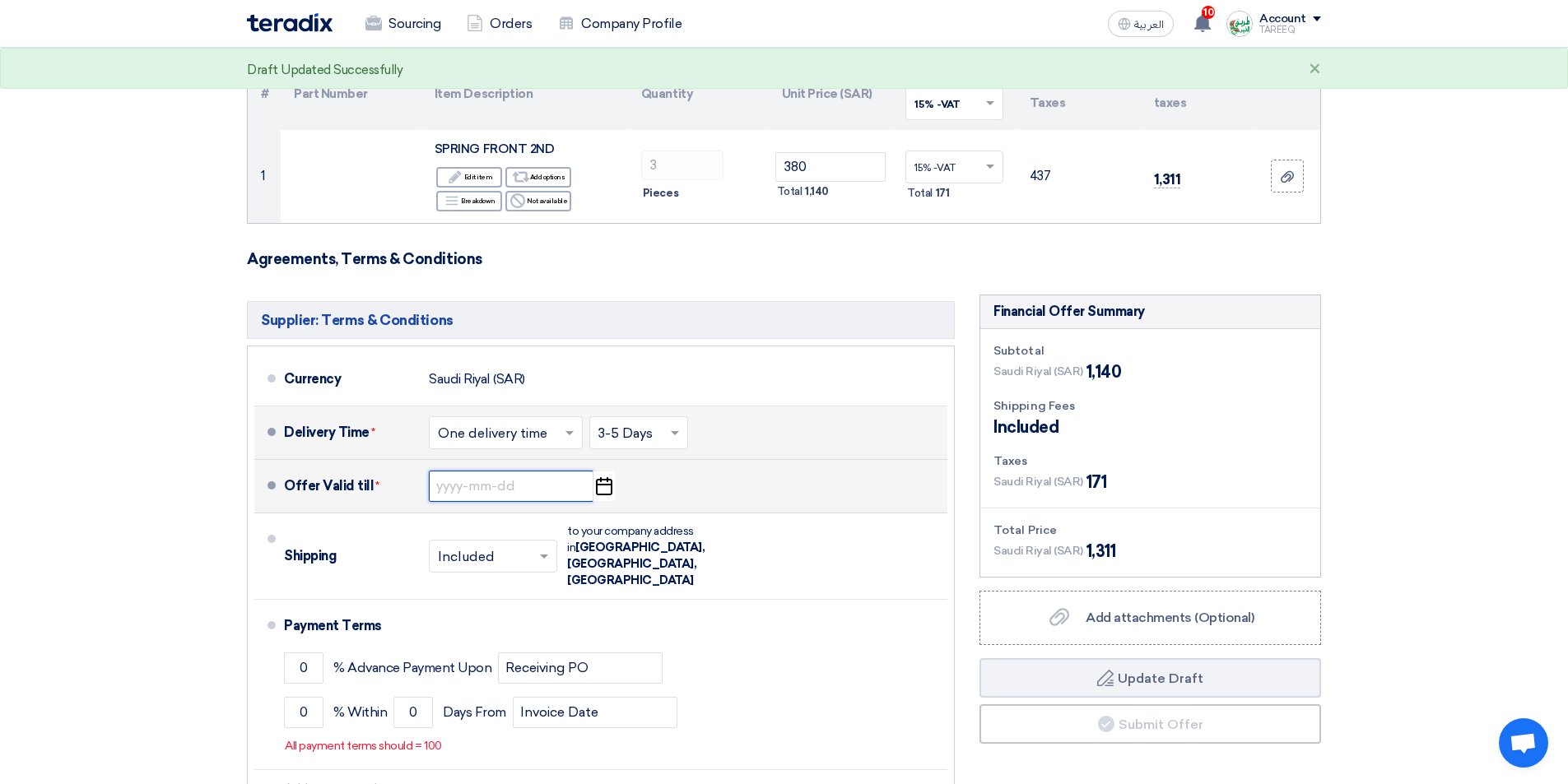
click at [492, 487] on input at bounding box center [511, 486] width 164 height 31
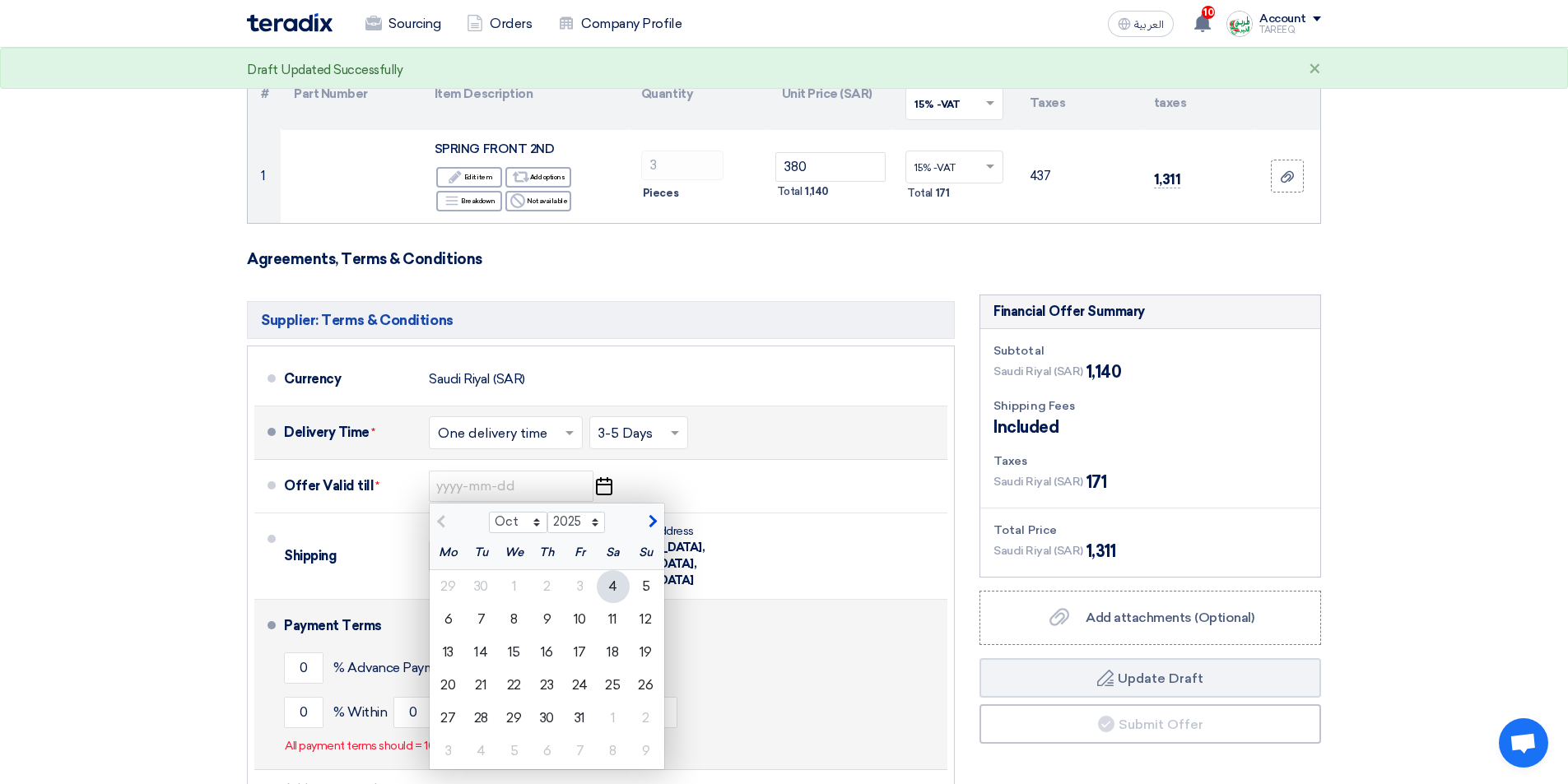
drag, startPoint x: 611, startPoint y: 622, endPoint x: 570, endPoint y: 622, distance: 41.0
click at [612, 622] on div "11" at bounding box center [613, 619] width 33 height 33
type input "10/11/2025"
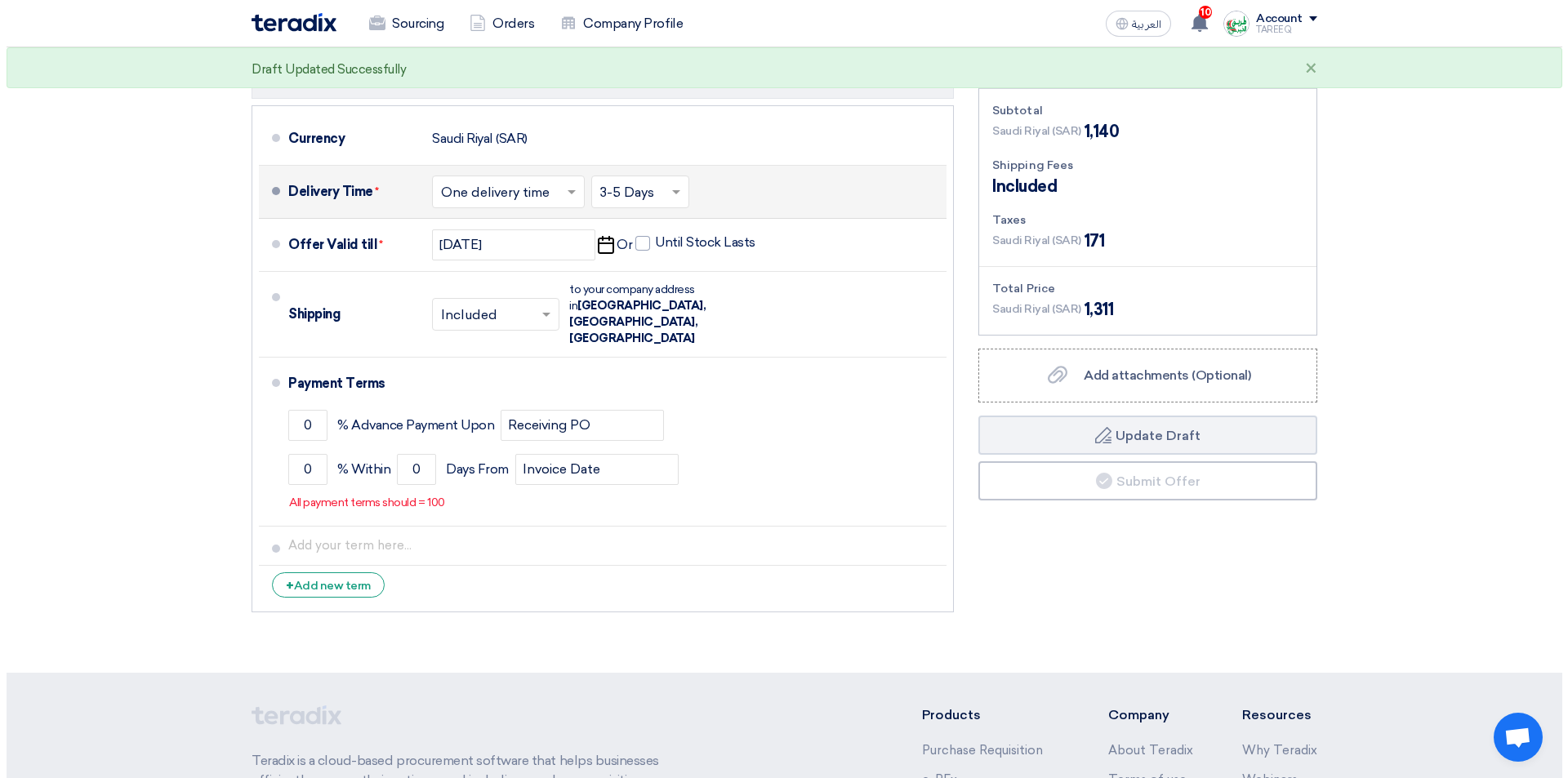
scroll to position [408, 0]
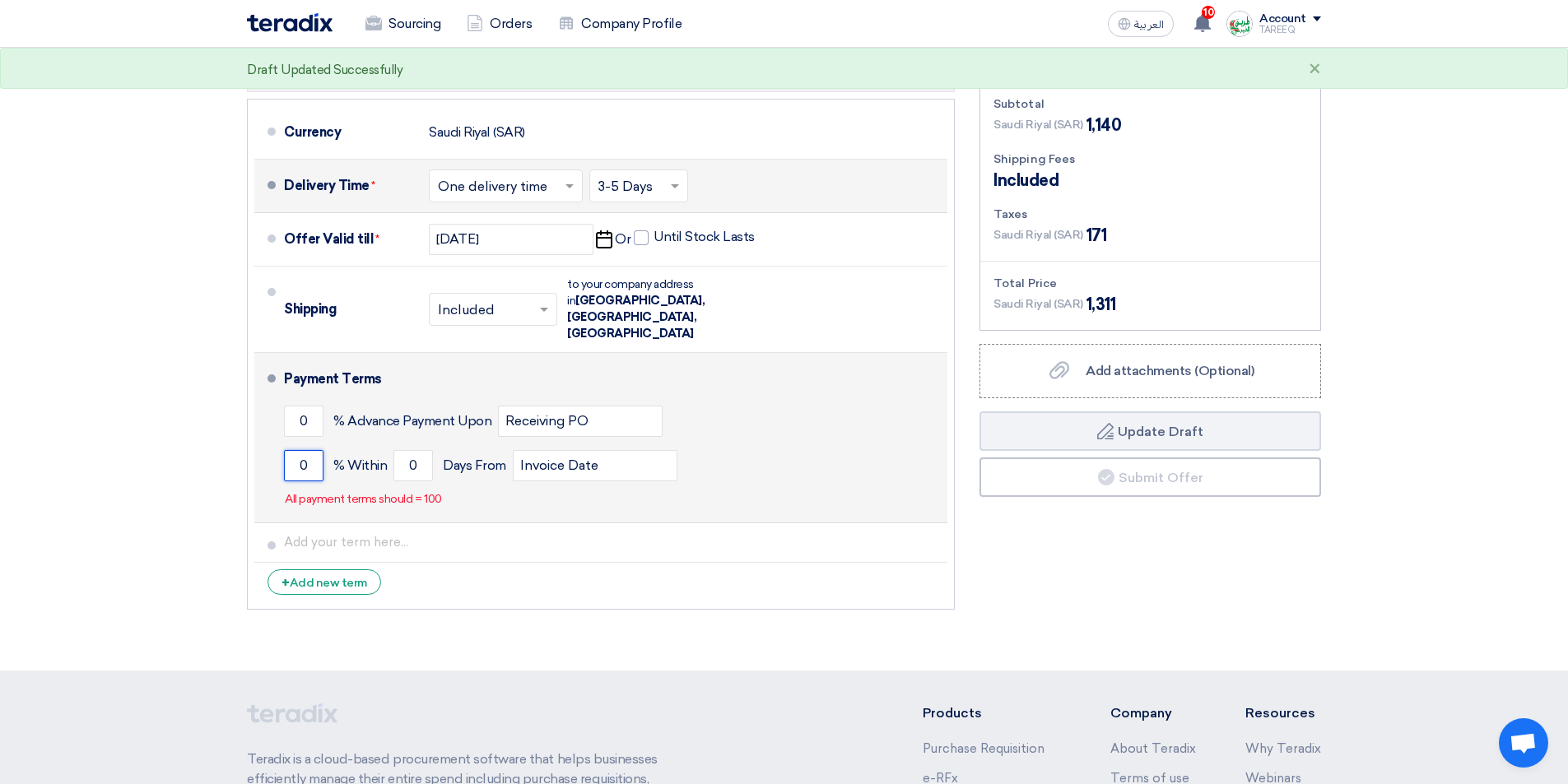
click at [287, 450] on input "0" at bounding box center [304, 465] width 39 height 31
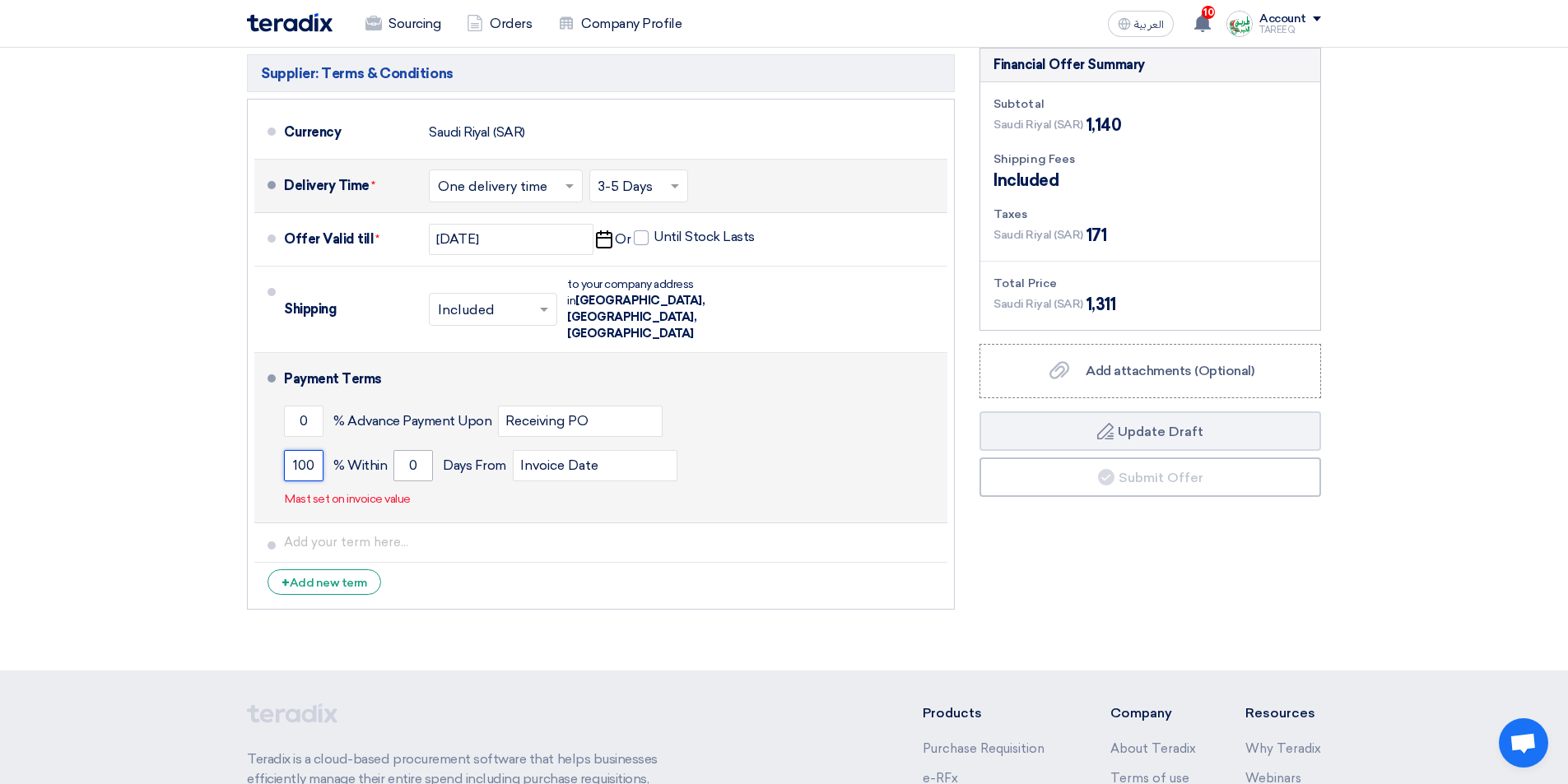
type input "100"
click at [398, 450] on input "0" at bounding box center [413, 465] width 39 height 31
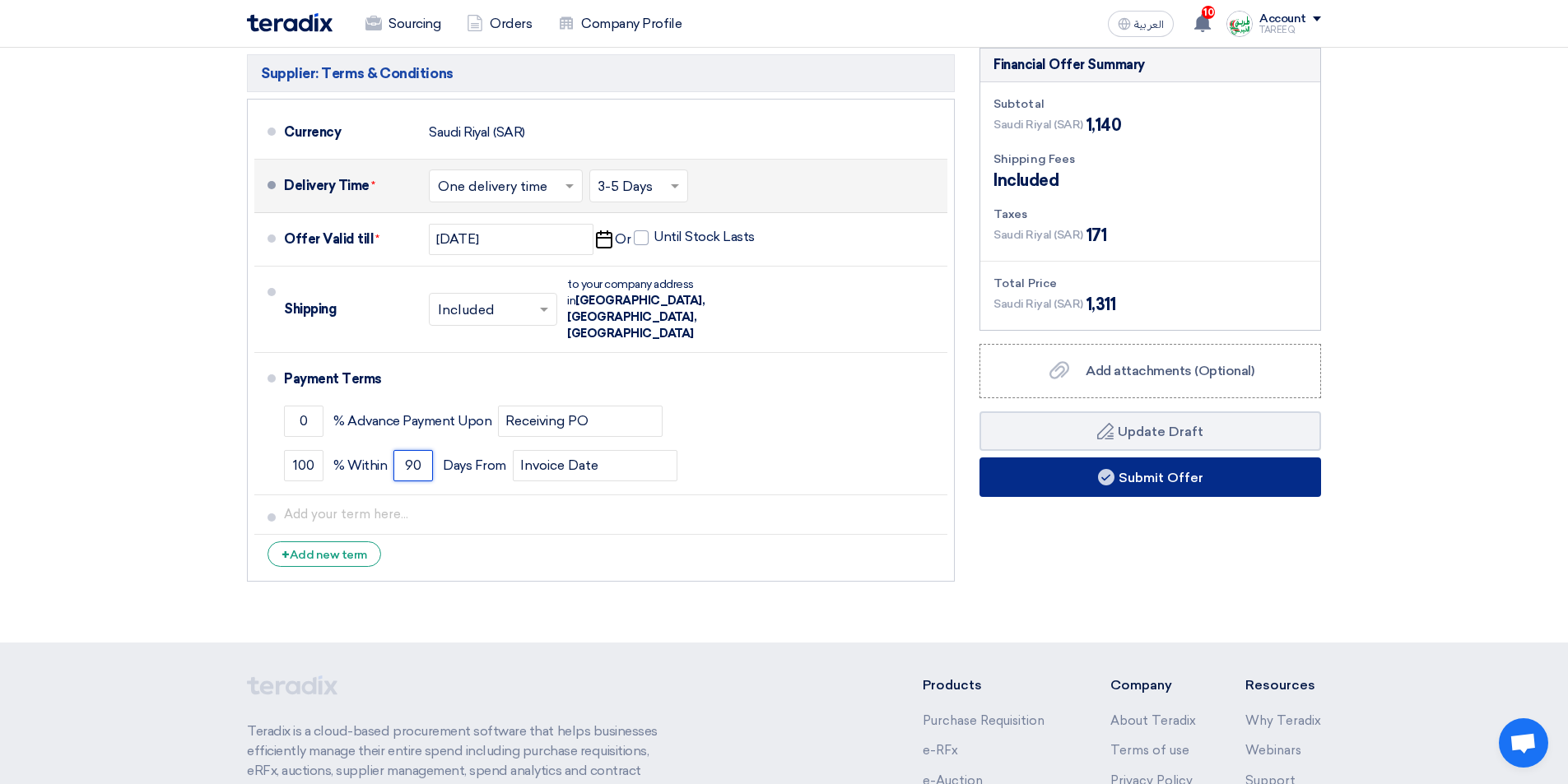
type input "90"
click at [998, 466] on button "Submit Offer" at bounding box center [1150, 477] width 342 height 39
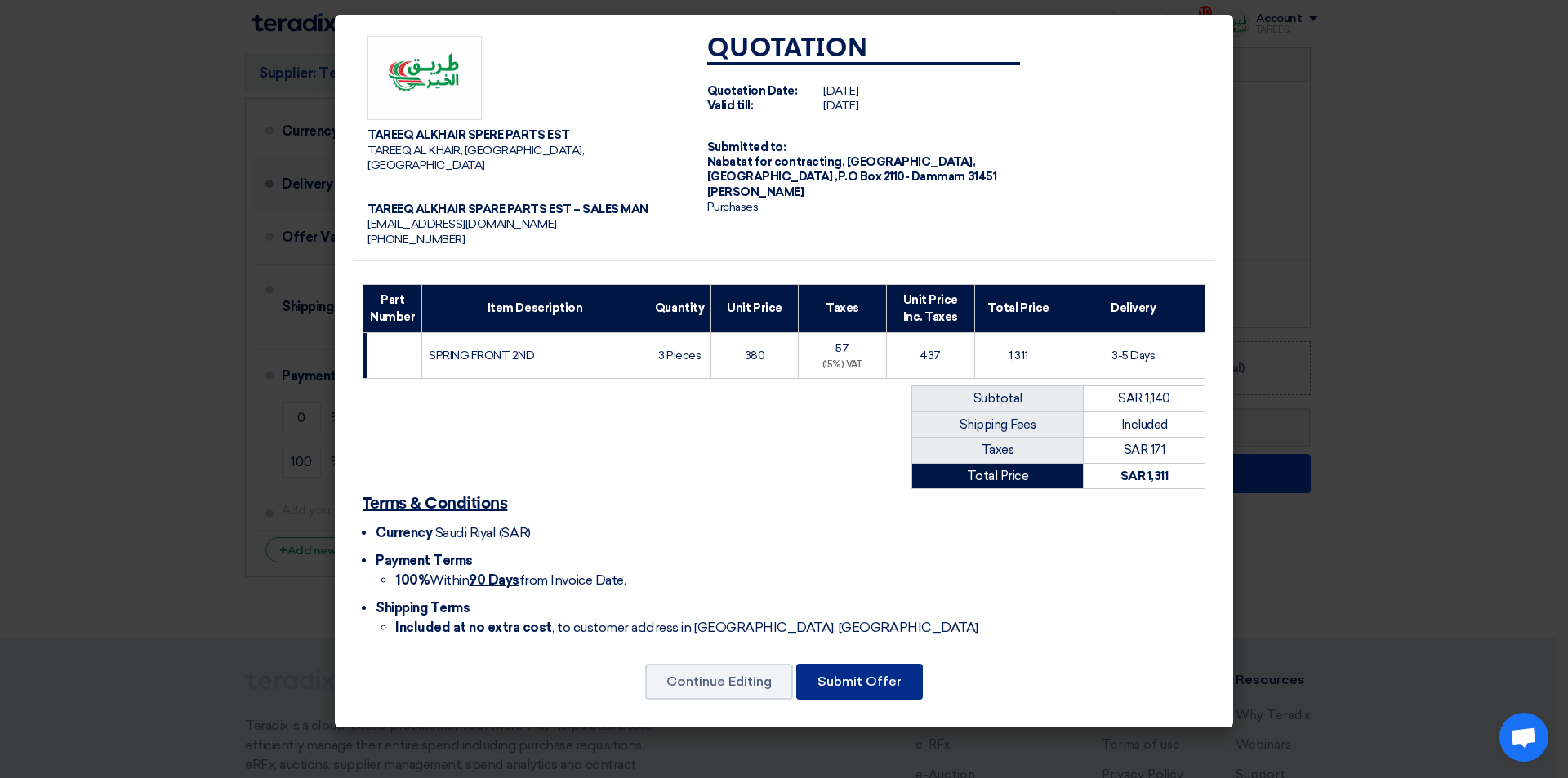
click at [860, 671] on button "Submit Offer" at bounding box center [860, 682] width 127 height 36
